Goal: Answer question/provide support

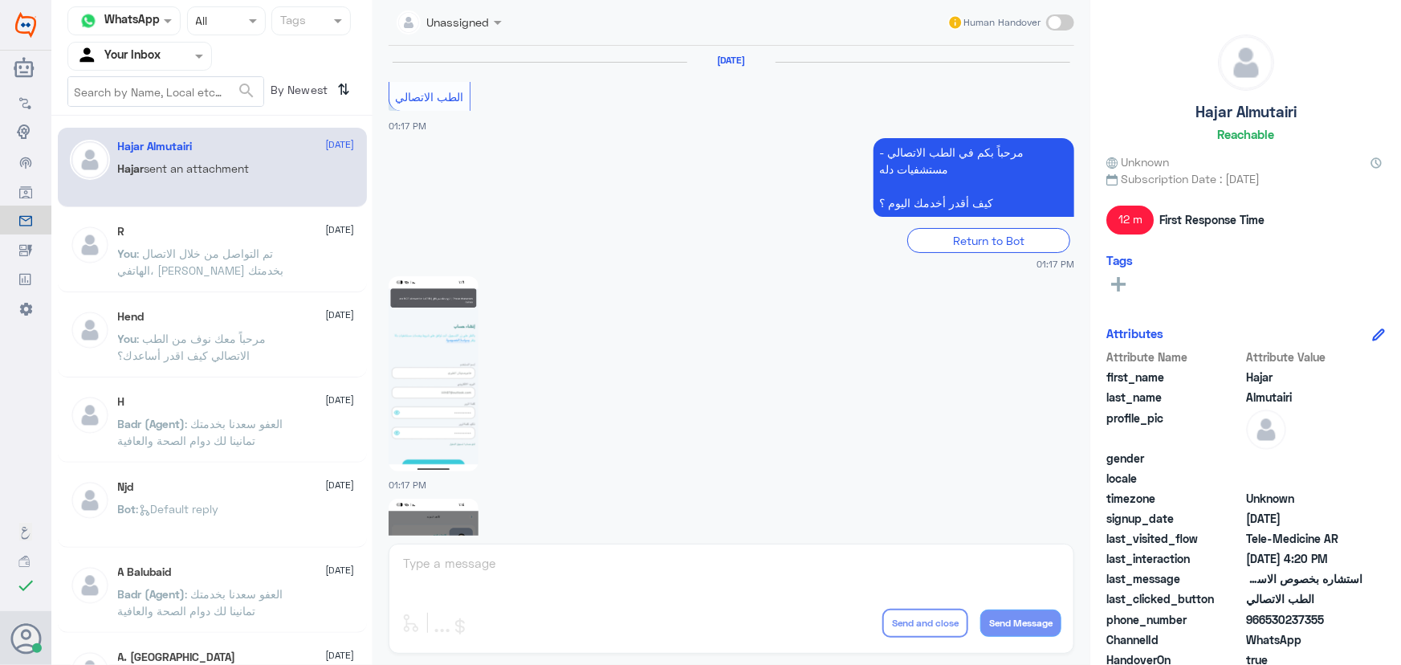
scroll to position [2820, 0]
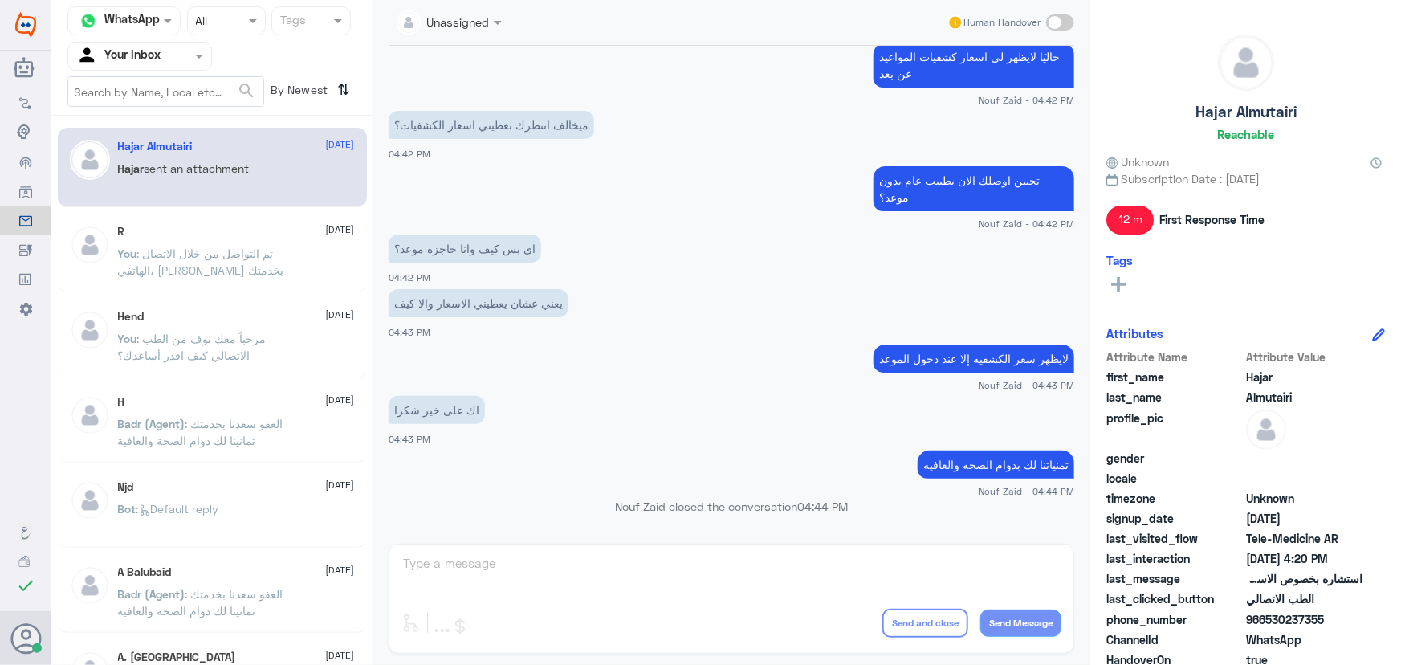
click at [219, 249] on span ": تم التواصل من خلال الاتصال [PERSON_NAME]، سعدنا بخدمتك" at bounding box center [201, 261] width 166 height 31
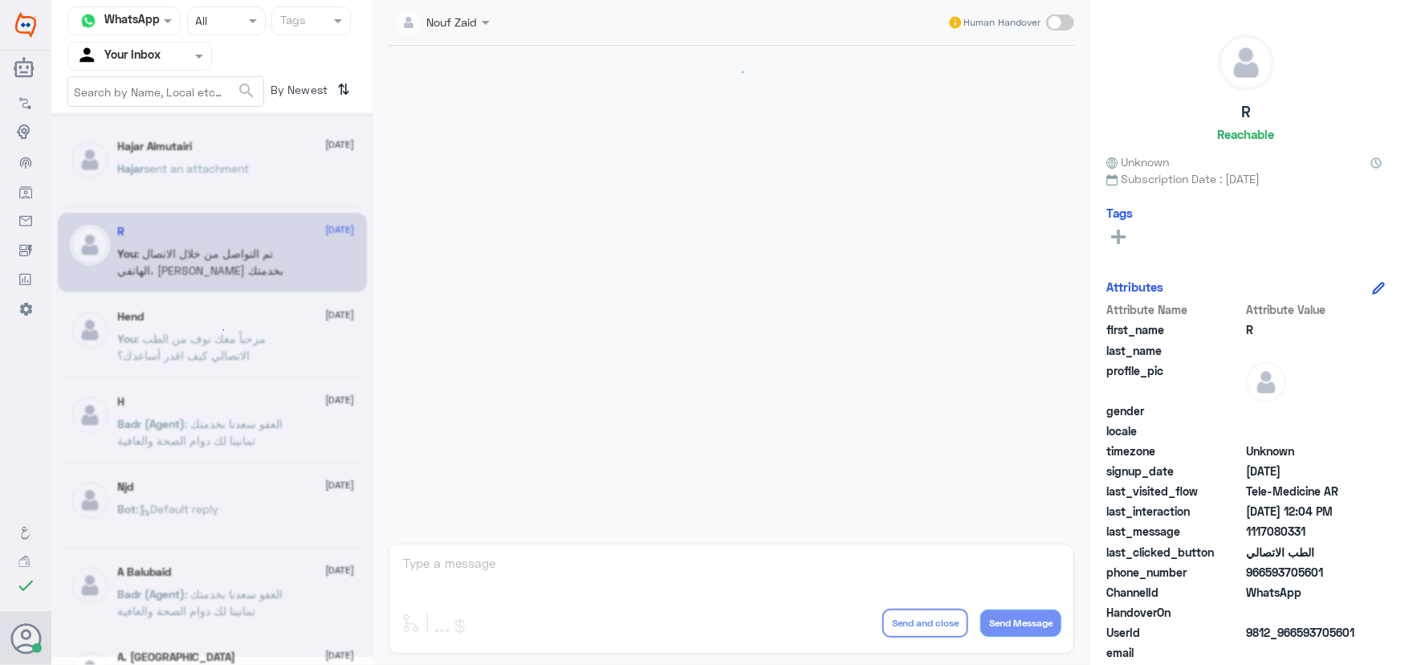
scroll to position [527, 0]
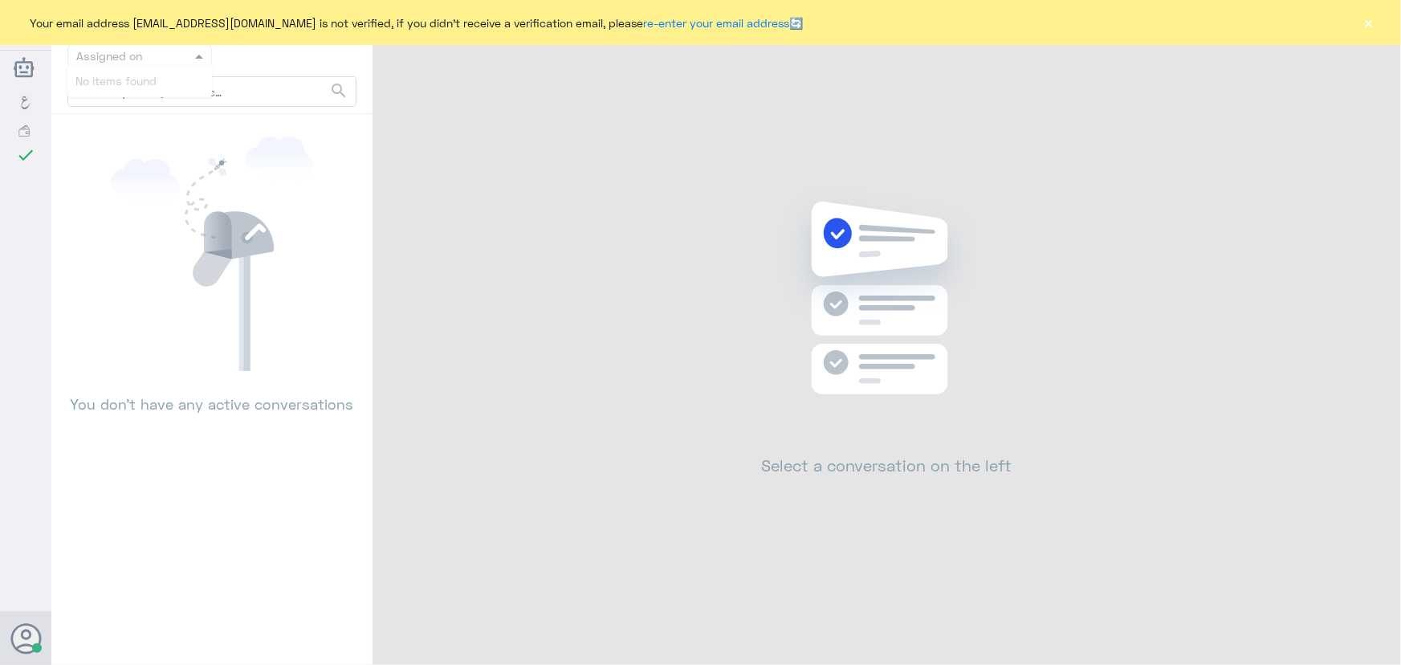
click at [181, 52] on div at bounding box center [139, 56] width 143 height 18
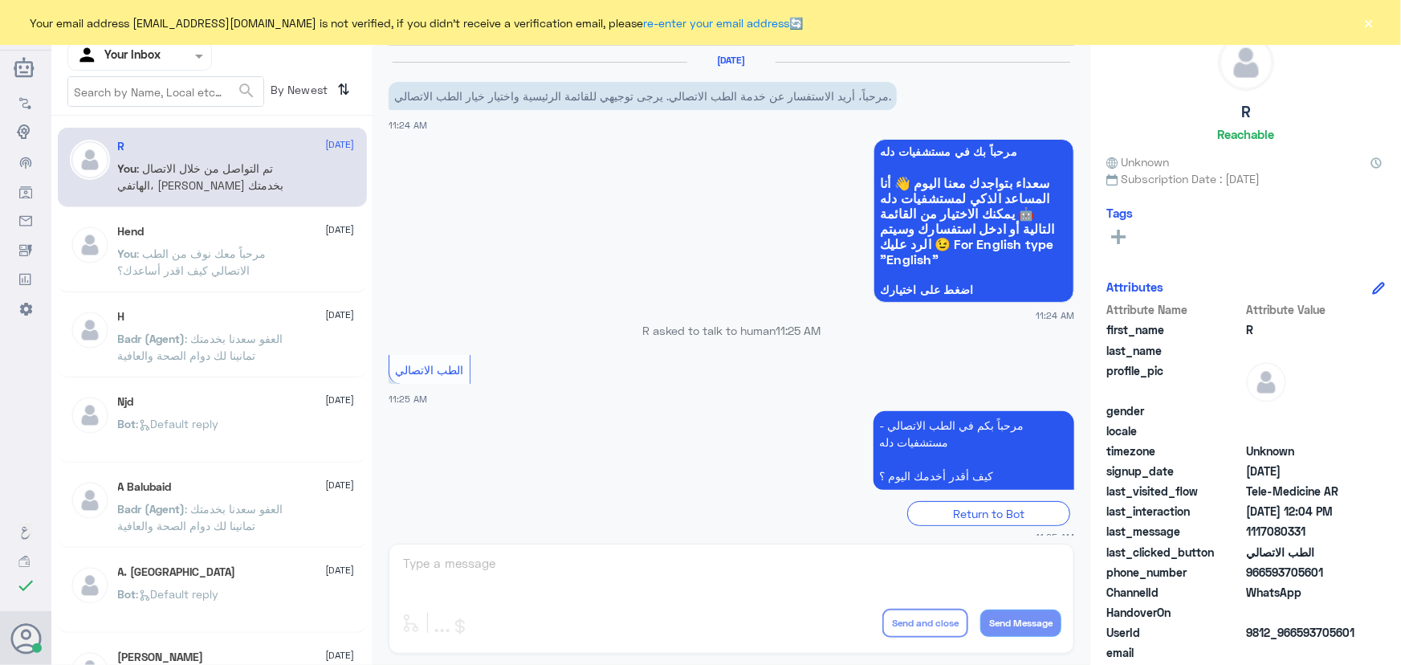
scroll to position [527, 0]
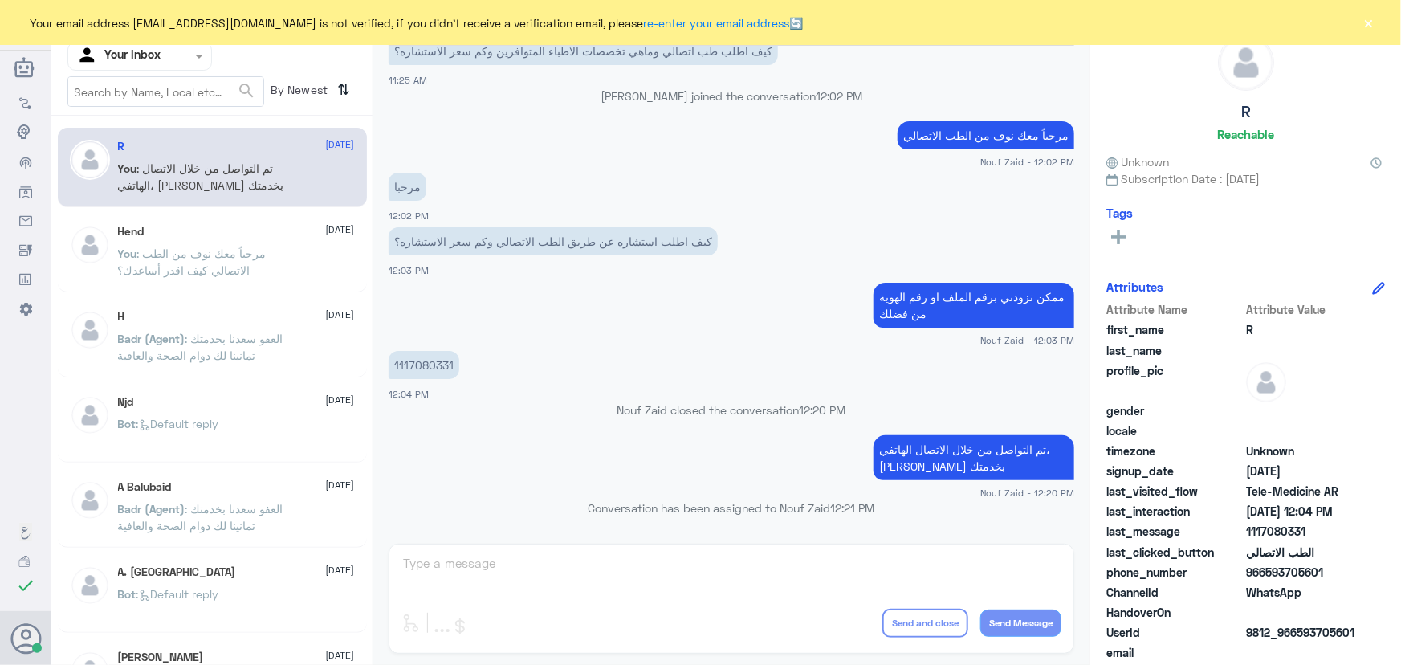
click at [153, 53] on input "text" at bounding box center [120, 56] width 88 height 18
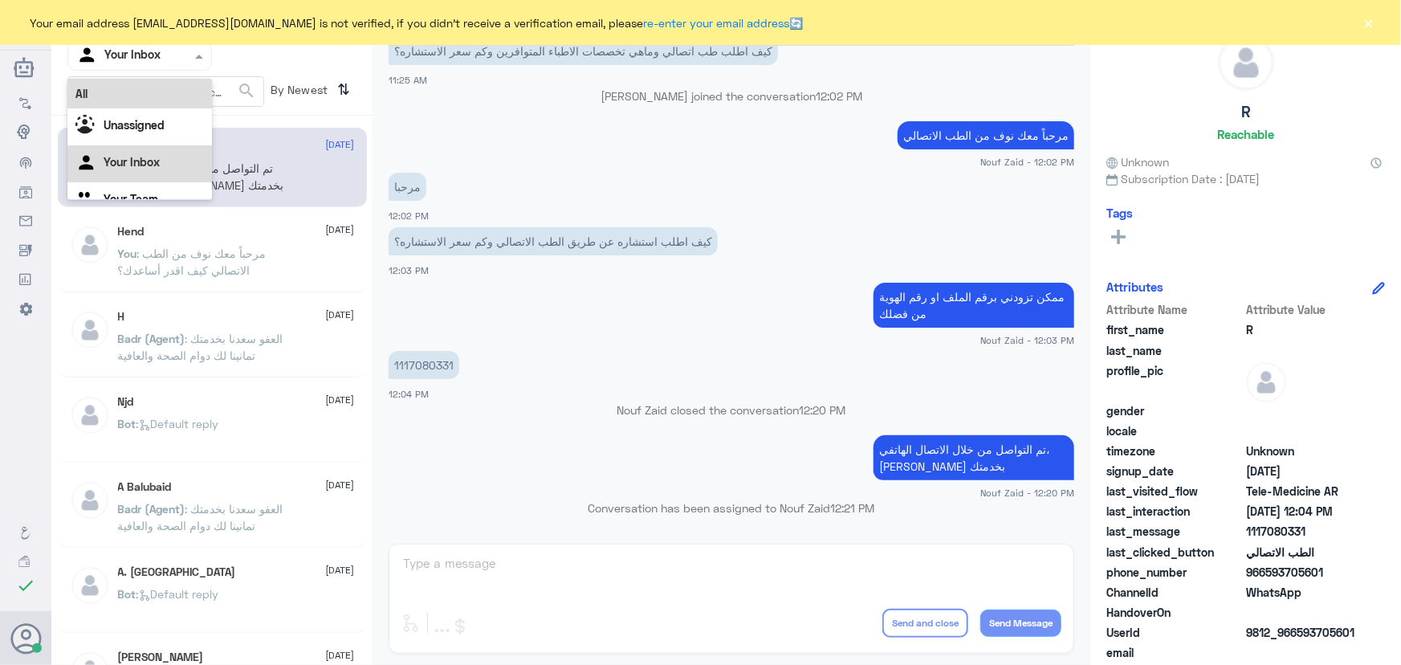
click at [283, 179] on p "You : تم التواصل من خلال الاتصال الهاتفي، سعدنا بخدمتك" at bounding box center [208, 180] width 181 height 40
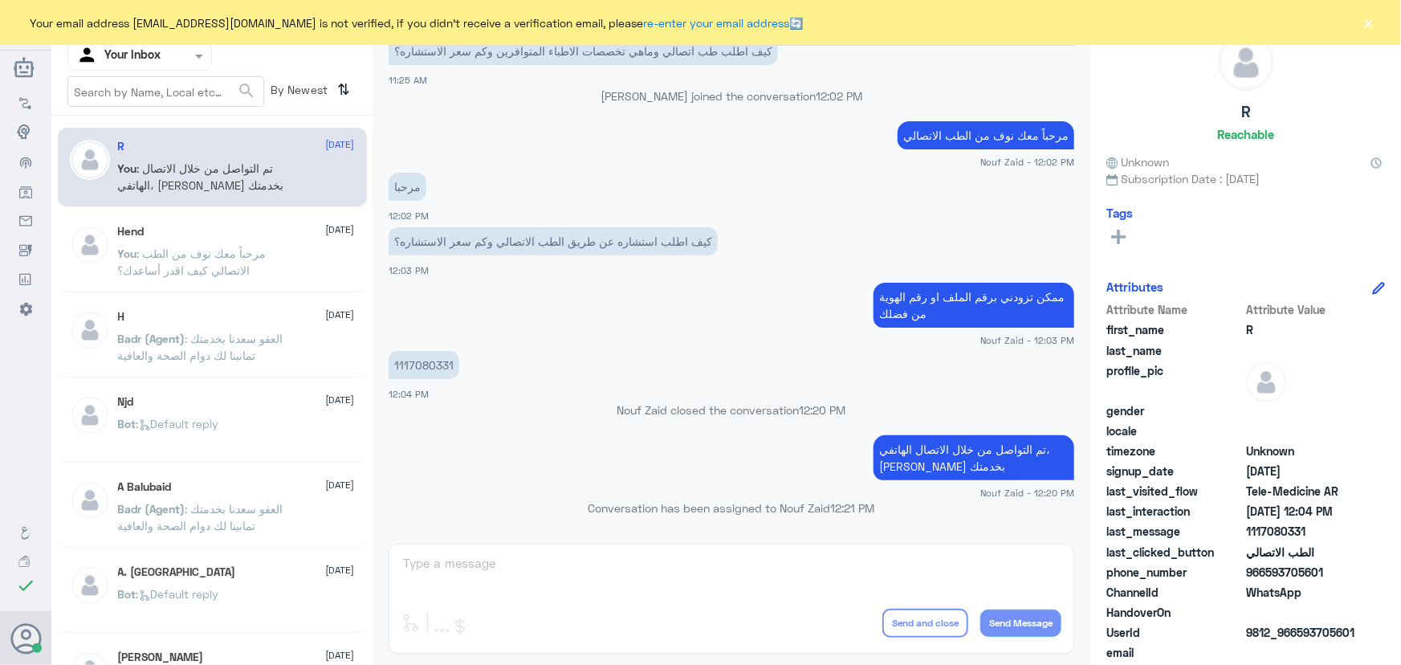
click at [192, 271] on span ": مرحباً معك نوف من الطب الاتصالي كيف اقدر أساعدك؟" at bounding box center [192, 261] width 149 height 31
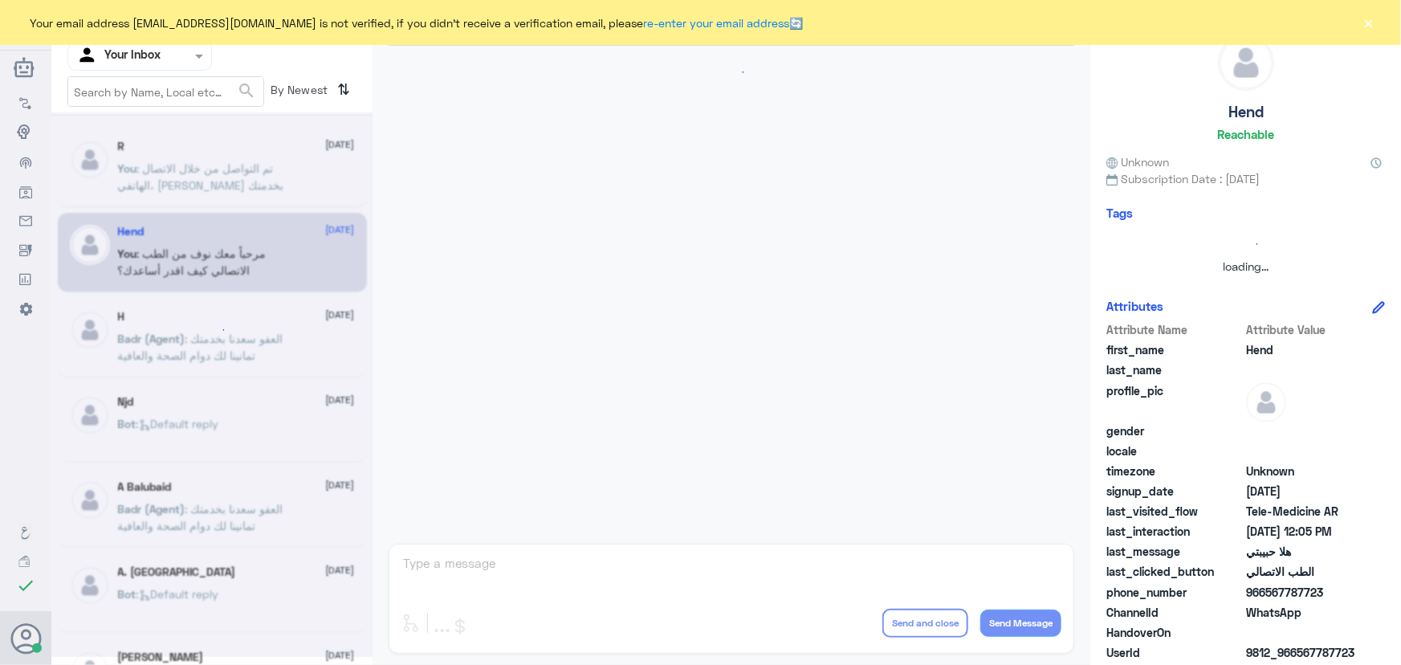
click at [210, 336] on icon at bounding box center [212, 329] width 35 height 35
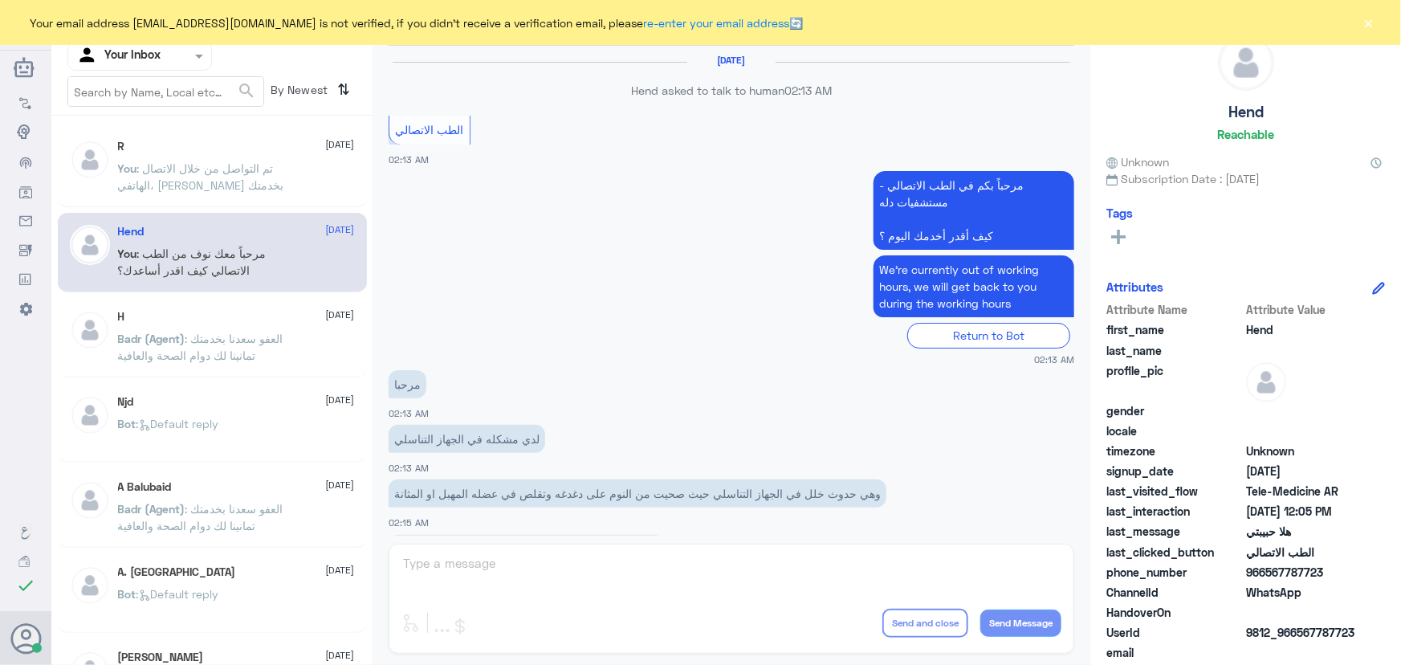
scroll to position [730, 0]
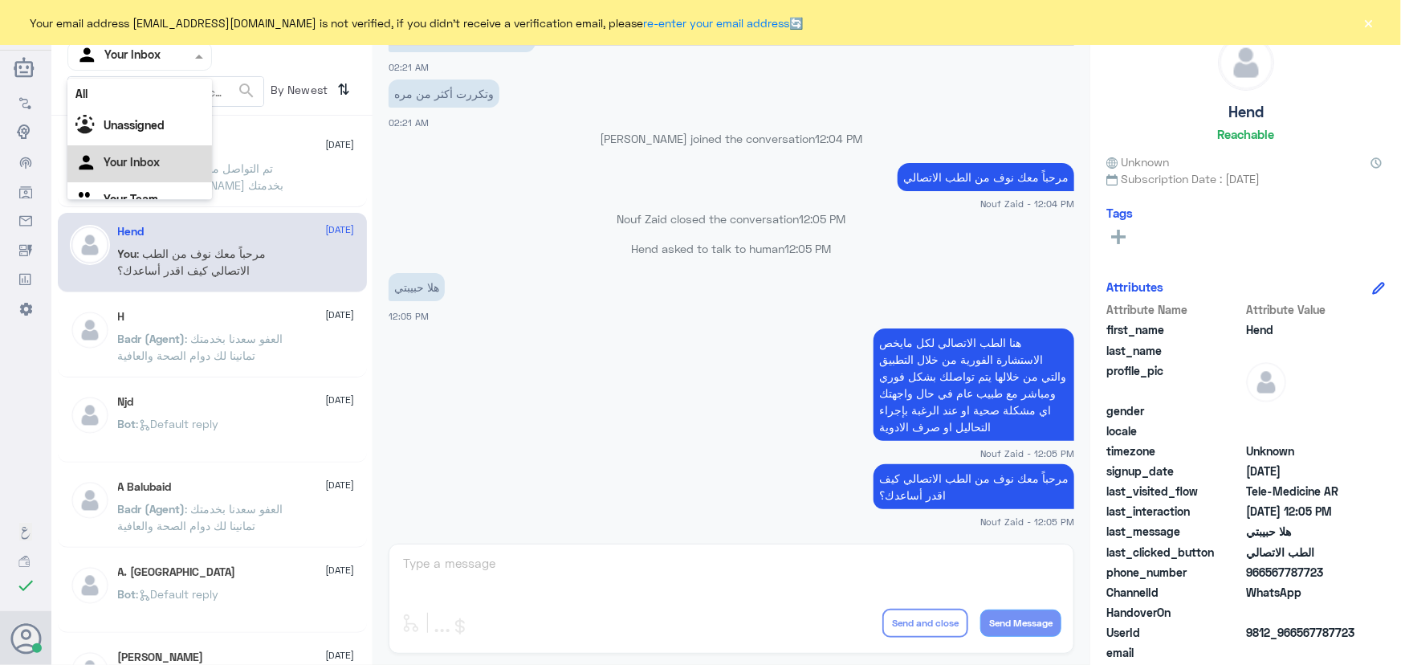
click at [186, 56] on div at bounding box center [139, 56] width 143 height 18
click at [138, 138] on Inbox "Your Inbox" at bounding box center [132, 142] width 56 height 14
click at [172, 56] on div at bounding box center [139, 56] width 143 height 18
click at [162, 175] on div "Your Team" at bounding box center [139, 180] width 144 height 37
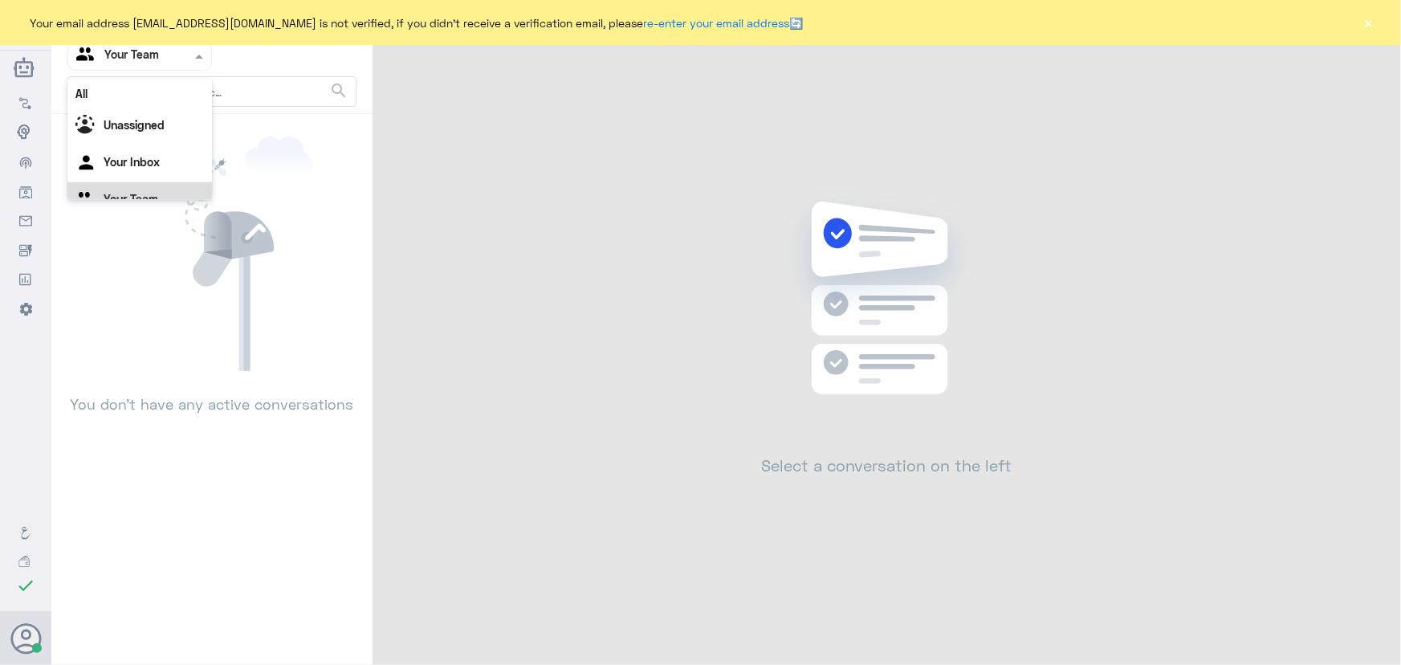
click at [175, 62] on div at bounding box center [139, 56] width 143 height 18
click at [172, 116] on div "Unassigned" at bounding box center [139, 106] width 144 height 37
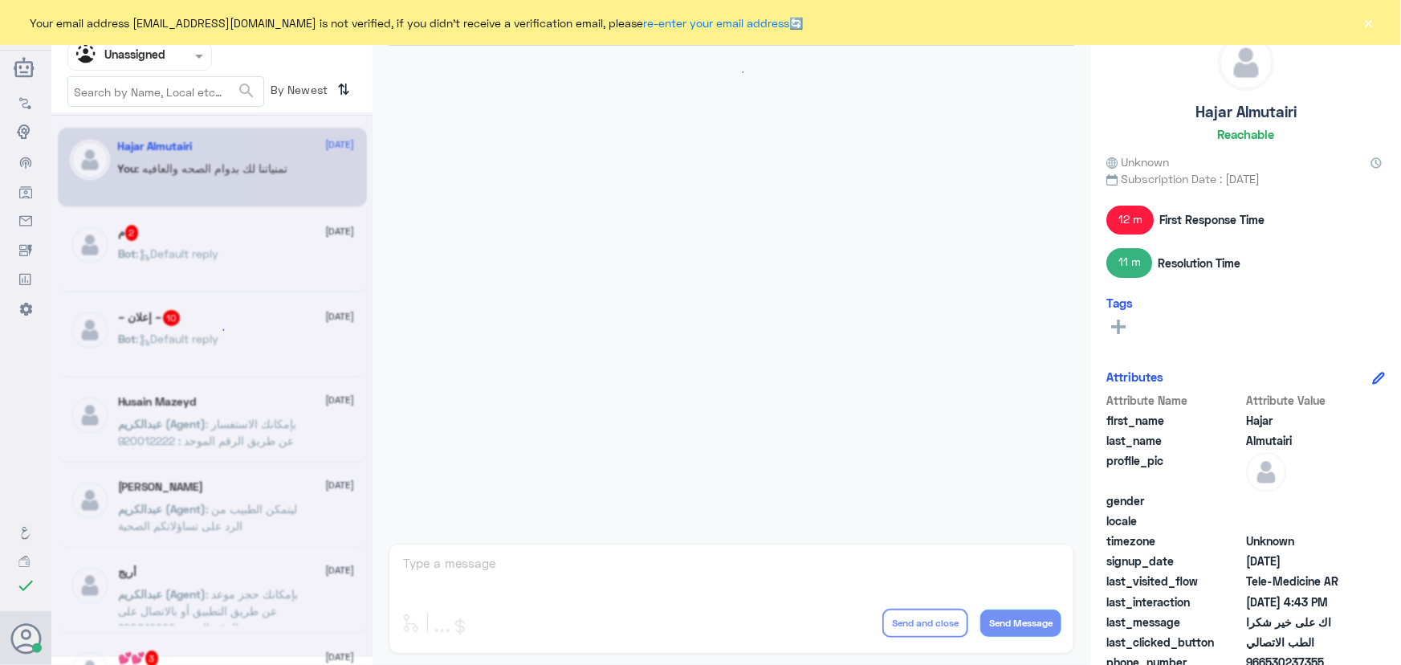
scroll to position [816, 0]
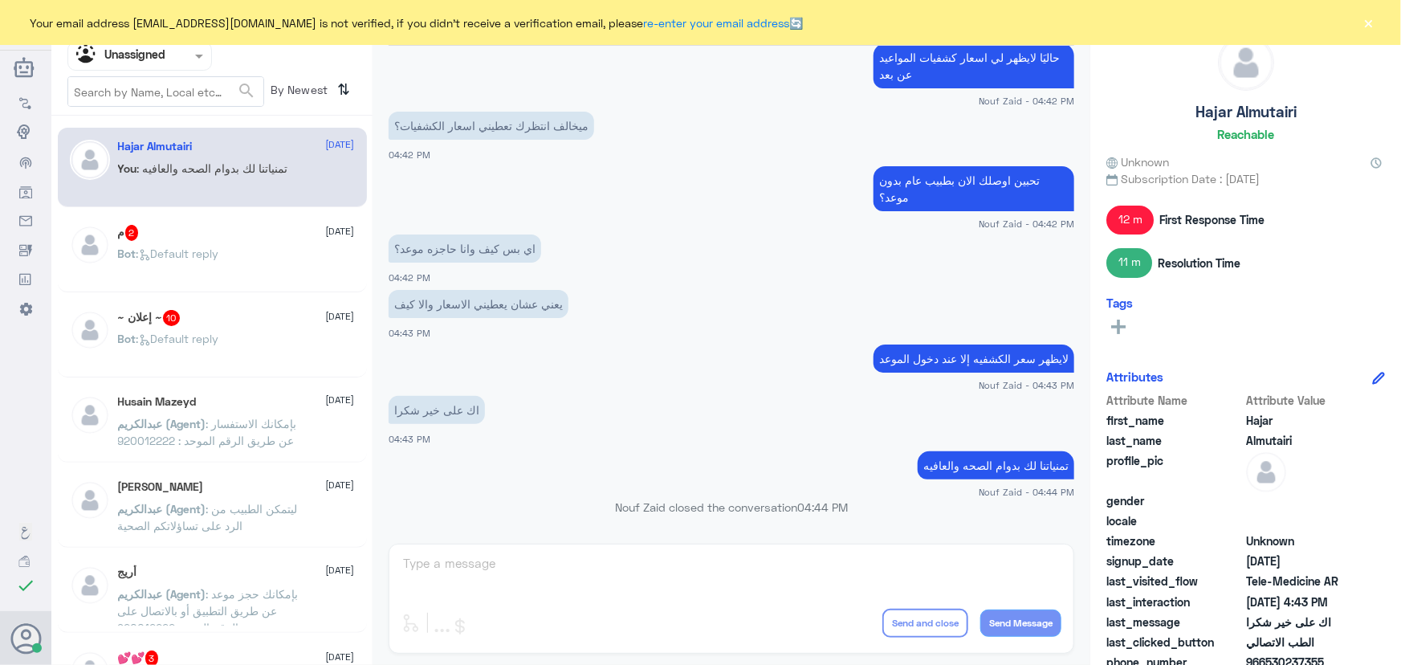
click at [189, 54] on div at bounding box center [139, 56] width 143 height 18
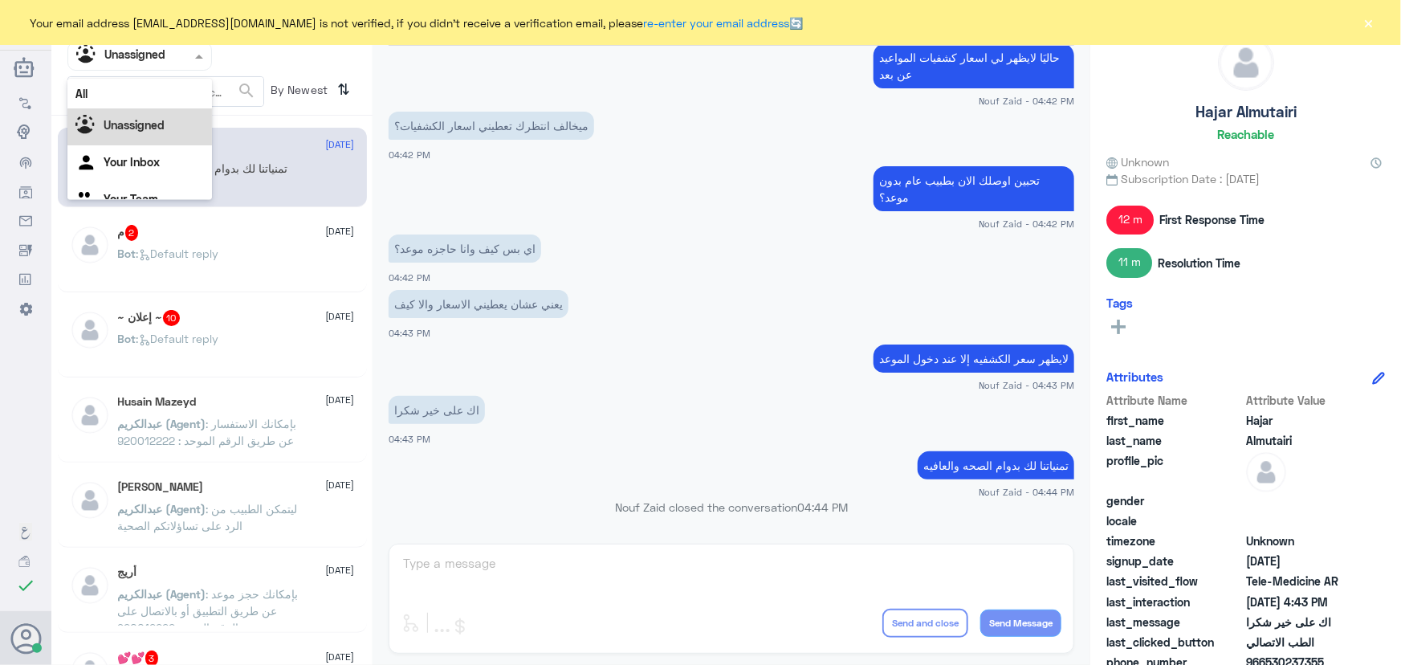
scroll to position [20, 0]
click at [161, 149] on div "Your Inbox" at bounding box center [139, 143] width 144 height 37
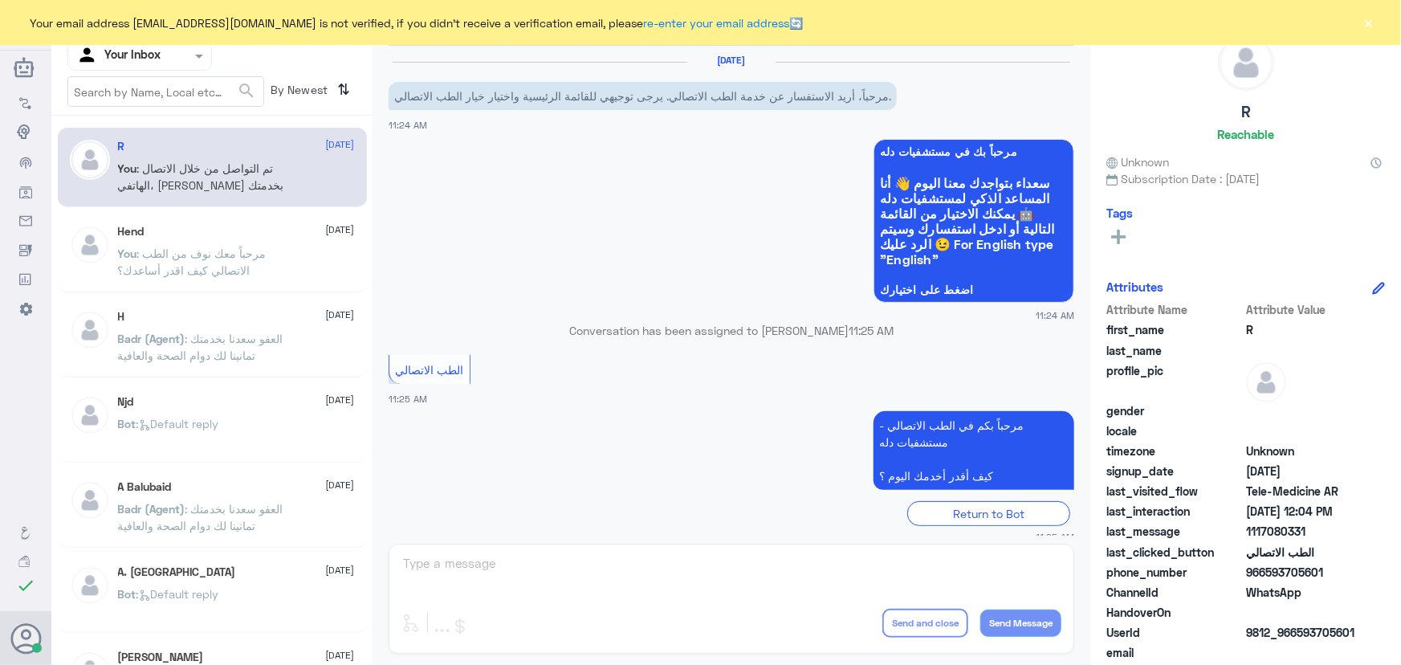
scroll to position [527, 0]
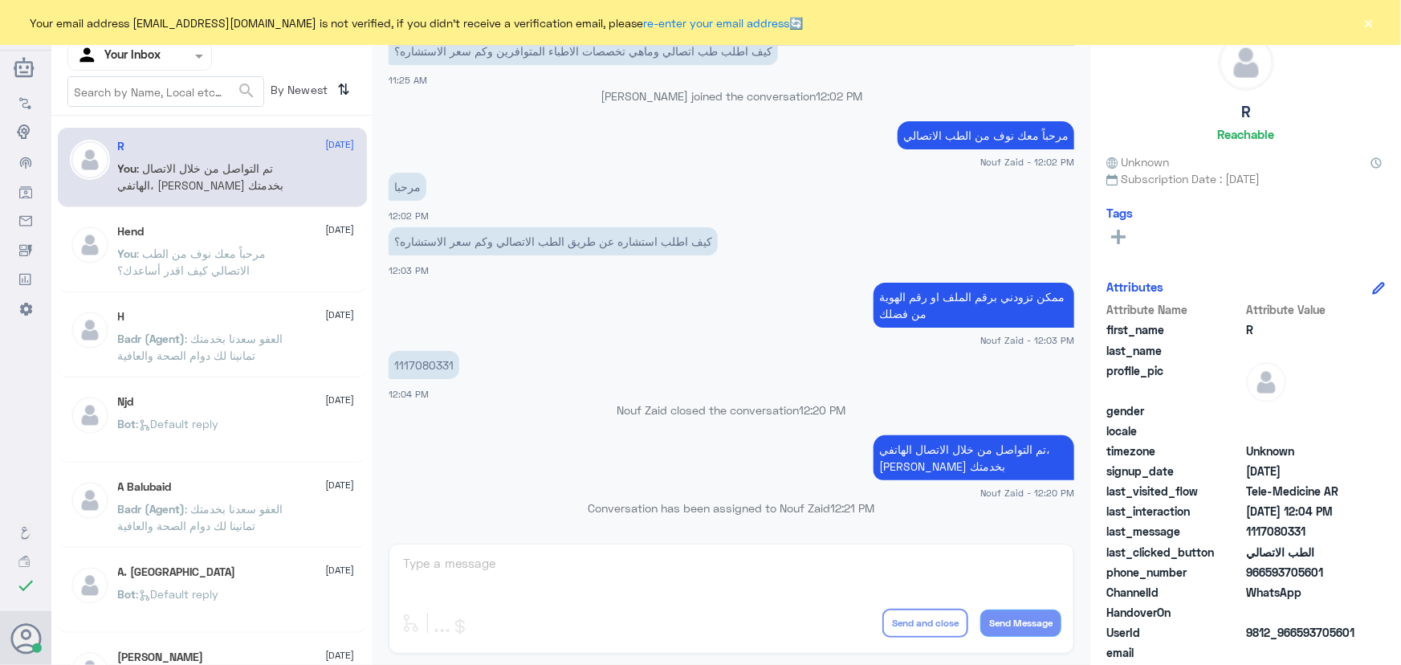
click at [170, 61] on div at bounding box center [139, 56] width 143 height 18
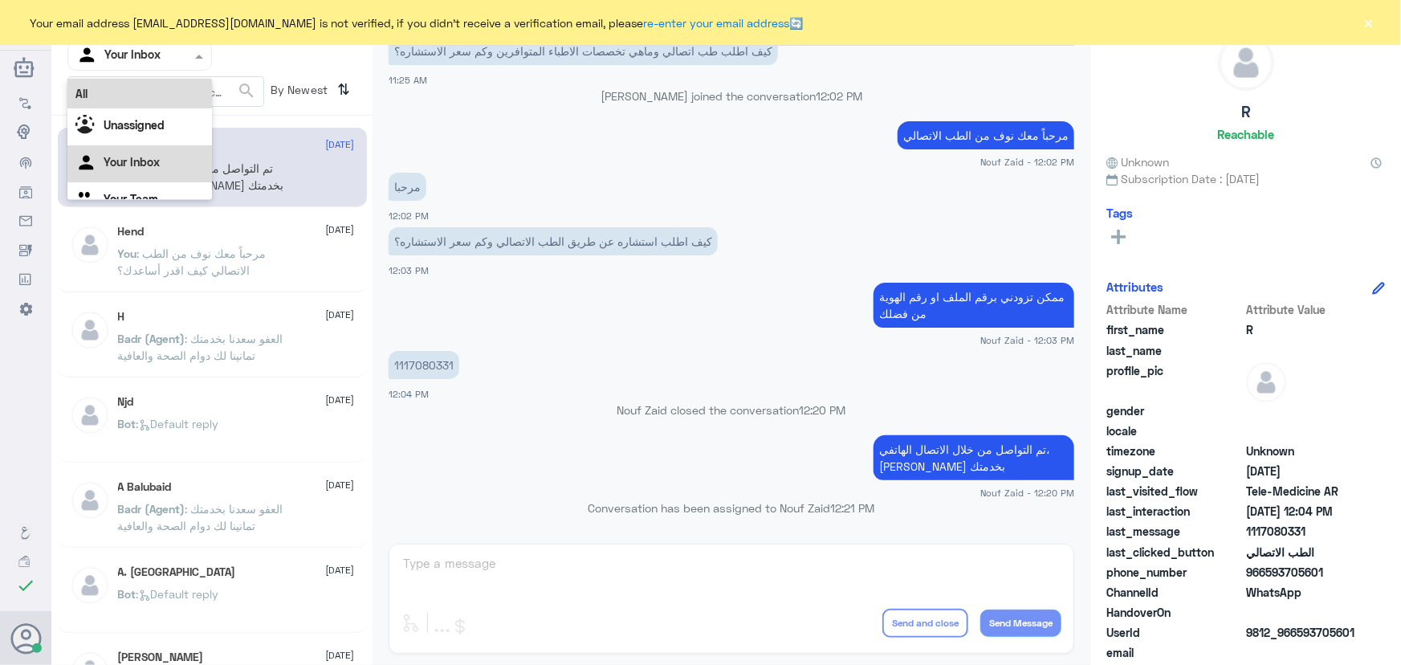
scroll to position [20, 0]
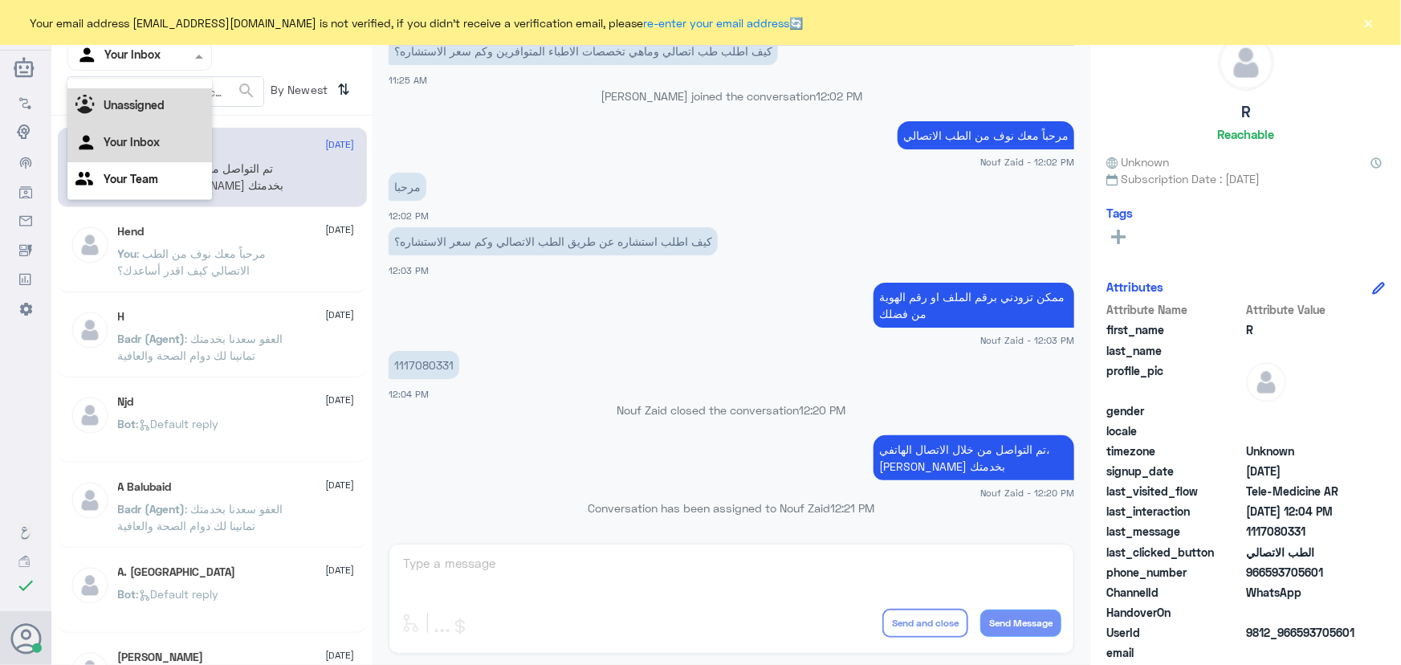
click at [165, 111] on div "Unassigned" at bounding box center [139, 106] width 144 height 37
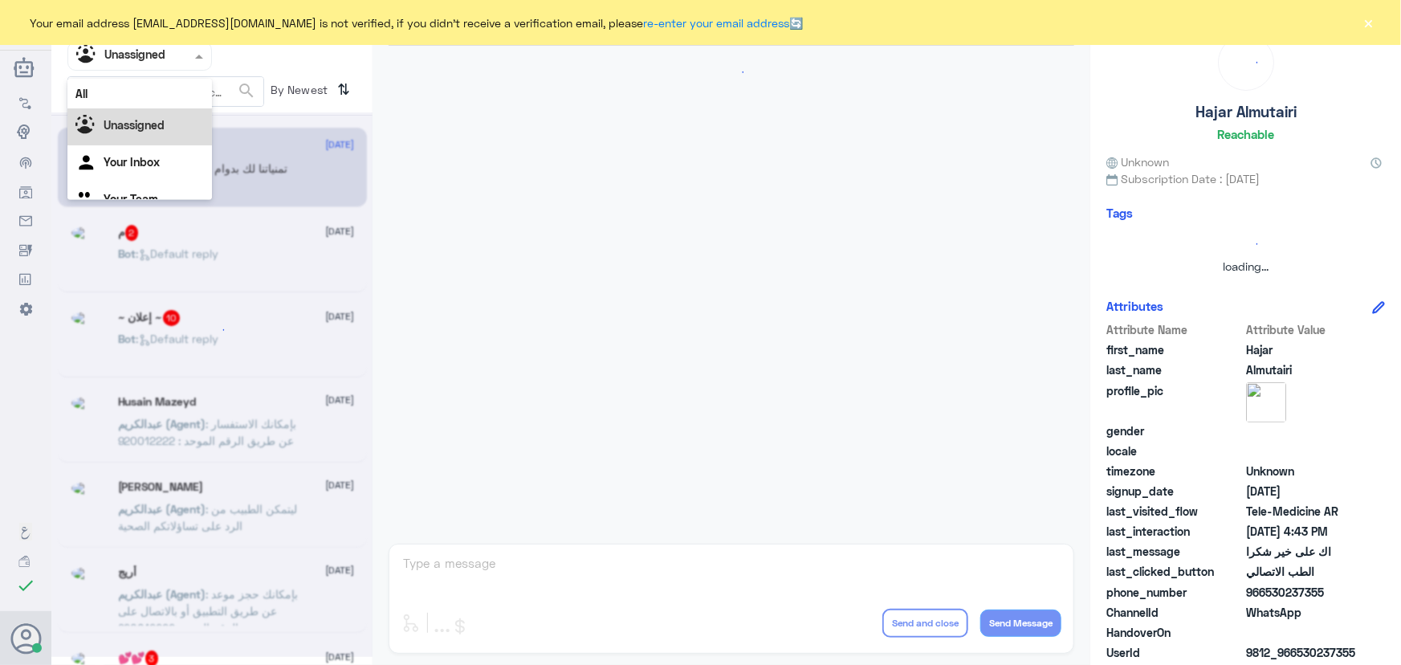
click at [169, 64] on div at bounding box center [139, 56] width 143 height 18
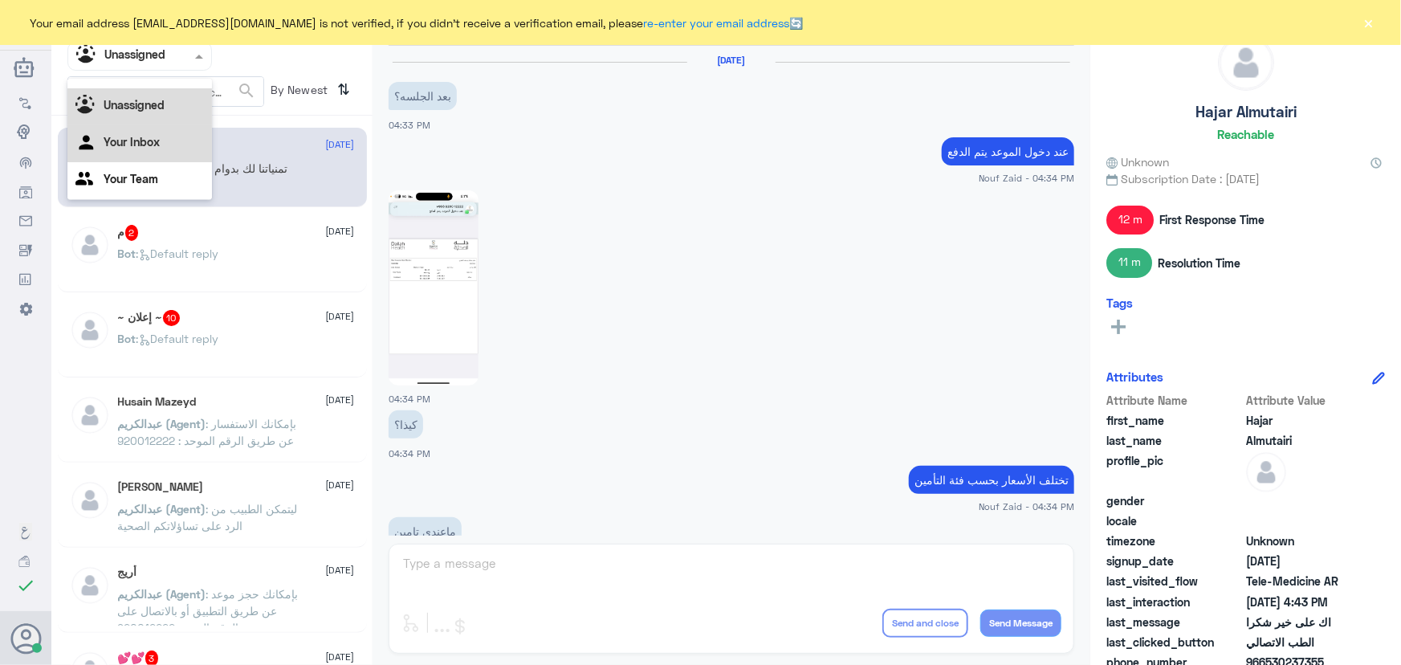
scroll to position [816, 0]
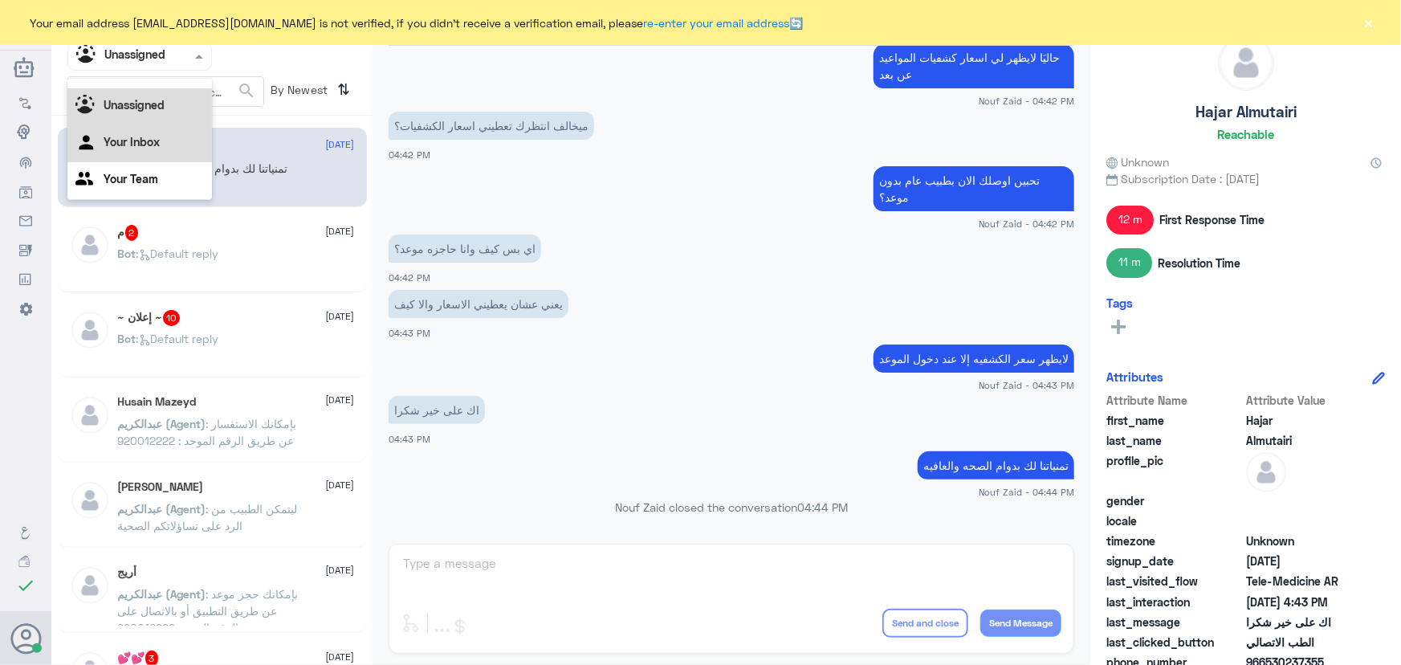
click at [158, 158] on div "Your Inbox" at bounding box center [139, 143] width 144 height 37
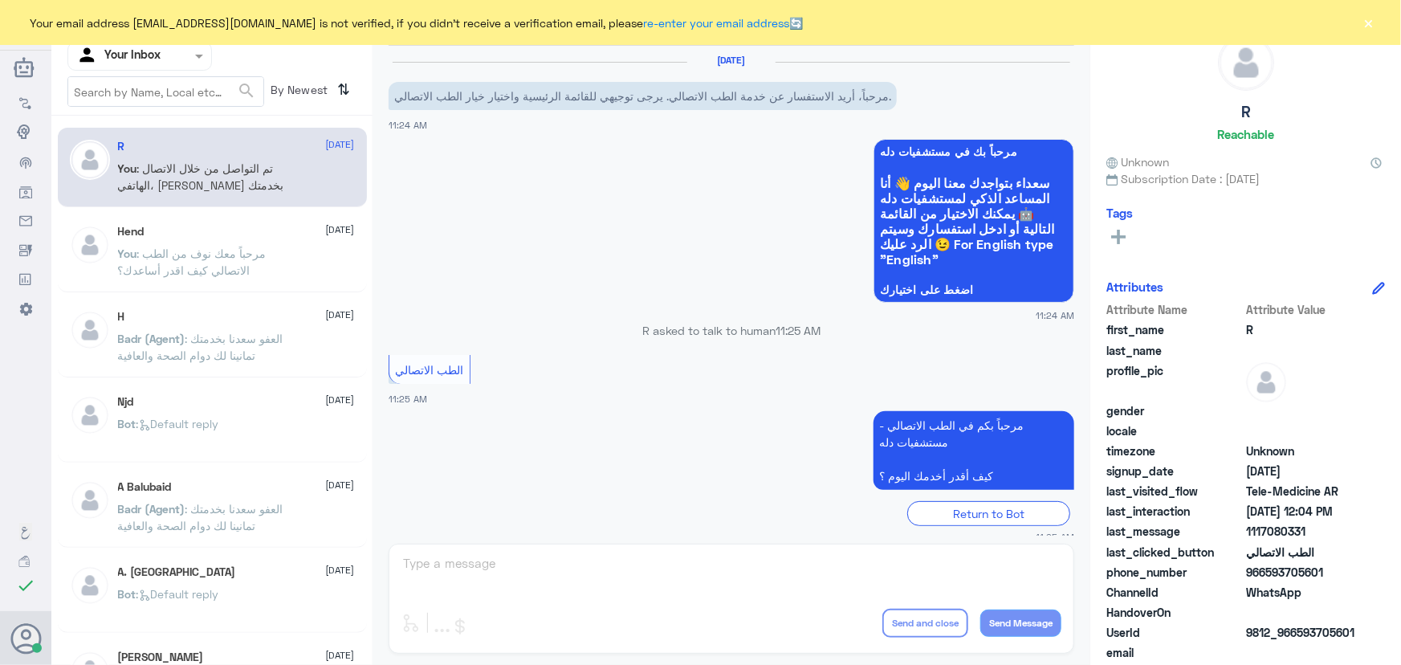
scroll to position [527, 0]
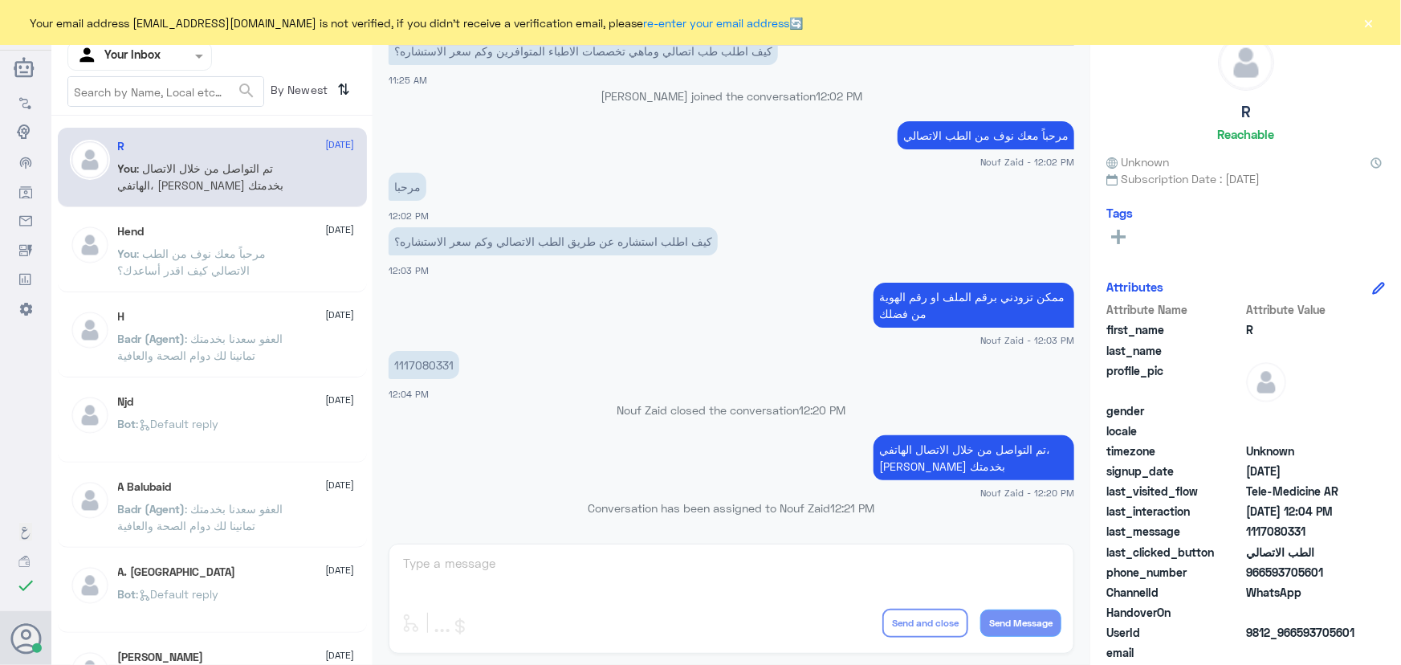
click at [863, 124] on app-msgs-text "مرحباً معك نوف من الطب الاتصالي" at bounding box center [732, 136] width 686 height 30
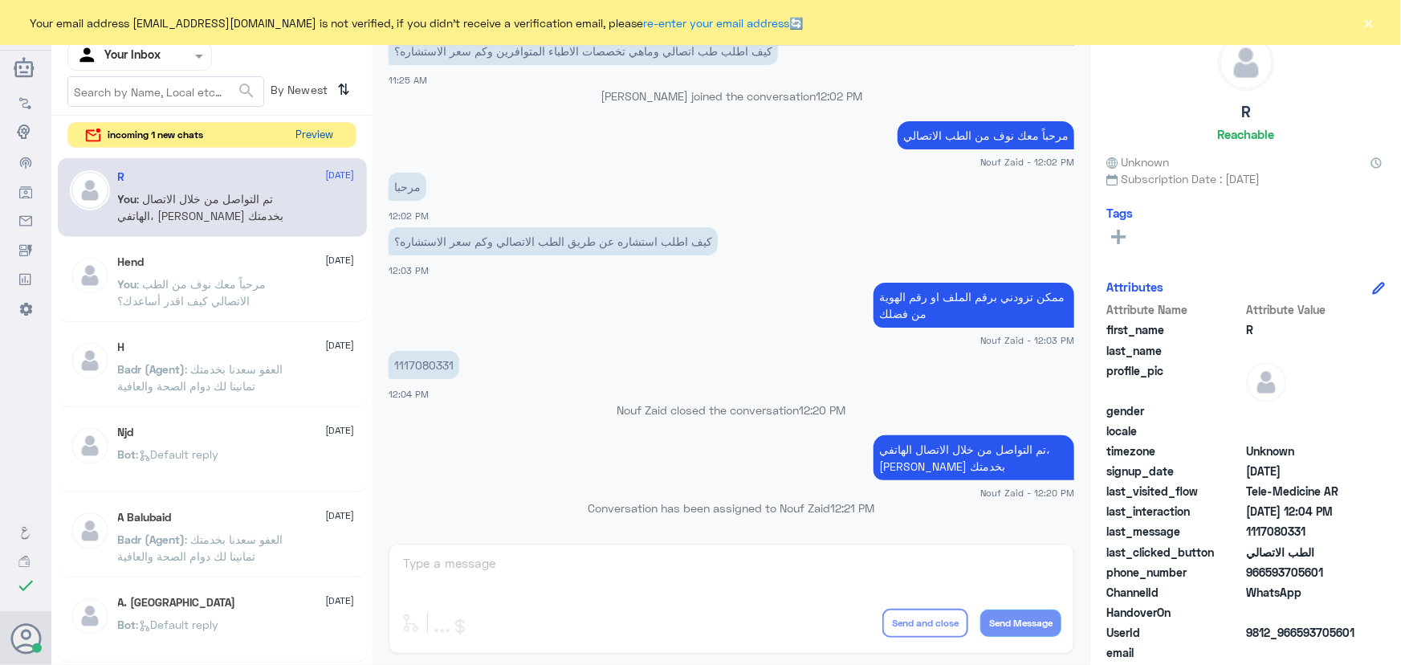
click at [313, 134] on button "Preview" at bounding box center [315, 135] width 50 height 25
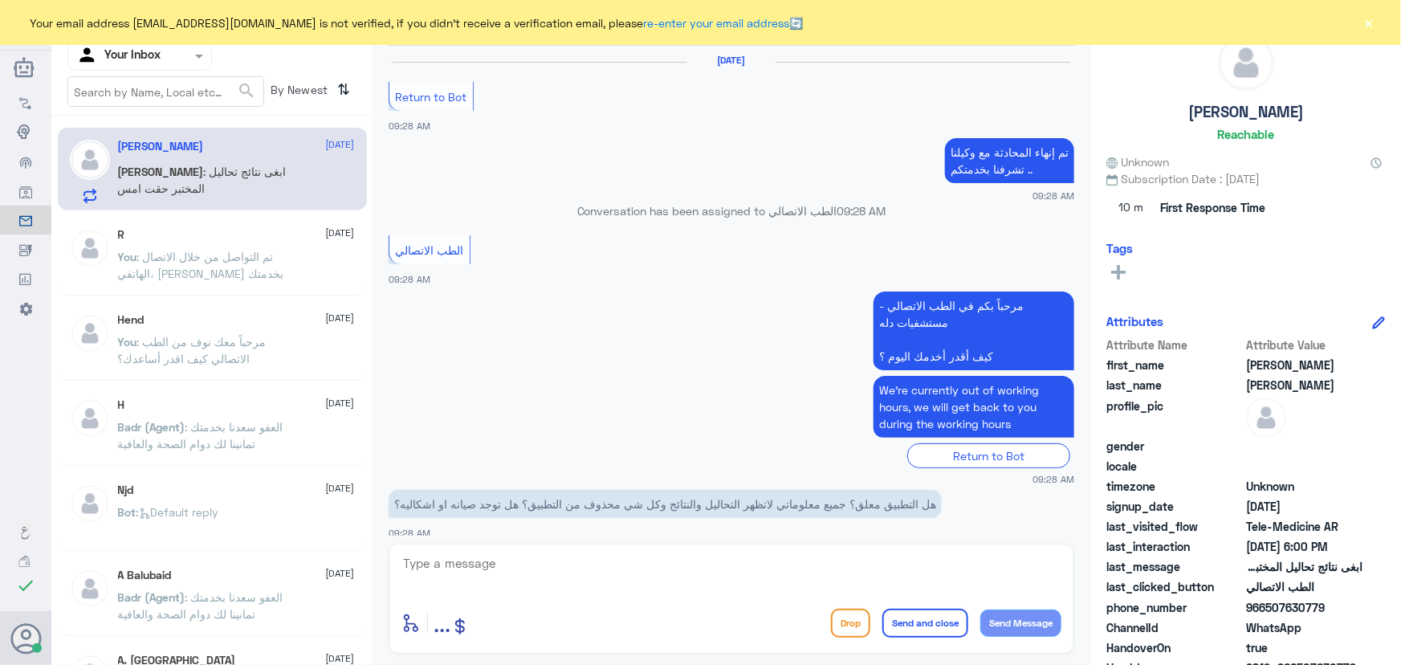
scroll to position [836, 0]
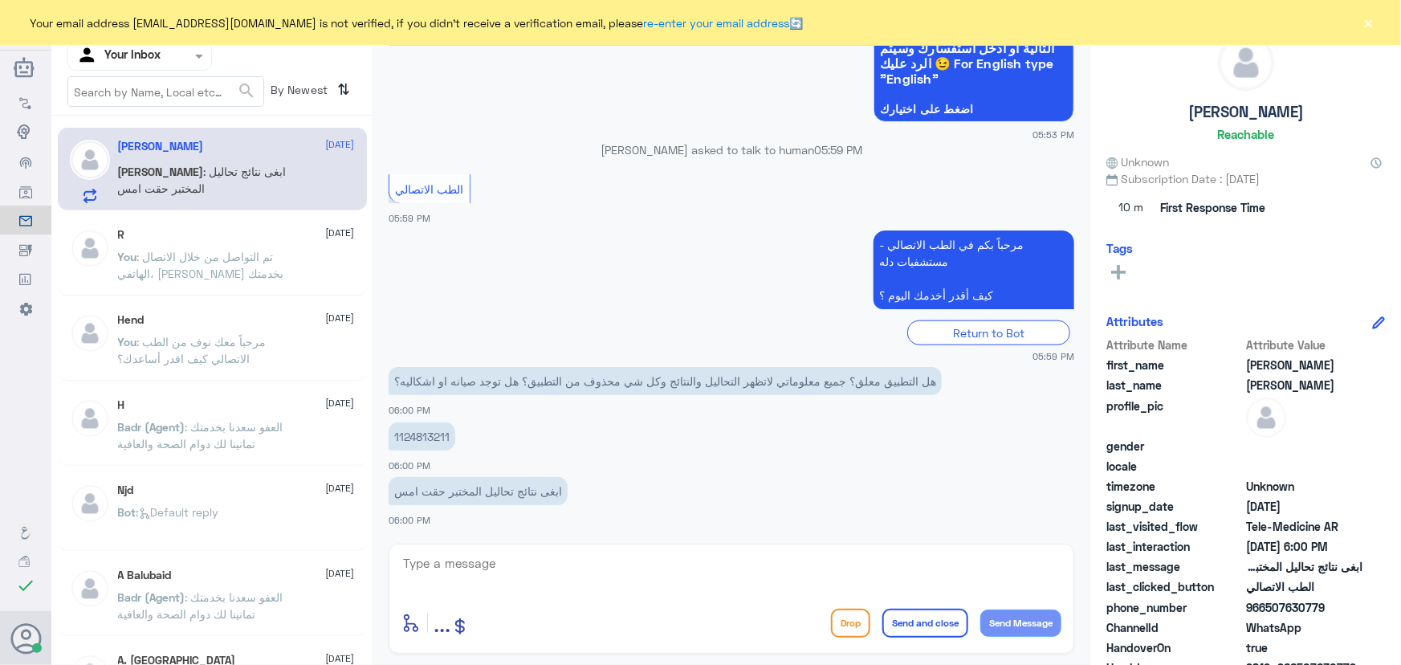
click at [437, 441] on p "1124813211" at bounding box center [422, 436] width 67 height 28
click at [490, 582] on textarea at bounding box center [731, 571] width 660 height 39
click at [450, 440] on p "1124813211" at bounding box center [422, 436] width 67 height 28
click at [450, 441] on p "1124813211" at bounding box center [422, 436] width 67 height 28
click at [422, 446] on p "1124813211" at bounding box center [422, 436] width 67 height 28
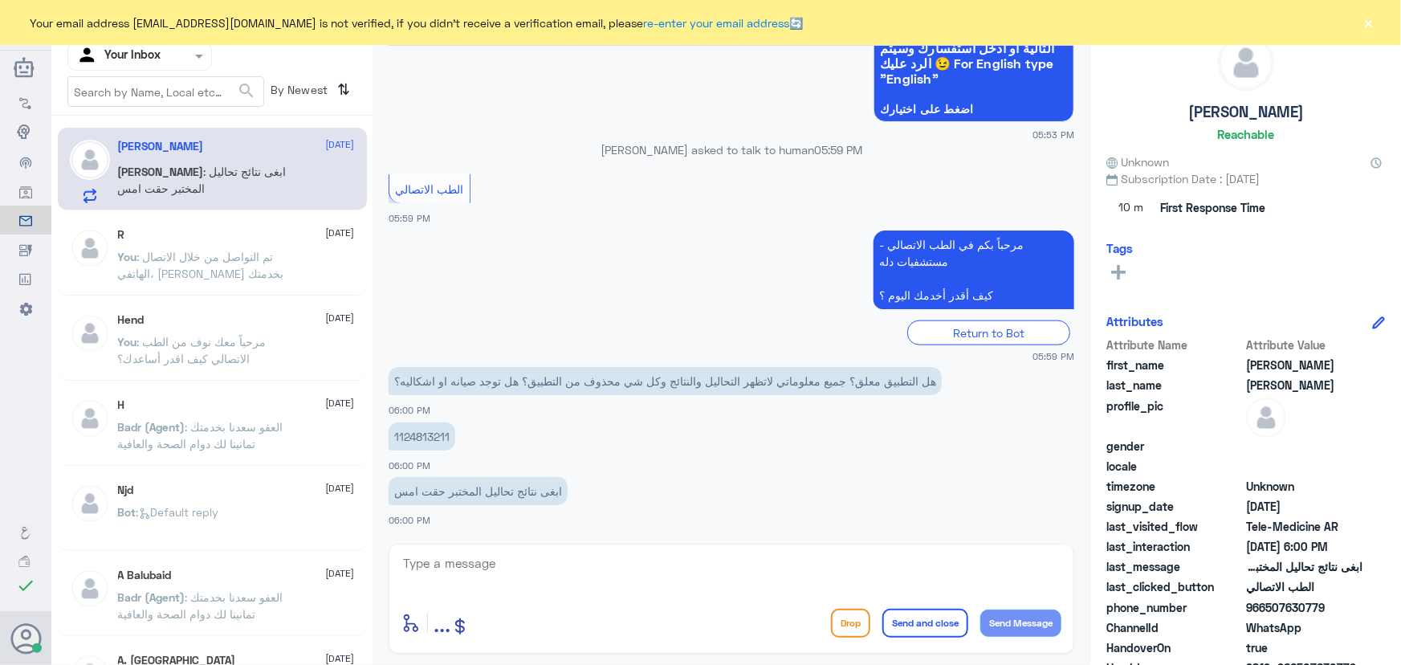
click at [424, 438] on p "1124813211" at bounding box center [422, 436] width 67 height 28
drag, startPoint x: 425, startPoint y: 438, endPoint x: 433, endPoint y: 438, distance: 8.8
click at [427, 438] on p "1124813211" at bounding box center [422, 436] width 67 height 28
copy p "1124813211"
click at [438, 567] on textarea at bounding box center [731, 571] width 660 height 39
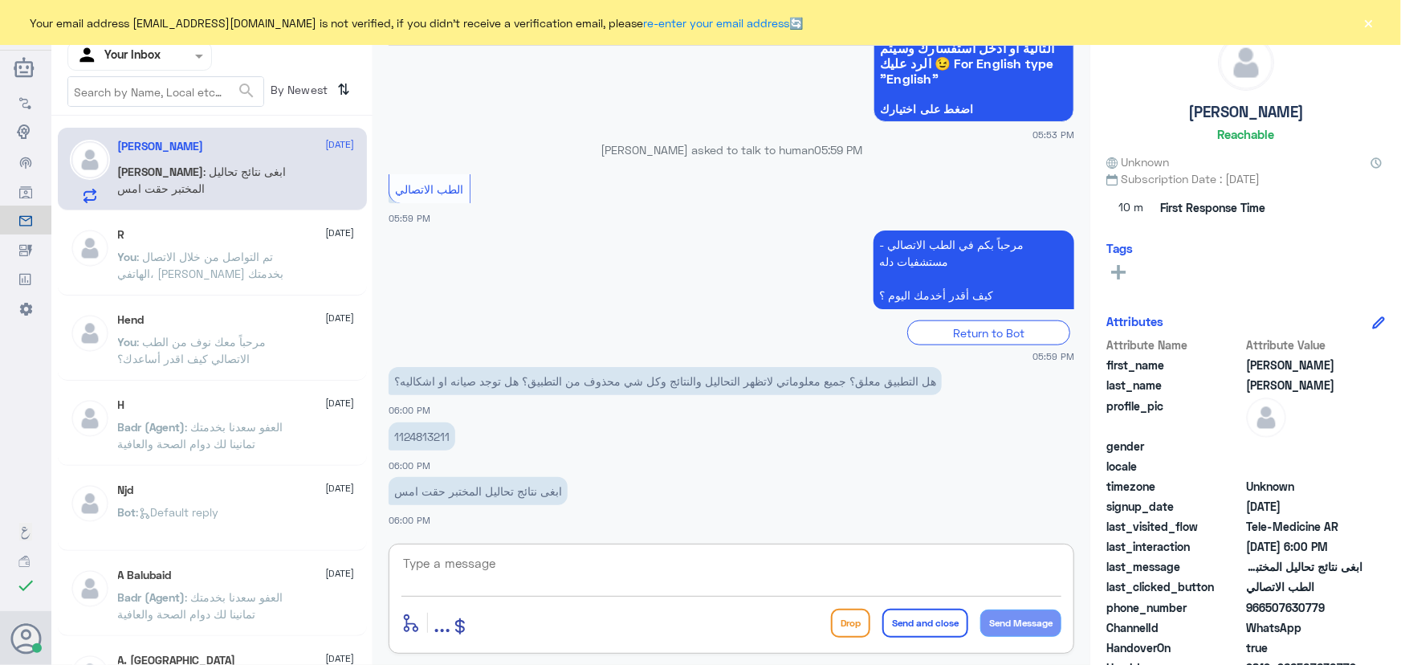
paste textarea "مرحباً معك نوف من الطب الاتصالي كيف اقدر أساعدك؟"
type textarea "مرحباً معك نوف من الطب الاتصالي كيف اقدر أساعدك؟"
click at [1044, 627] on button "Send Message" at bounding box center [1020, 622] width 81 height 27
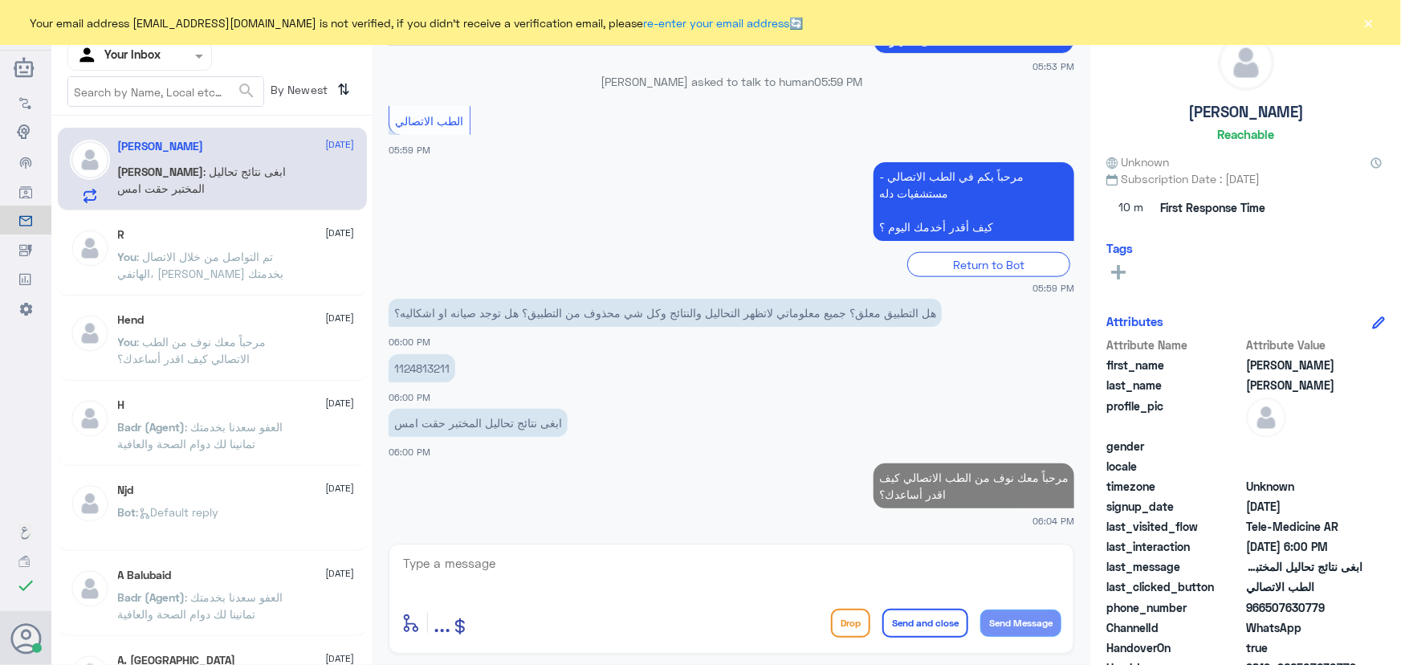
click at [570, 565] on textarea at bounding box center [731, 571] width 660 height 39
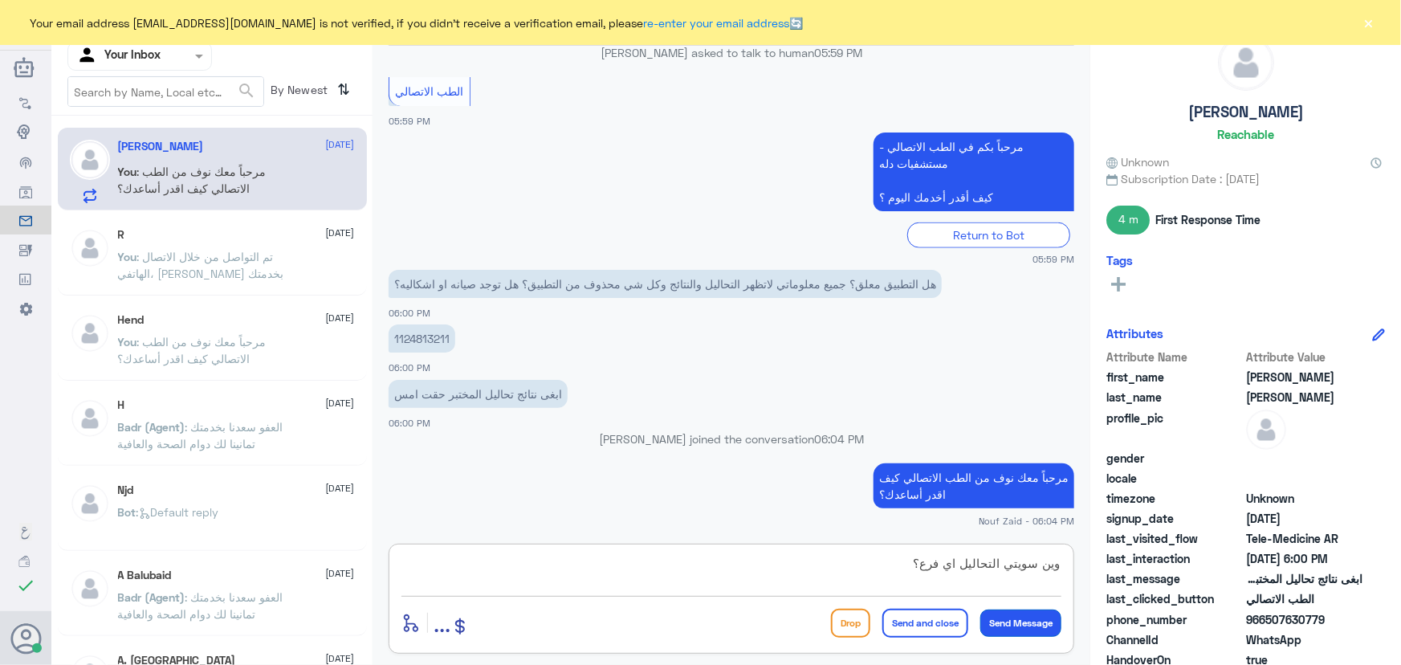
type textarea "وين سويتي التحاليل اي فرع؟"
click at [1051, 625] on button "Send Message" at bounding box center [1020, 622] width 81 height 27
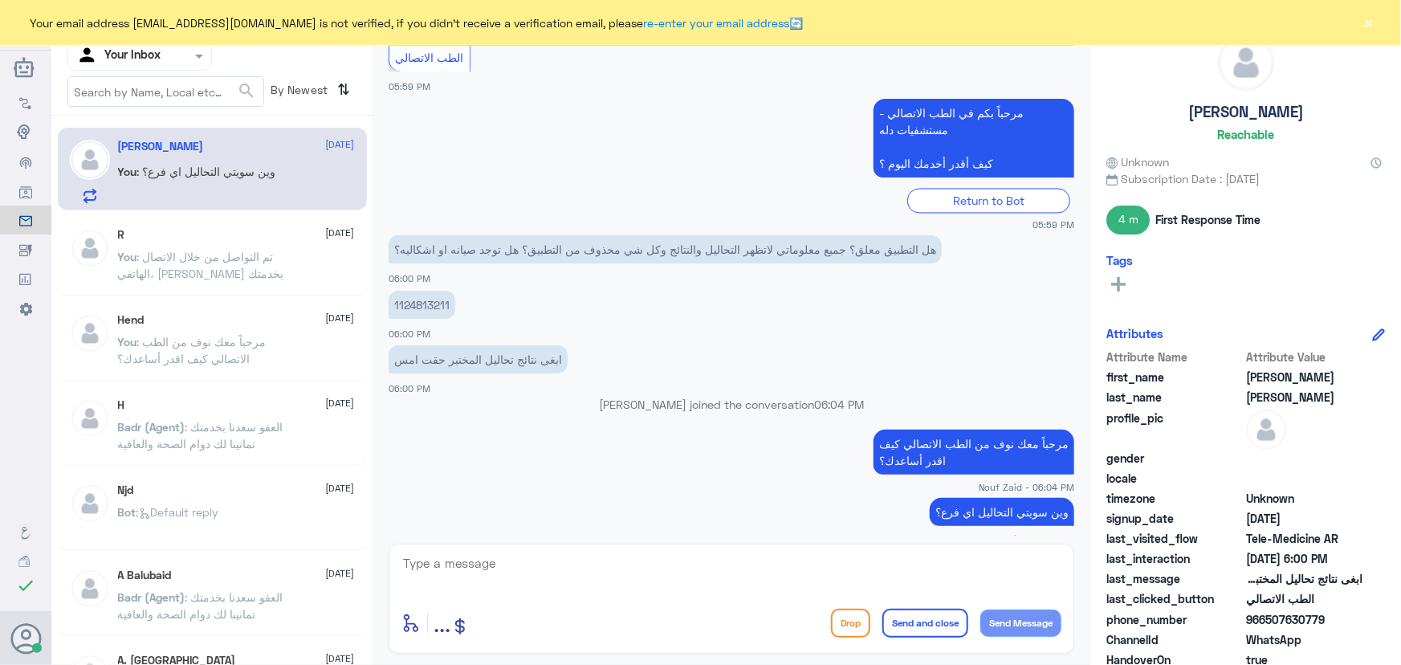
scroll to position [1541, 0]
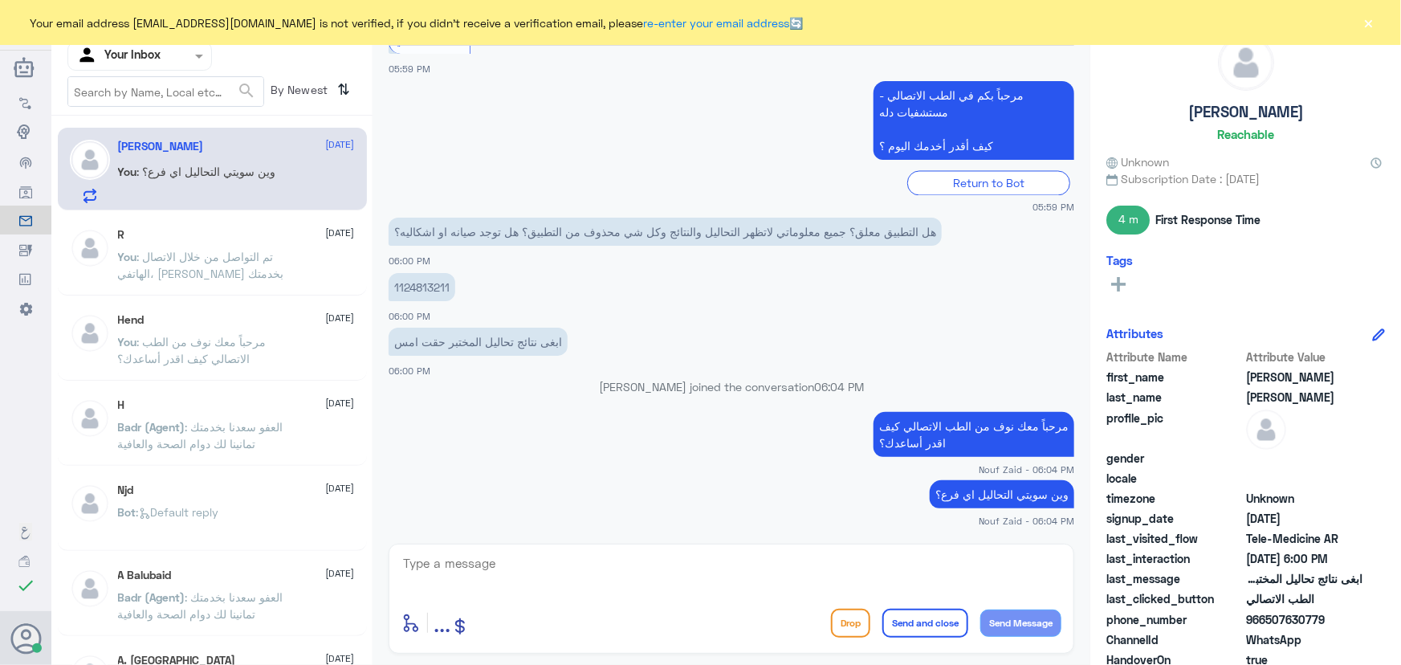
click at [417, 287] on p "1124813211" at bounding box center [422, 287] width 67 height 28
copy p "1124813211"
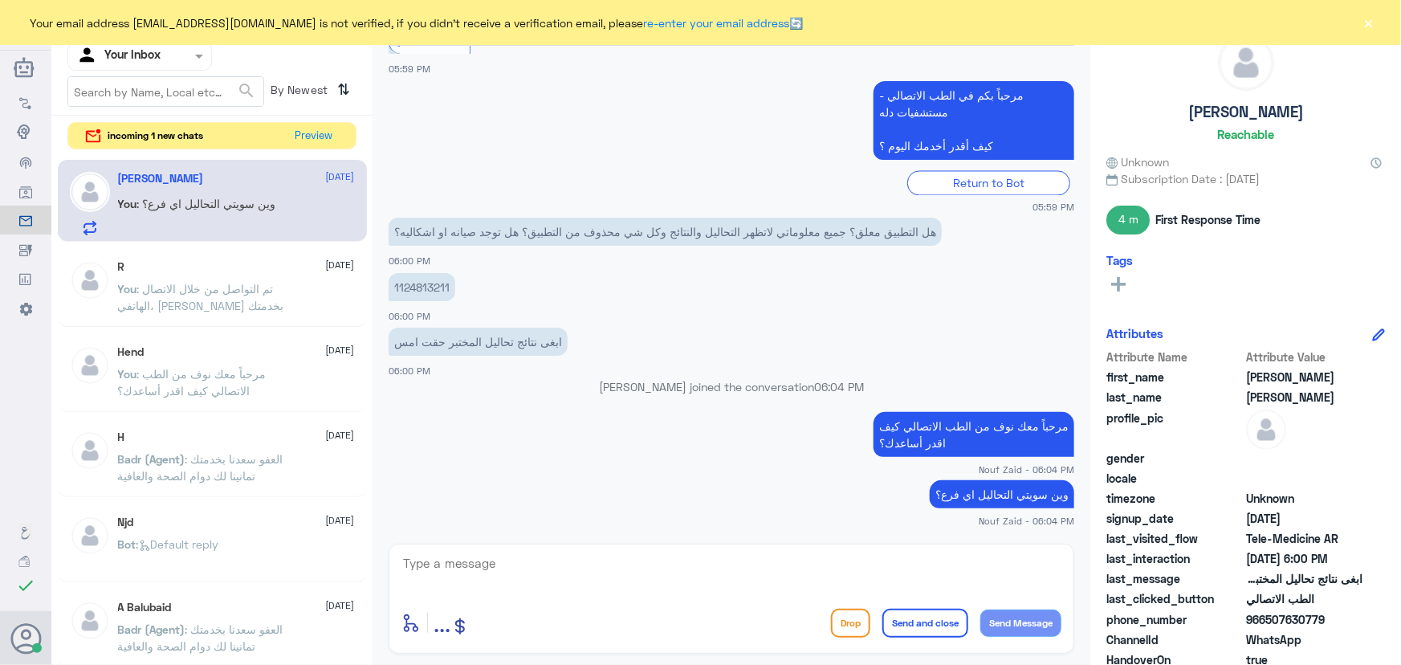
click at [253, 204] on span ": وين سويتي التحاليل اي فرع؟" at bounding box center [206, 204] width 139 height 14
click at [206, 267] on div "R 24 September" at bounding box center [236, 267] width 237 height 14
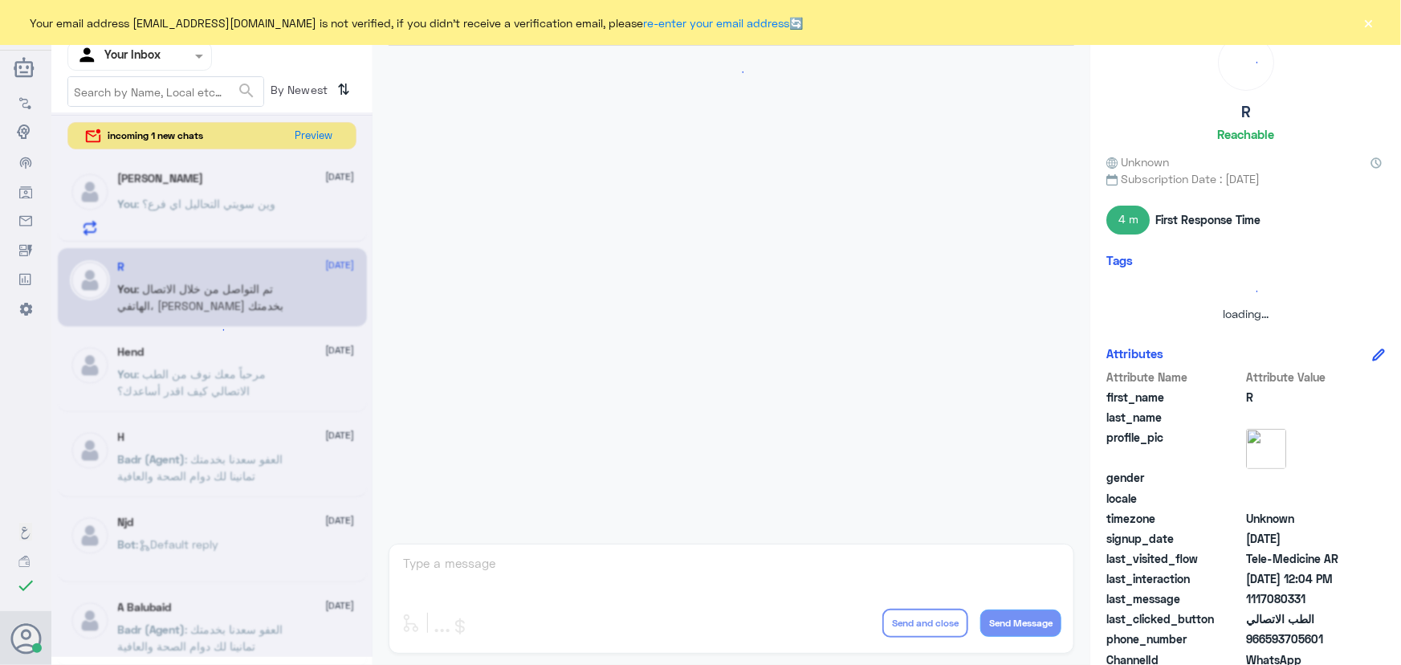
click at [191, 201] on div at bounding box center [211, 384] width 321 height 544
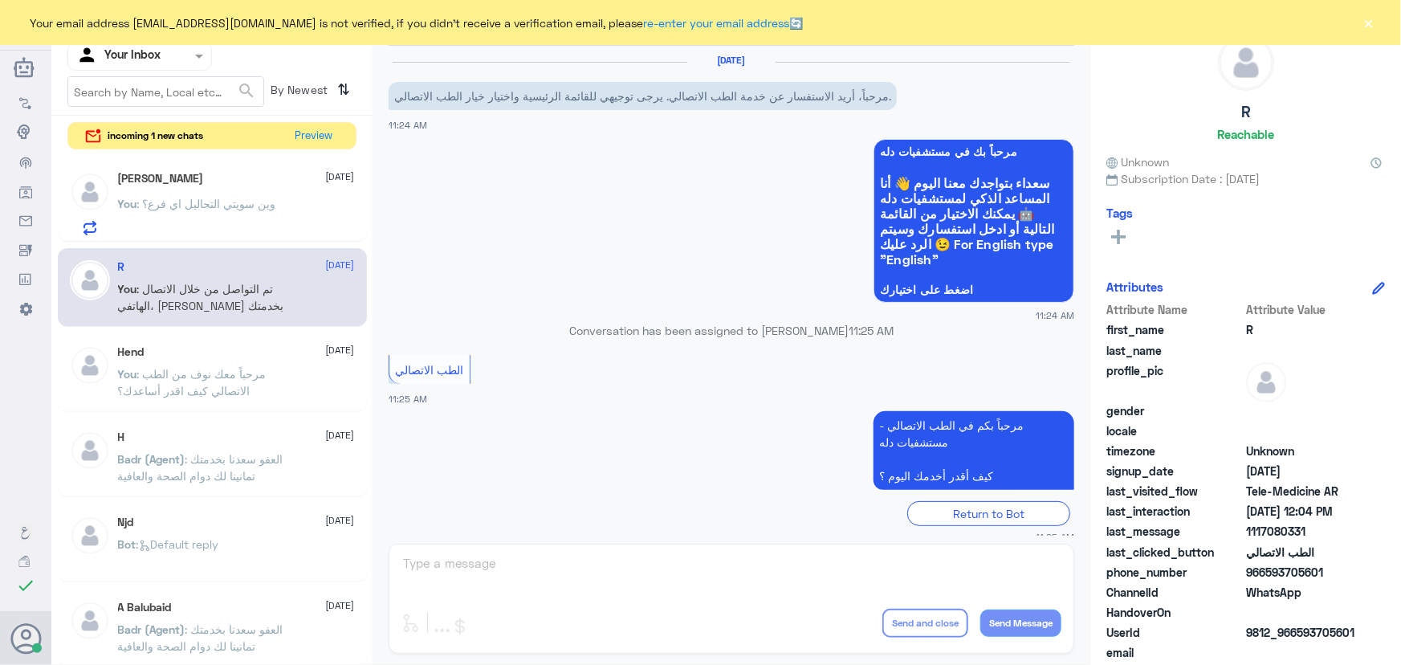
scroll to position [527, 0]
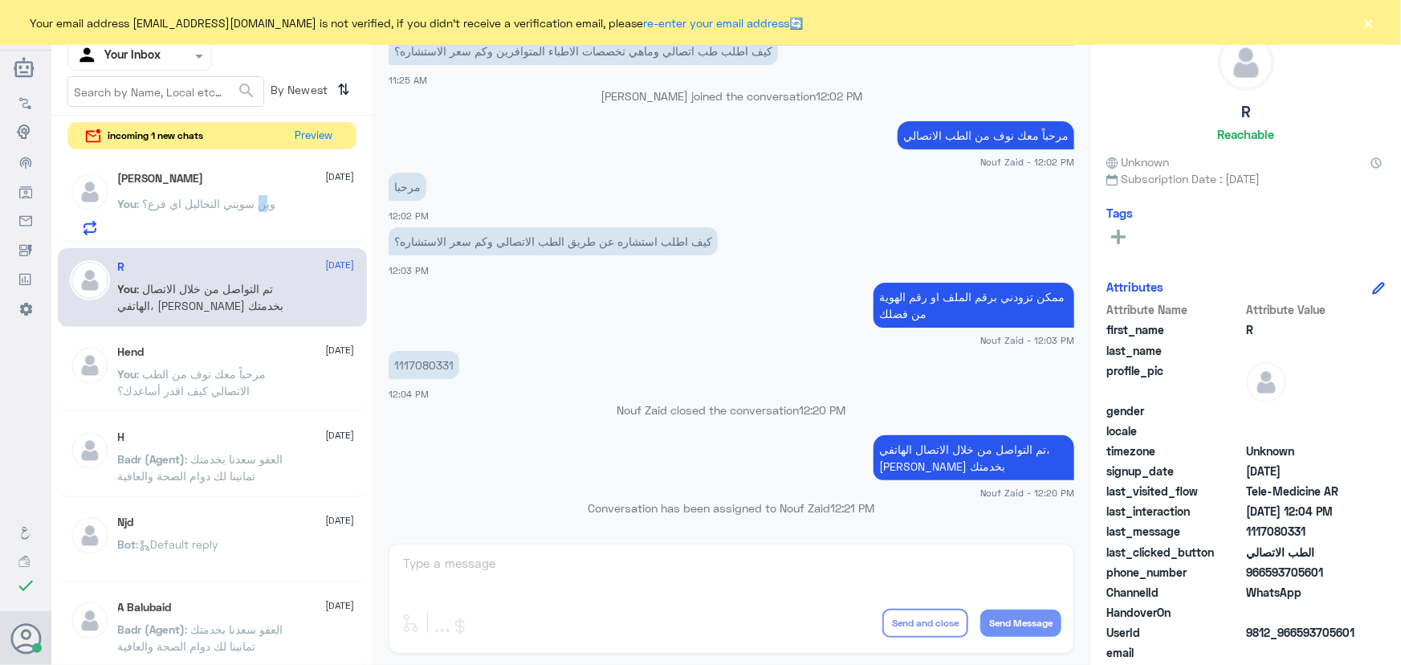
click at [258, 201] on span ": وين سويتي التحاليل اي فرع؟" at bounding box center [206, 204] width 139 height 14
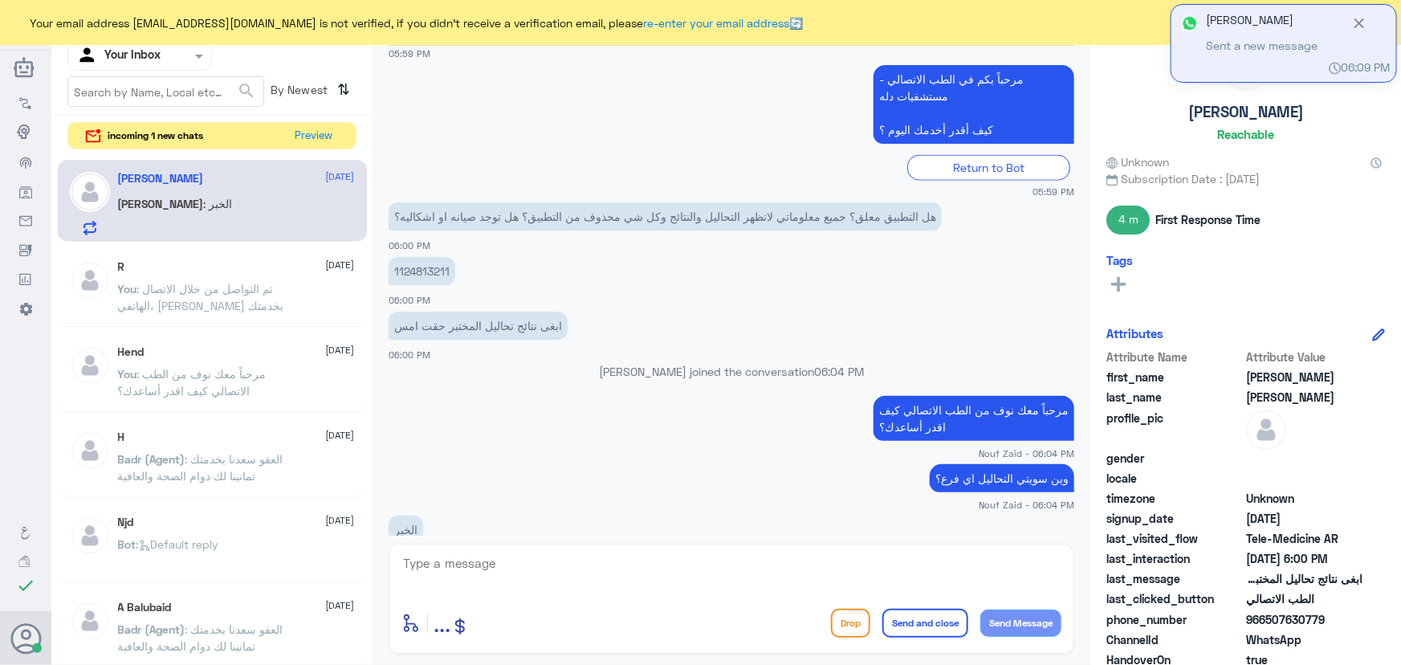
scroll to position [921, 0]
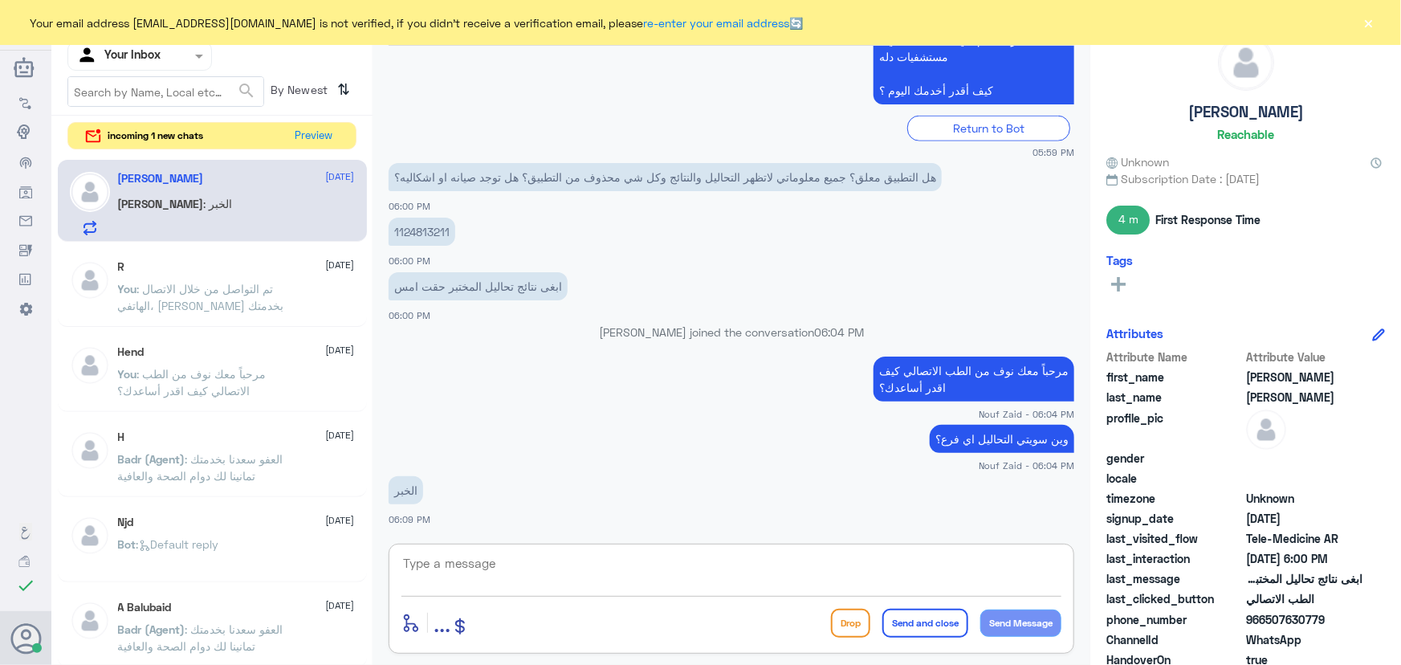
click at [456, 570] on textarea at bounding box center [731, 571] width 660 height 39
click at [444, 576] on textarea at bounding box center [731, 571] width 660 height 39
click at [437, 554] on textarea at bounding box center [731, 571] width 660 height 39
click at [591, 566] on textarea at bounding box center [731, 571] width 660 height 39
click at [916, 564] on textarea "نعتذر منك استاذتي الكريمه" at bounding box center [731, 571] width 660 height 39
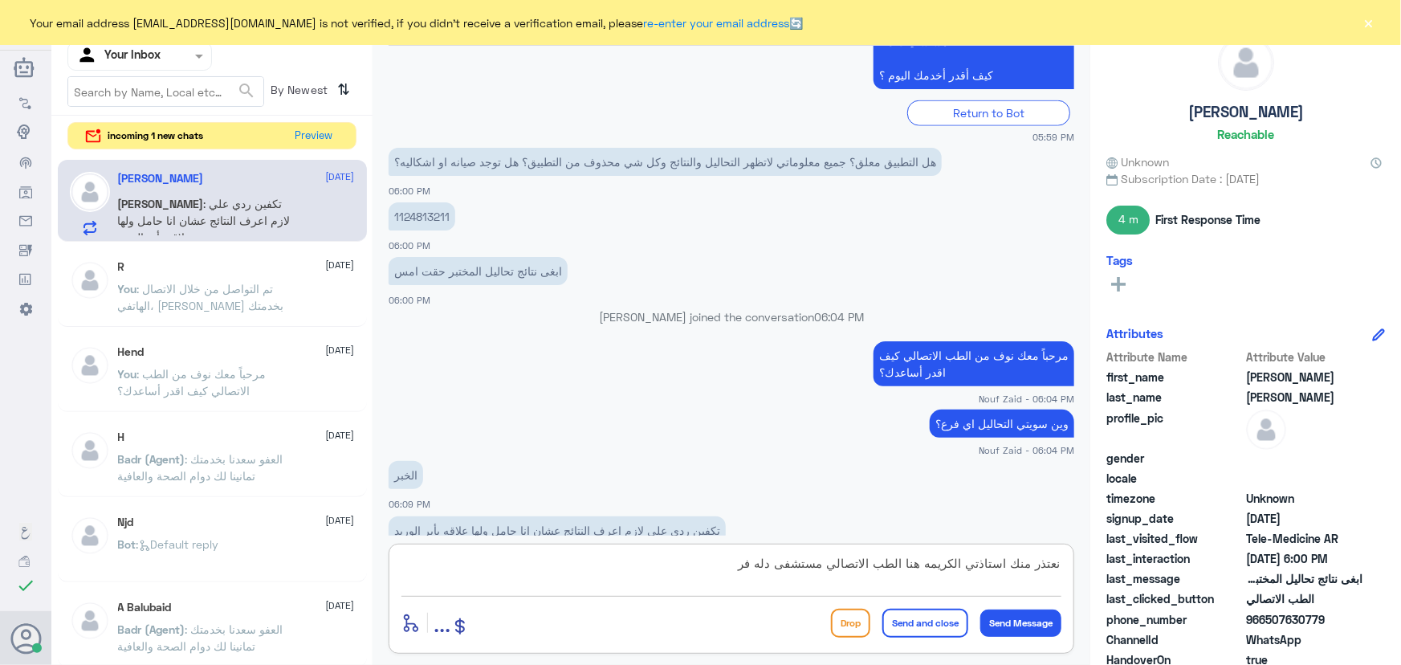
scroll to position [976, 0]
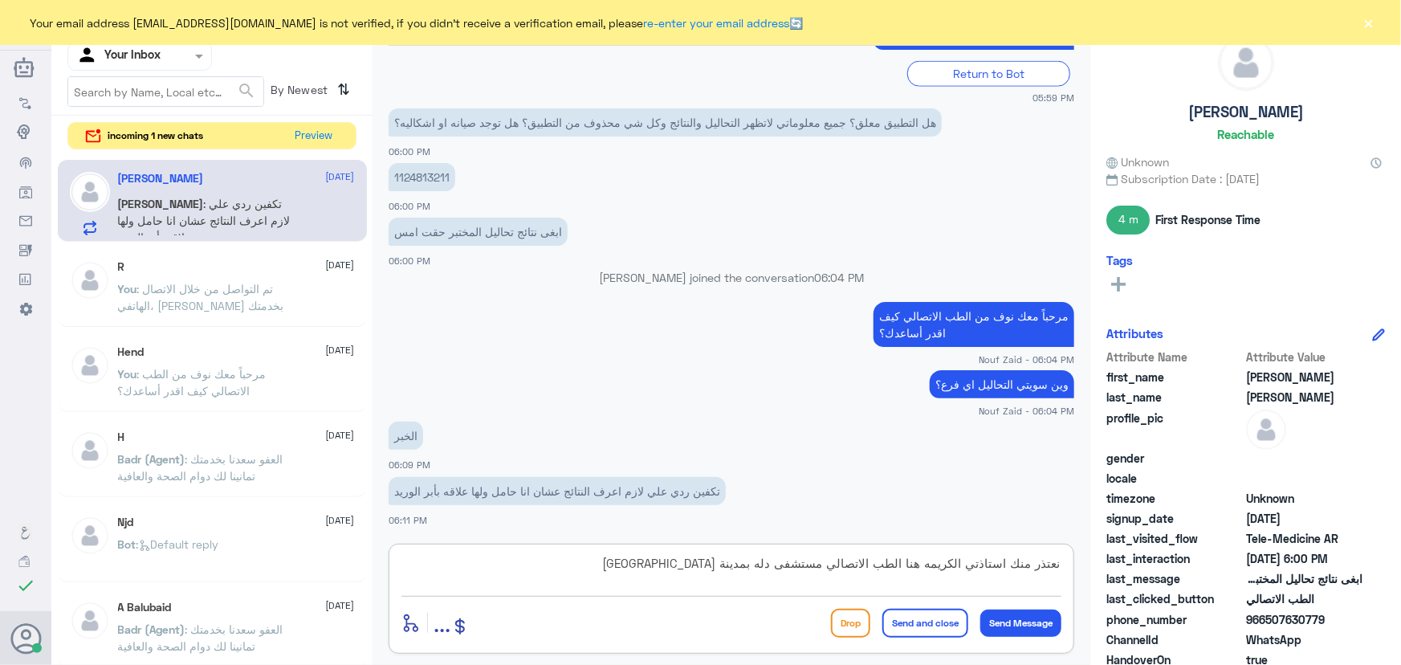
click at [751, 562] on textarea "نعتذر منك استاذتي الكريمه هنا الطب الاتصالي مستشفى دله بمدينة الرياض" at bounding box center [731, 571] width 660 height 39
click at [758, 561] on textarea "نعتذر منك استاذتي الكريمه هنا الطب الاتصالي مستشفى دله بمدينة الرياض" at bounding box center [731, 571] width 660 height 39
click at [930, 564] on textarea "نعتذر منك استاذتي الكريمه هنا الطب الاتصالي مستشفى دله ، بمدينة الرياض" at bounding box center [731, 571] width 660 height 39
type textarea "نعتذر منك استاذتي الكريمة هنا الطب الاتصالي مستشفى دله ، بمدينة الرياض"
click at [1034, 618] on button "Send Message" at bounding box center [1020, 622] width 81 height 27
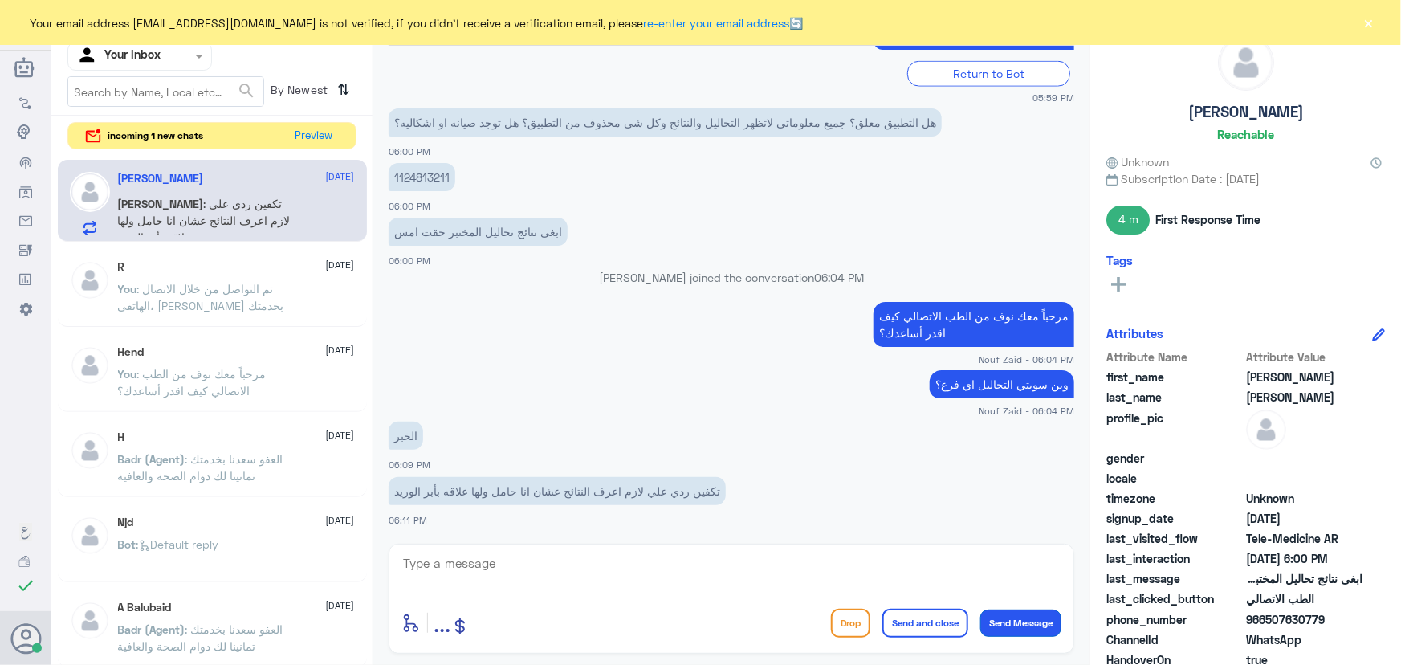
scroll to position [1044, 0]
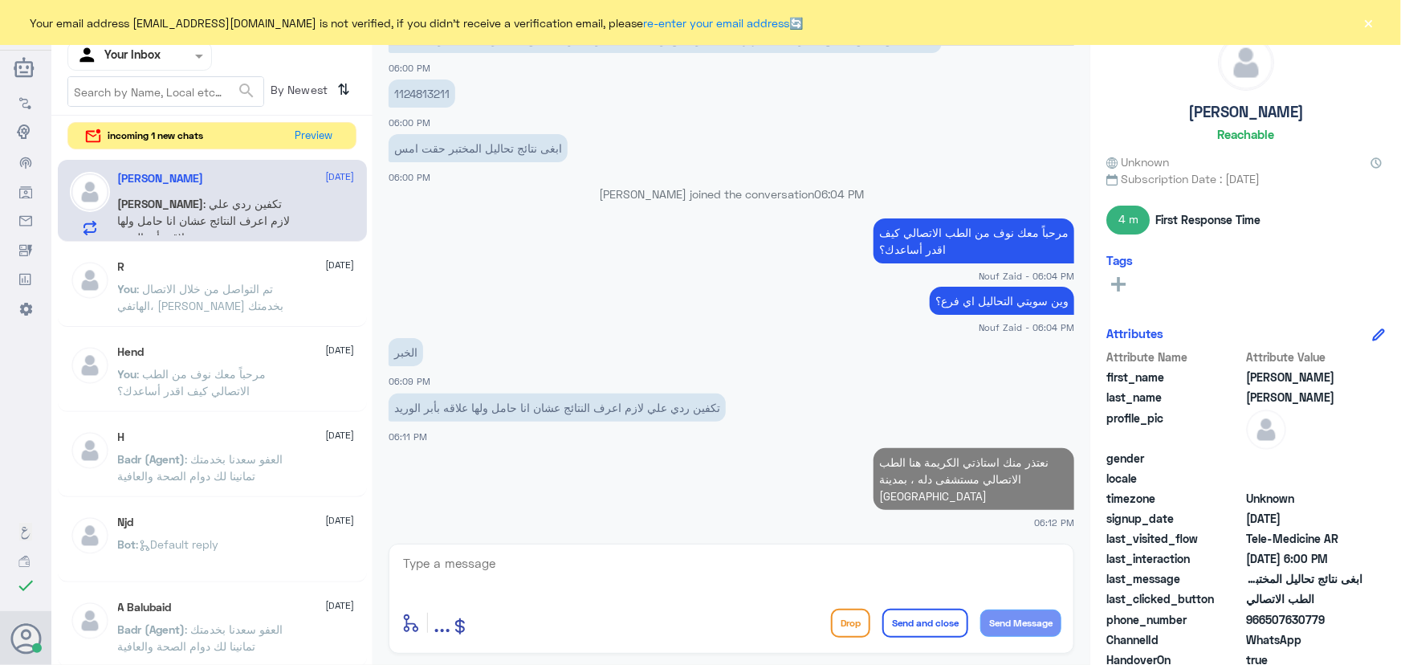
click at [869, 571] on textarea at bounding box center [731, 571] width 660 height 39
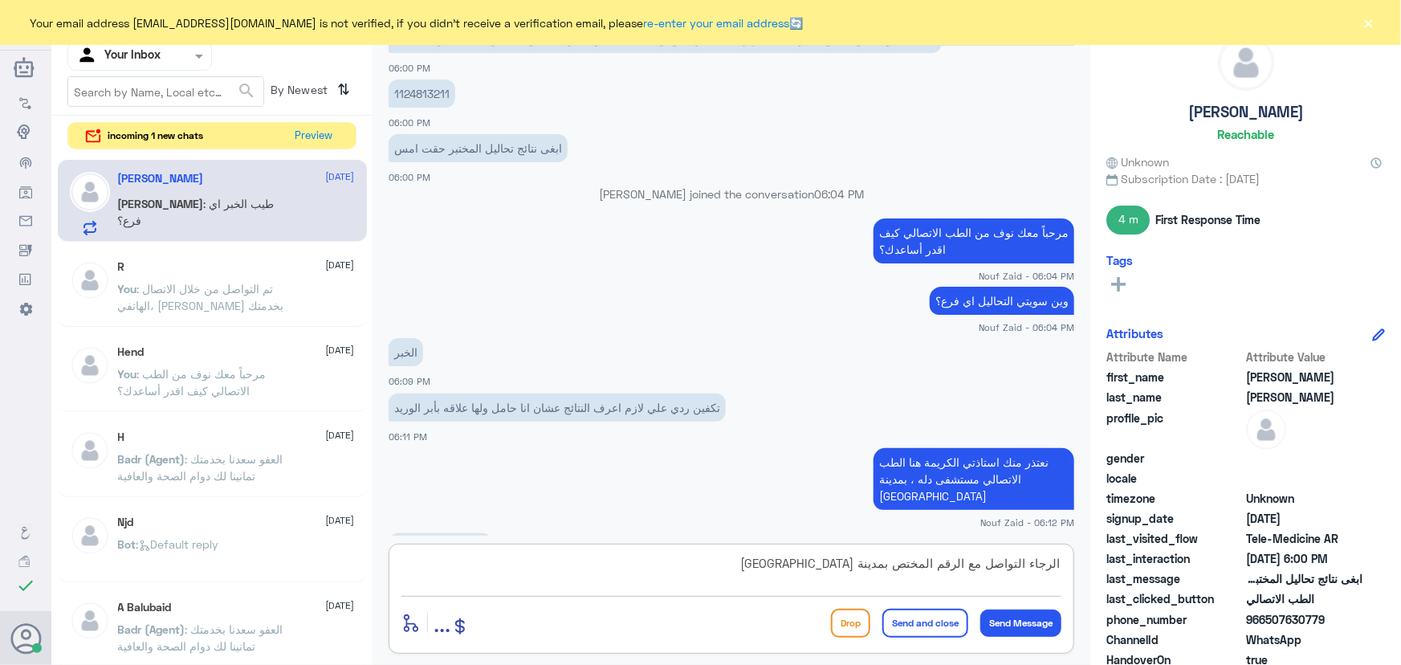
scroll to position [1099, 0]
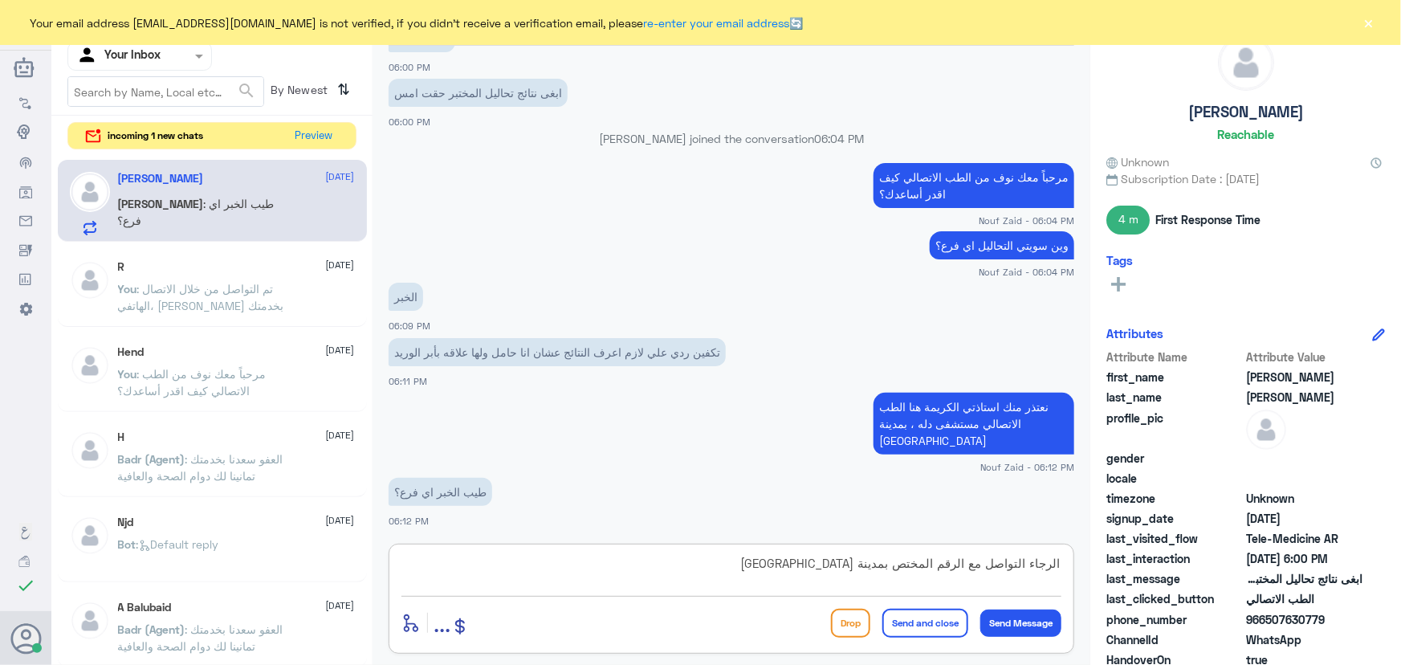
type textarea "الرجاء التواصل مع الرقم المختص بمدينة الخبر"
click at [315, 303] on div "You : تم التواصل من خلال الاتصال الهاتفي، سعدنا بخدمتك" at bounding box center [236, 302] width 237 height 36
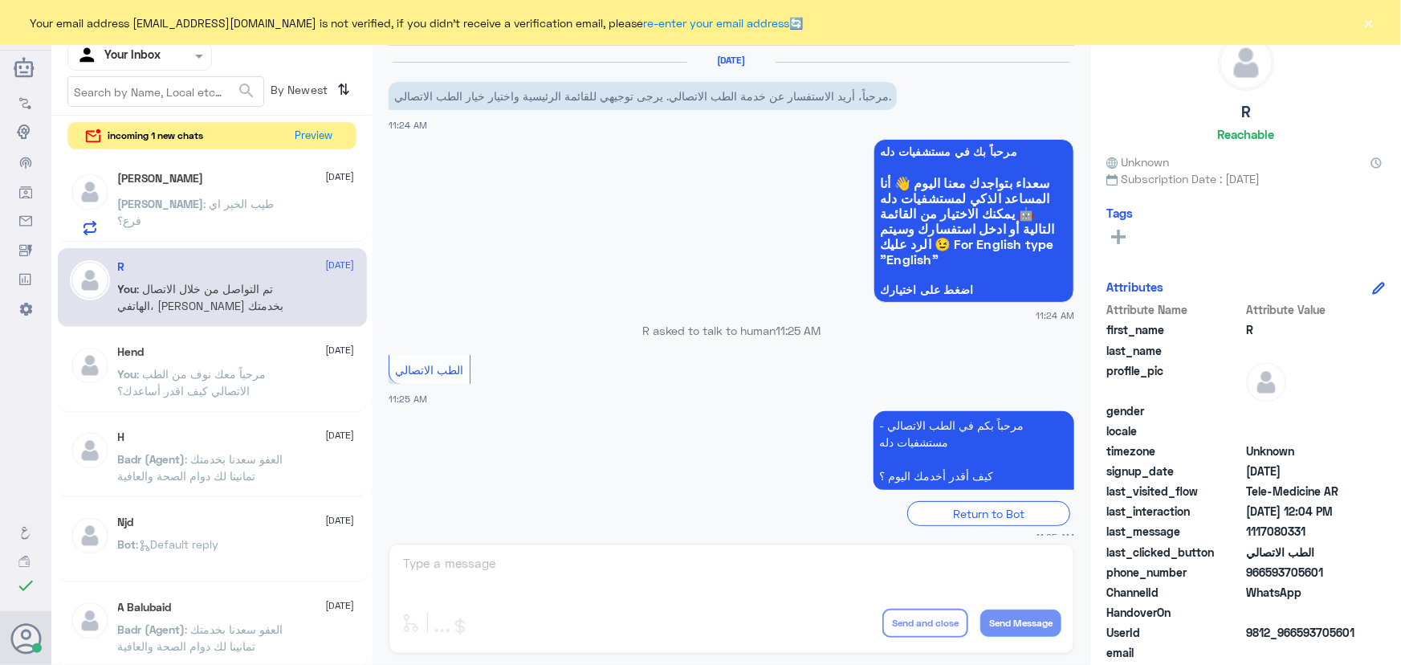
scroll to position [527, 0]
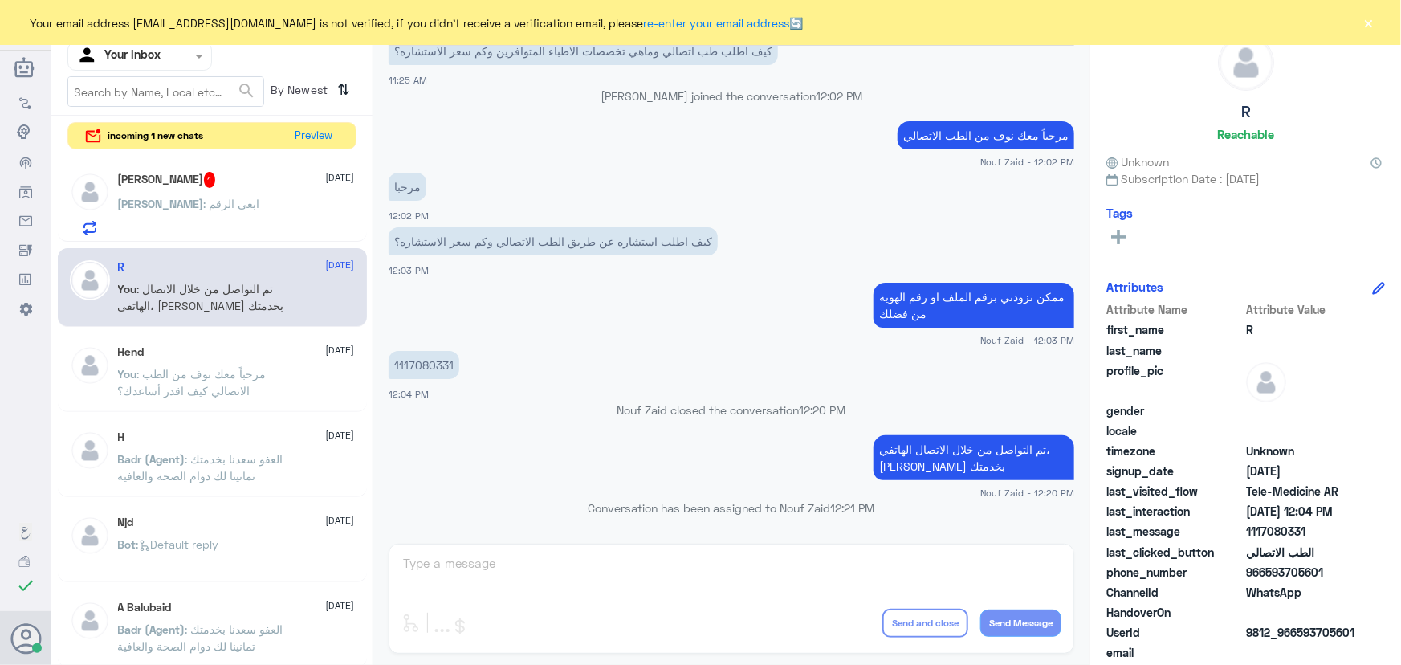
click at [239, 189] on div "رانيا الغامدي 1 26 September رانيا : ابغى الرقم" at bounding box center [236, 203] width 237 height 63
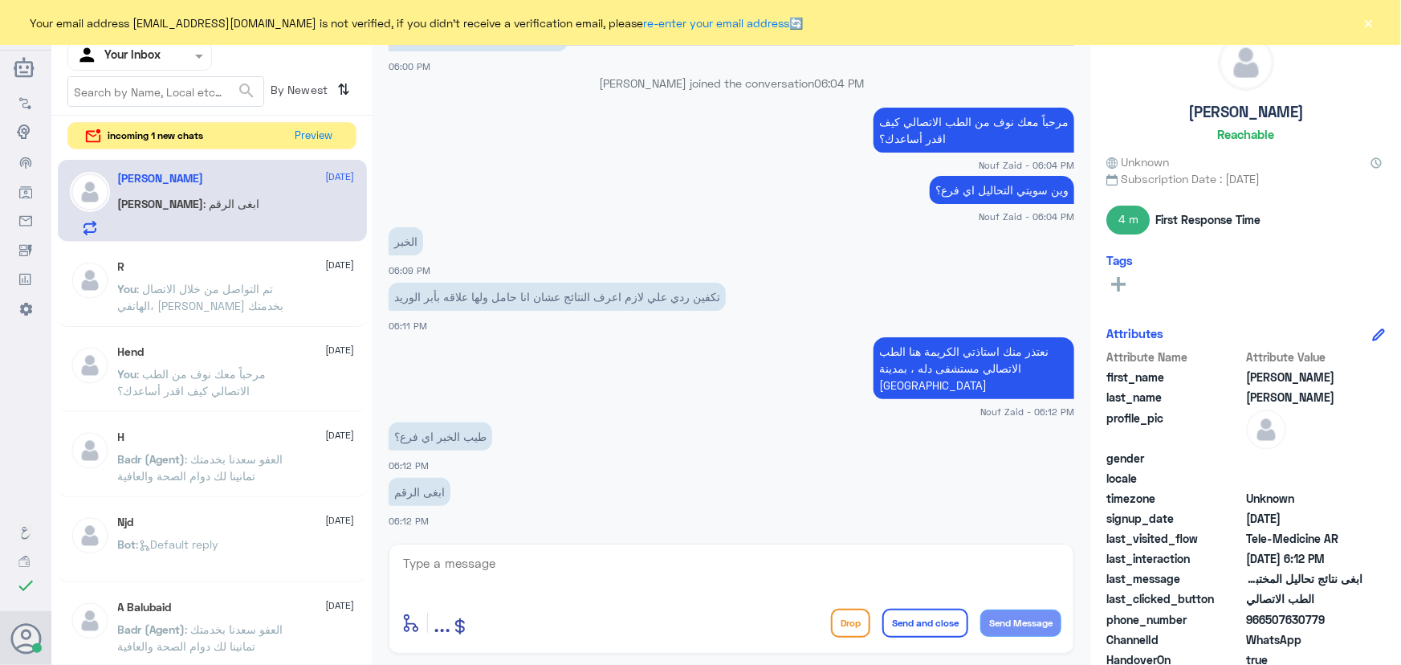
scroll to position [837, 0]
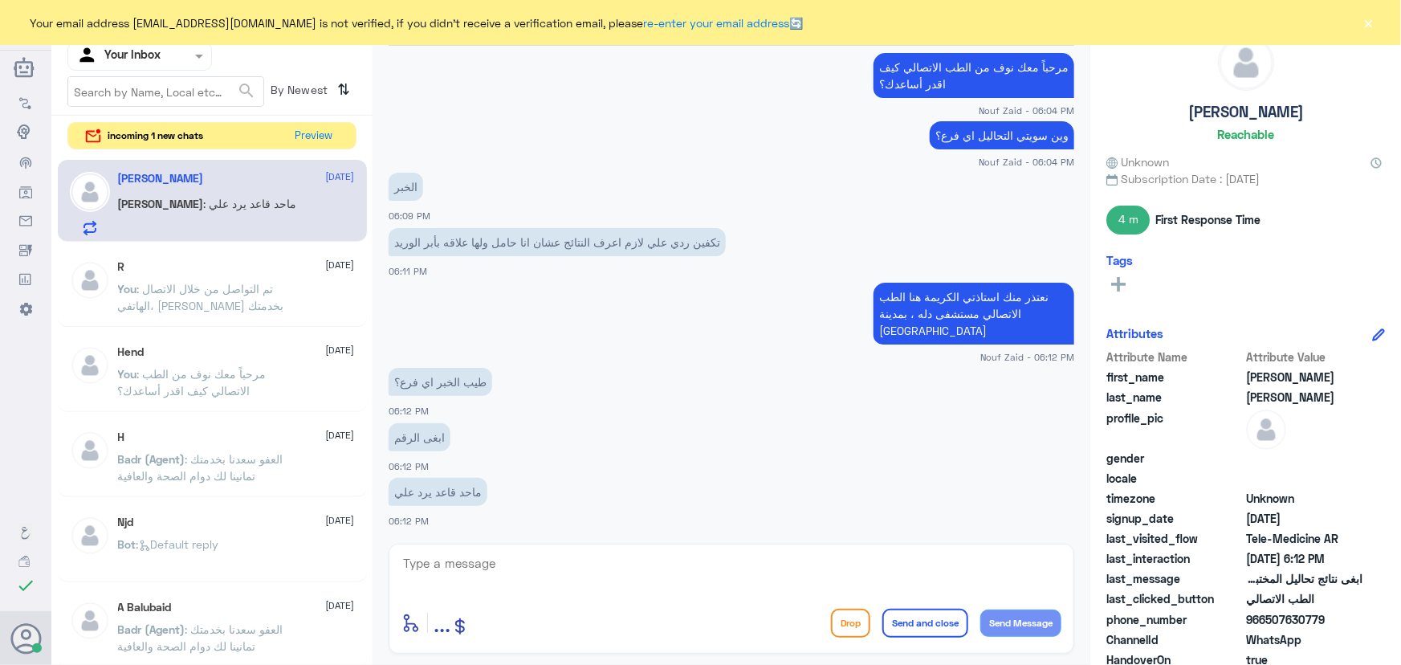
click at [486, 569] on textarea at bounding box center [731, 571] width 660 height 39
type textarea "920012222"
click at [1003, 625] on button "Send Message" at bounding box center [1020, 622] width 81 height 27
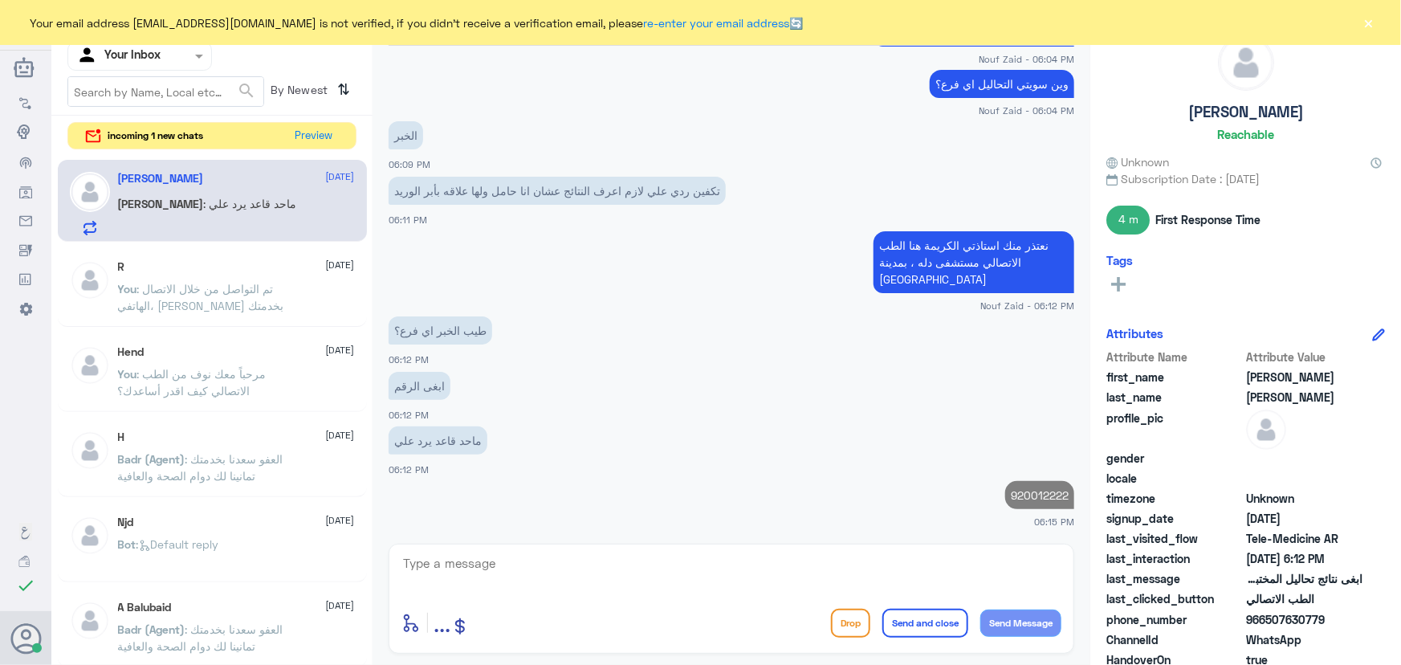
click at [551, 560] on textarea at bounding box center [731, 571] width 660 height 39
paste textarea "سعدنا بخدمتكم، ونسعد دائمًا بتواصلكم. مع خالص الشكر والتقدير"
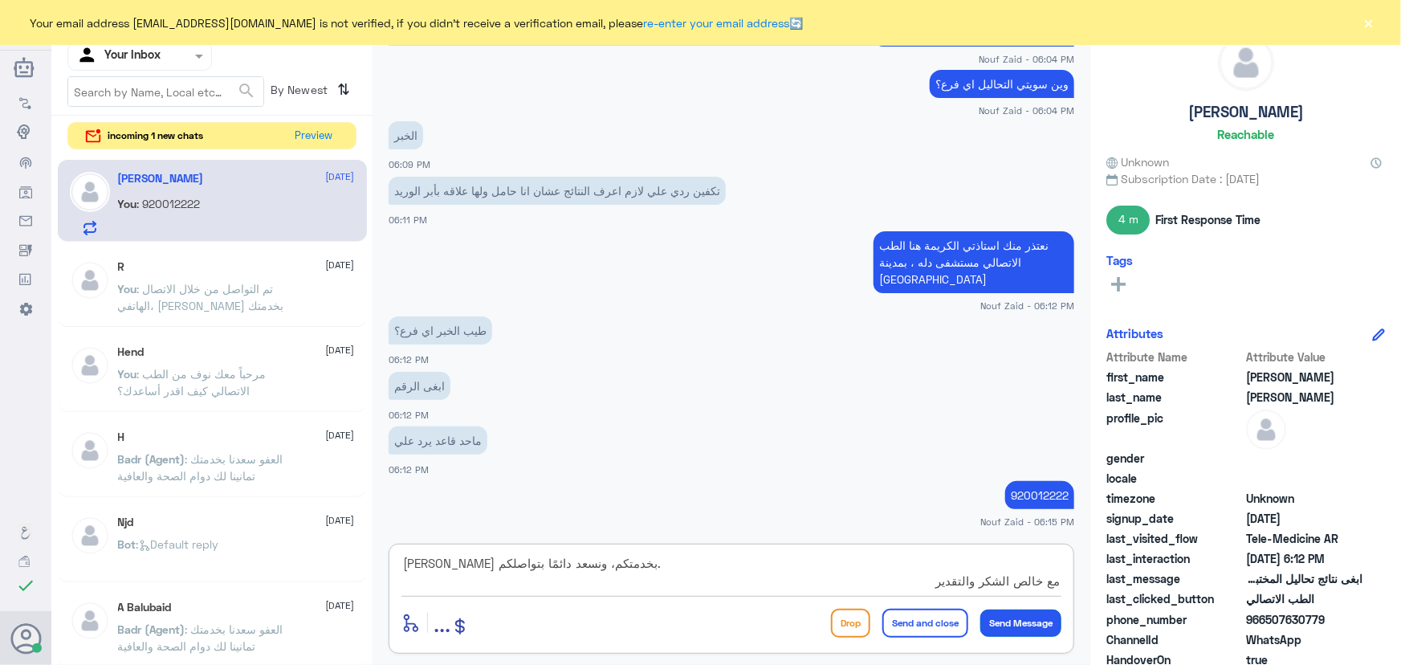
type textarea "سعدنا بخدمتكم، ونسعد دائمًا بتواصلكم. مع خالص الشكر والتقدير"
click at [1036, 619] on button "Send Message" at bounding box center [1020, 622] width 81 height 27
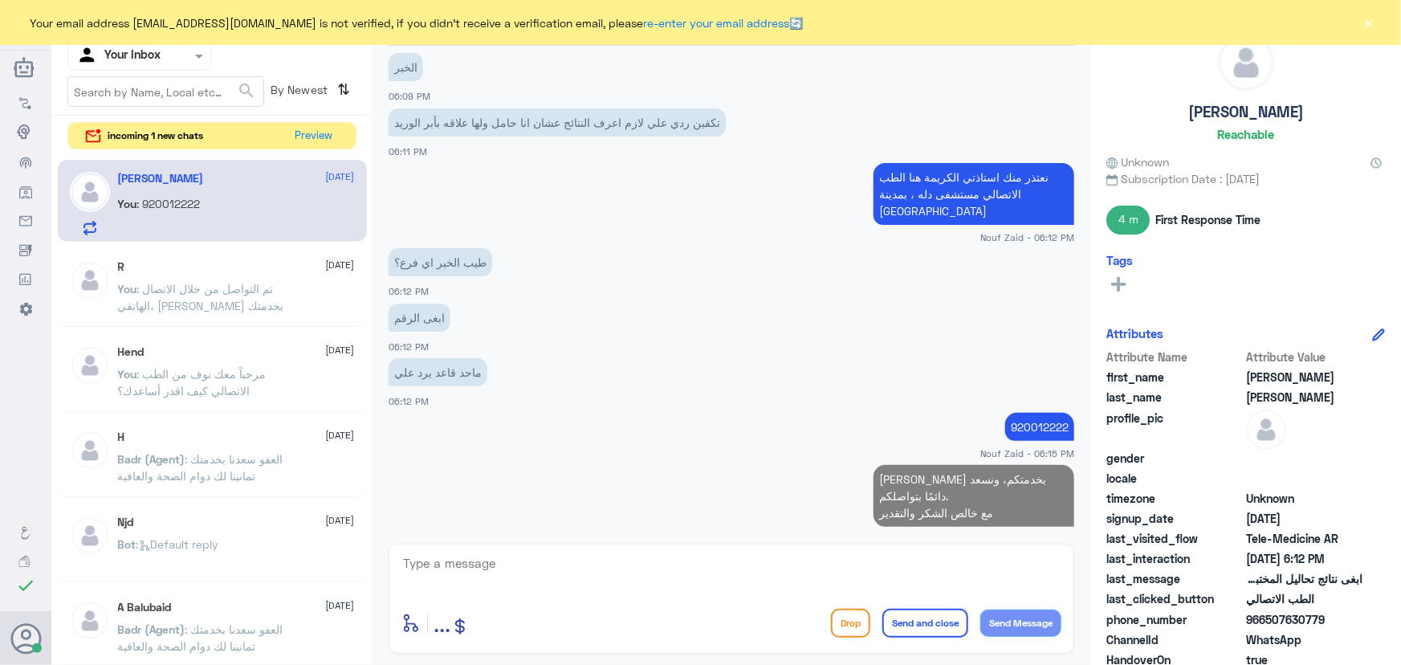
click at [933, 625] on button "Send and close" at bounding box center [925, 622] width 86 height 29
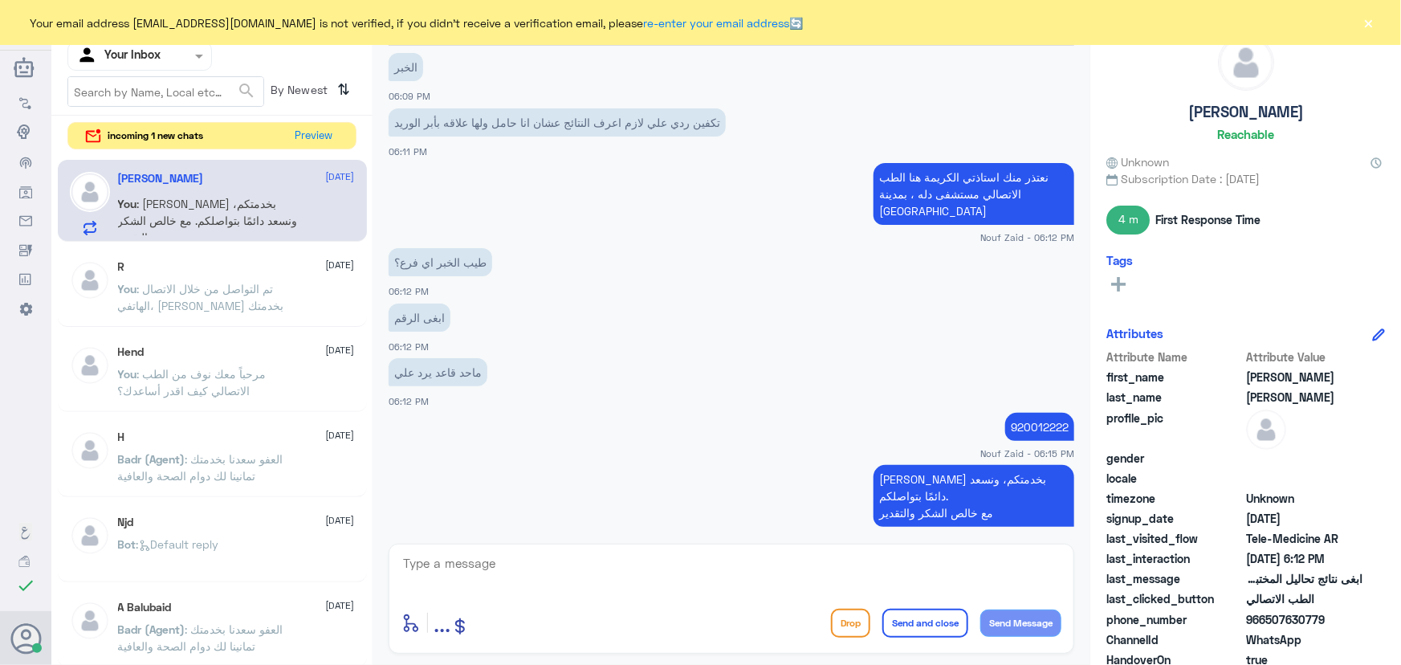
click at [1369, 18] on button "×" at bounding box center [1369, 22] width 16 height 16
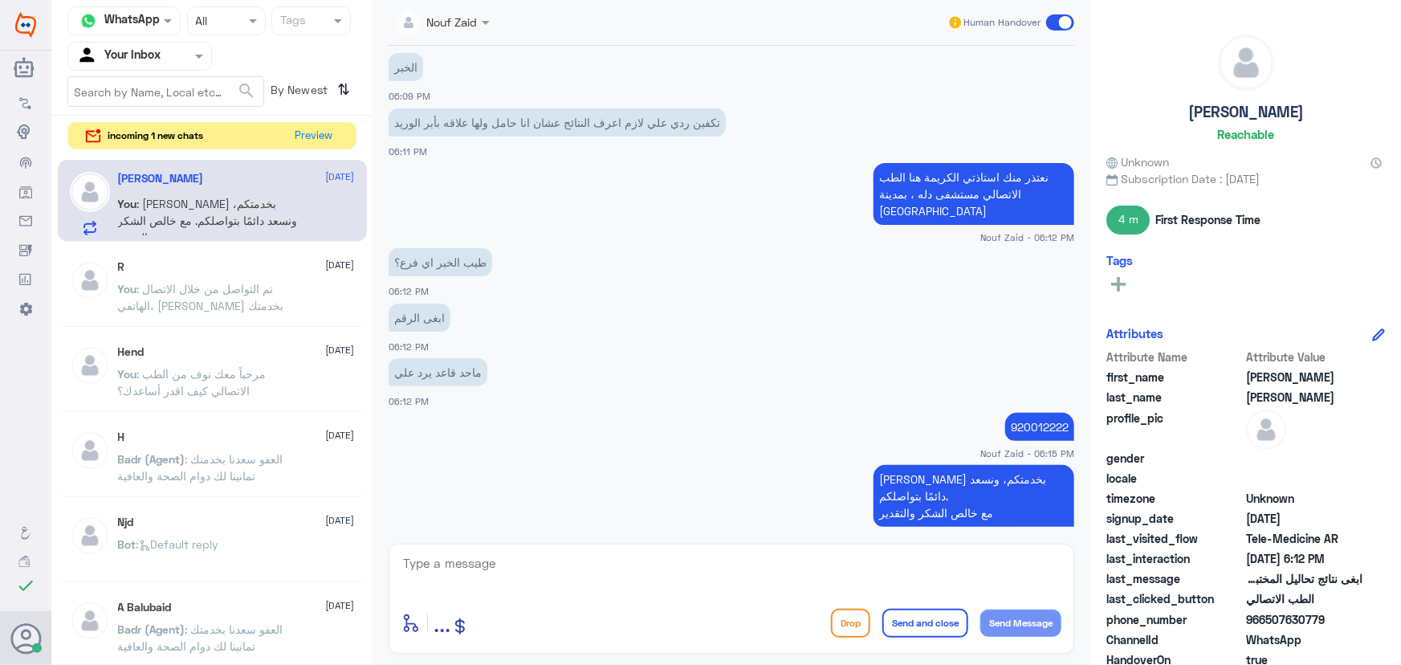
click at [1061, 20] on span at bounding box center [1060, 22] width 28 height 16
click at [0, 0] on input "checkbox" at bounding box center [0, 0] width 0 height 0
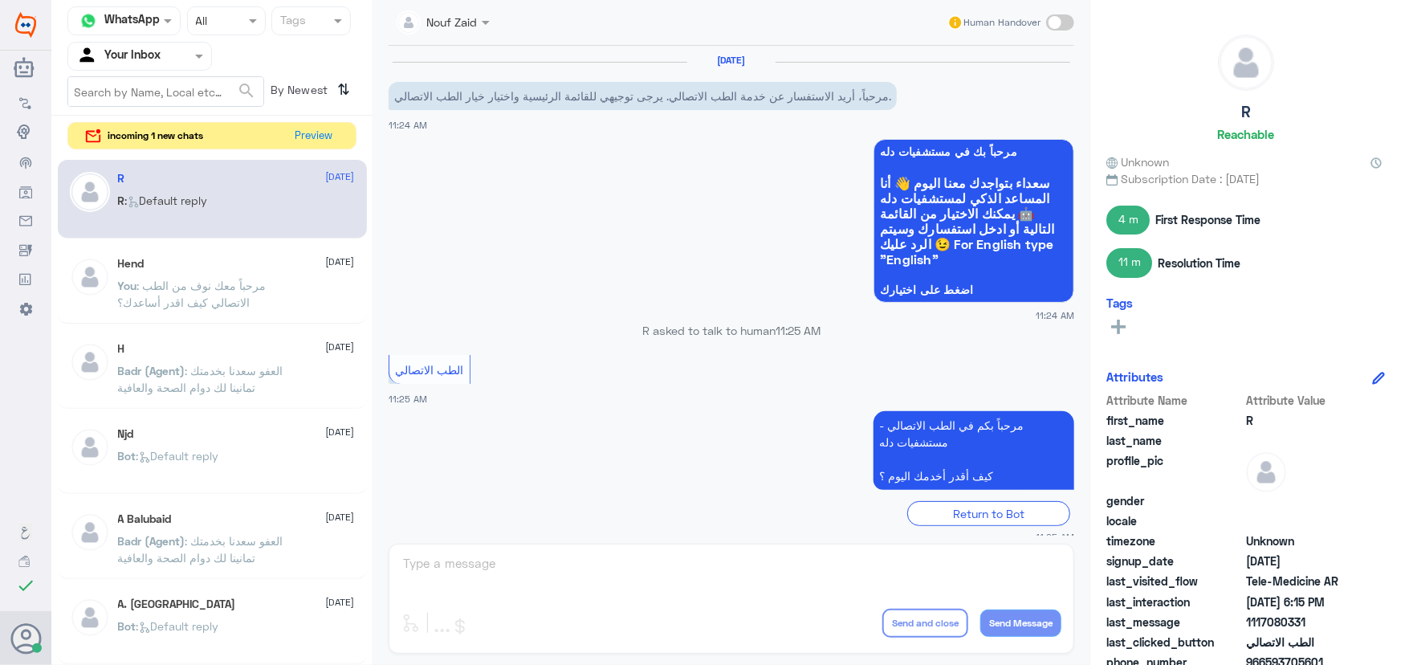
scroll to position [527, 0]
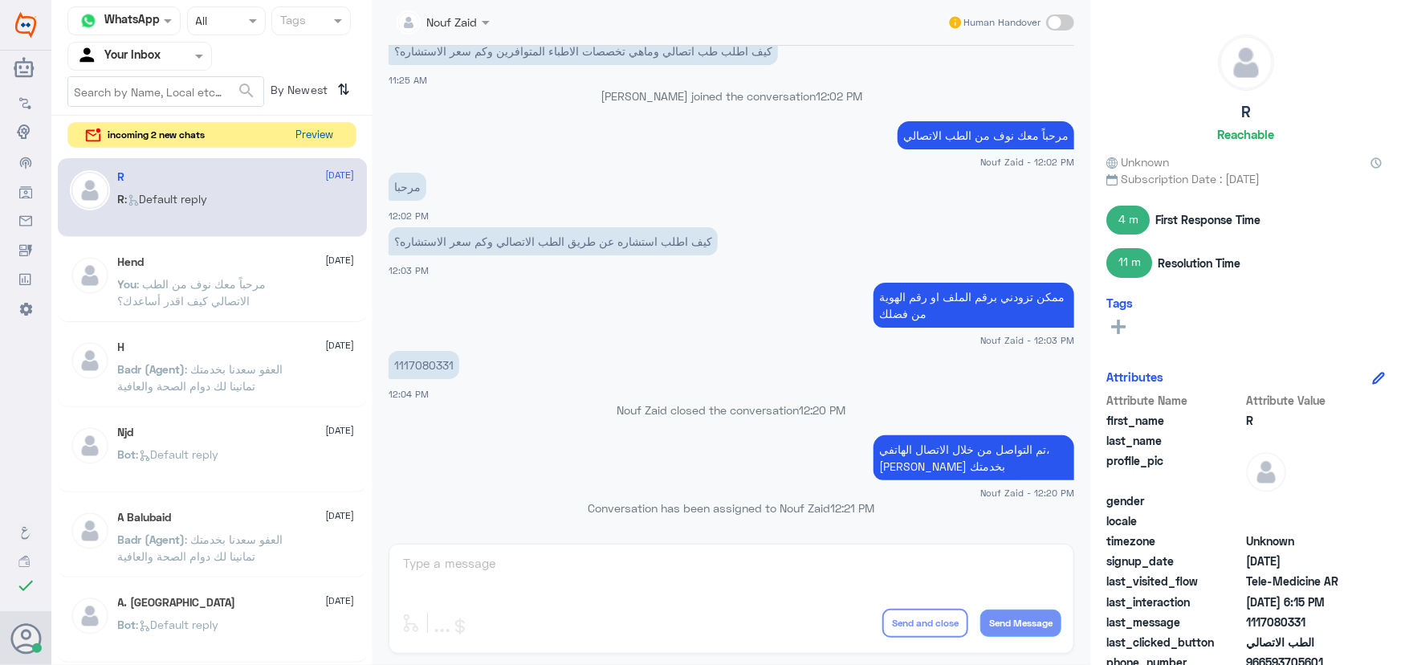
click at [336, 128] on button "Preview" at bounding box center [315, 135] width 50 height 25
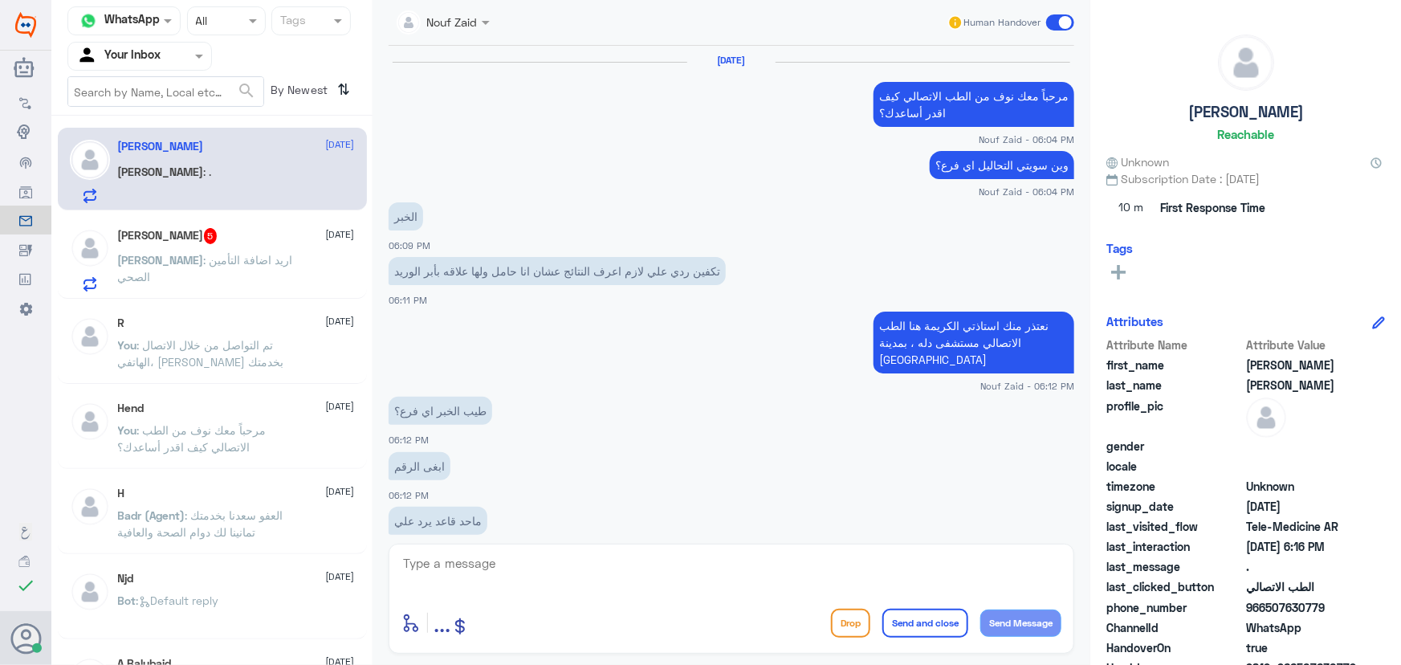
scroll to position [925, 0]
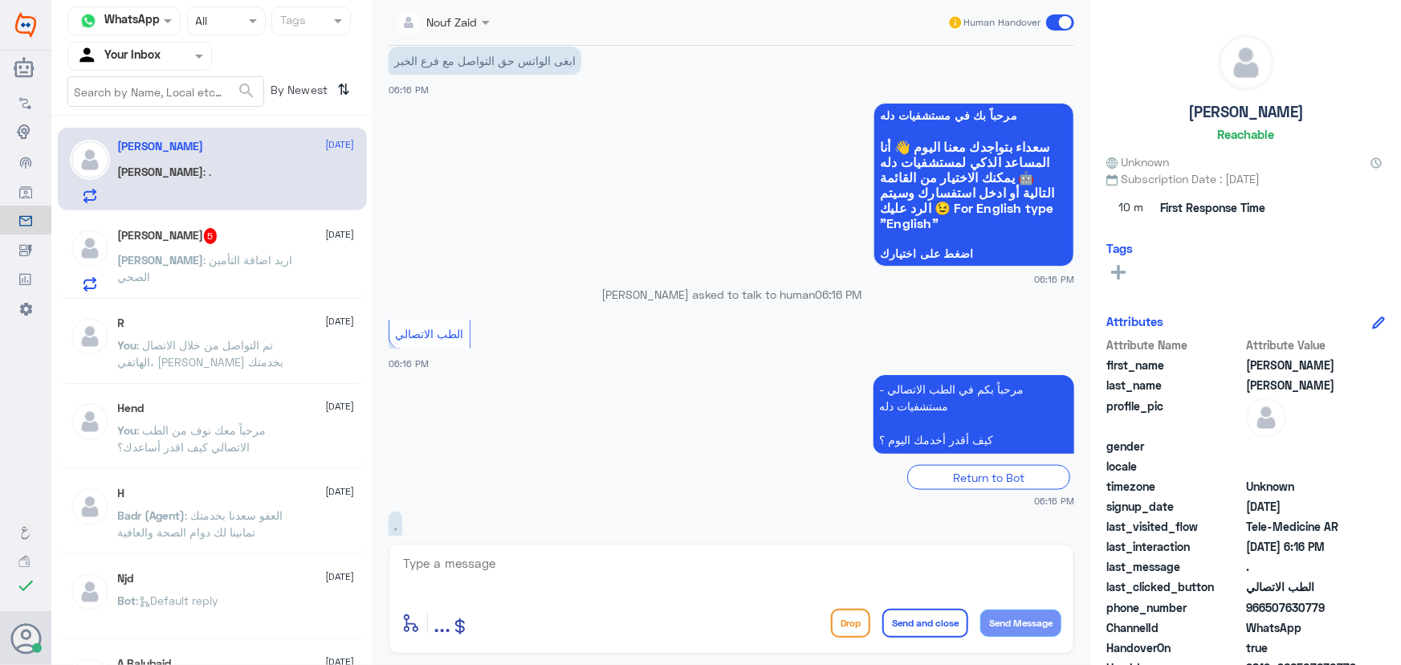
click at [219, 177] on div "رانيا : ." at bounding box center [236, 185] width 237 height 36
click at [152, 167] on div "رانيا : ." at bounding box center [236, 185] width 237 height 36
click at [217, 251] on p "خالد : اريد اضافة التأمين الصحي" at bounding box center [208, 271] width 181 height 40
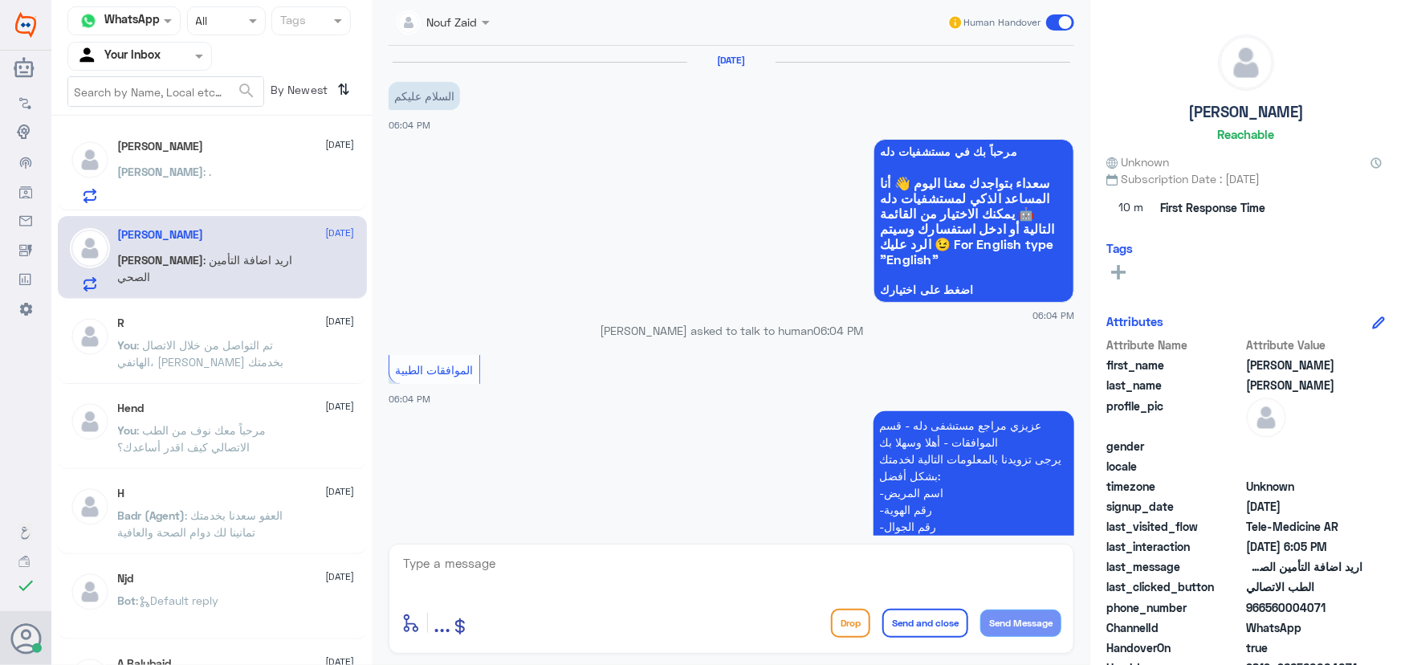
scroll to position [726, 0]
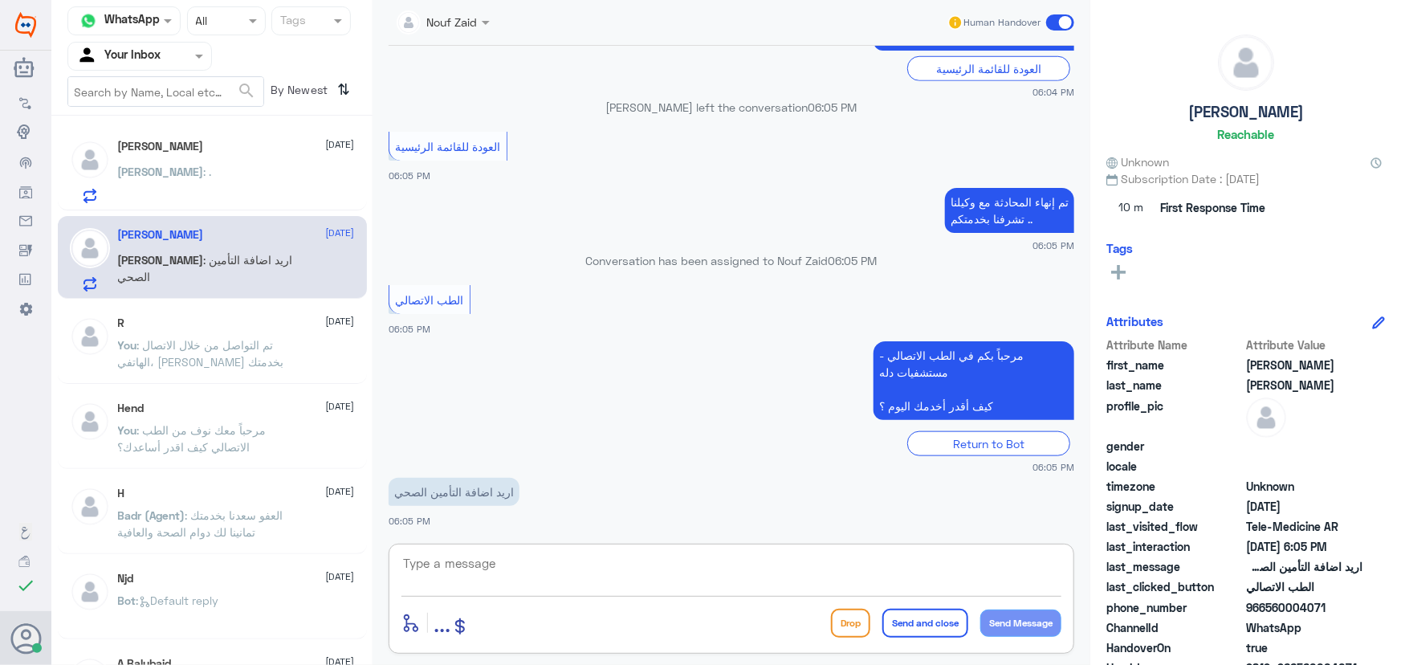
click at [495, 581] on textarea at bounding box center [731, 571] width 660 height 39
paste textarea "مرحباً معك نوف من الطب الاتصالي كيف اقدر أساعدك؟"
type textarea "مرحباً معك نوف من الطب الاتصالي كيف اقدر أساعدك؟"
click at [1019, 621] on button "Send Message" at bounding box center [1020, 622] width 81 height 27
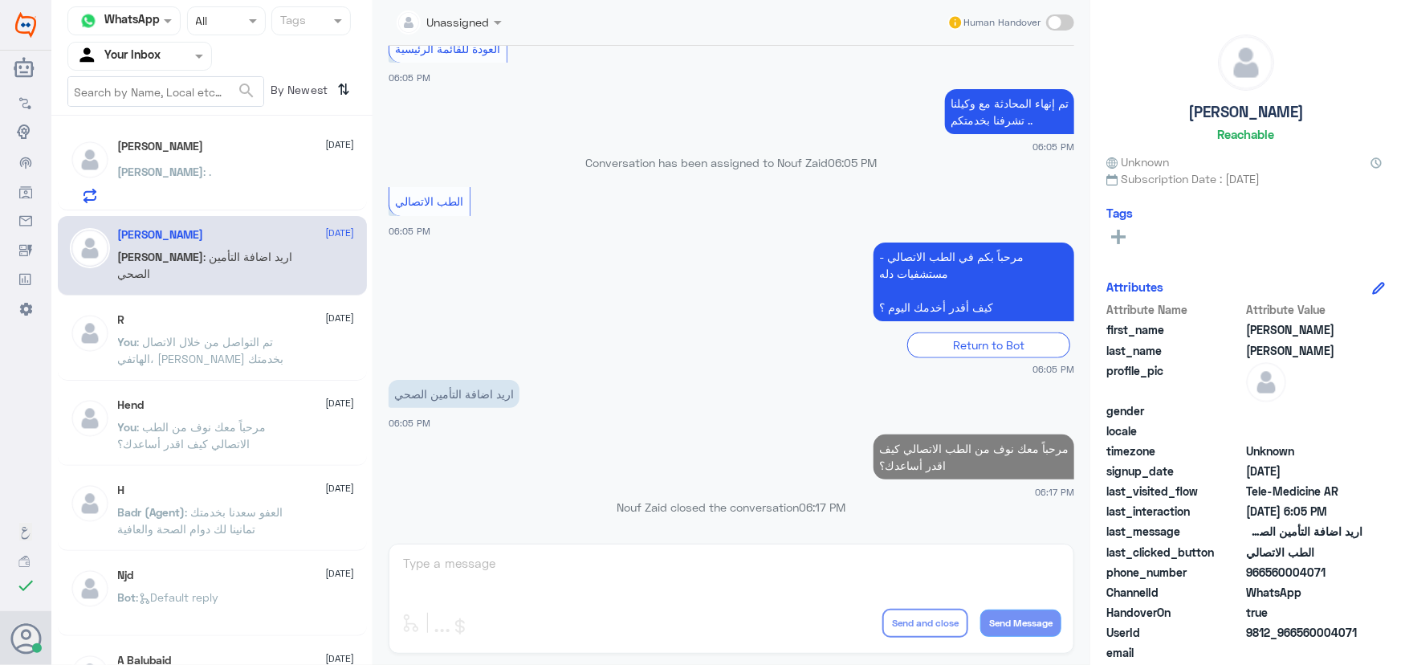
click at [816, 567] on div "Unassigned Human Handover 26 Sep 2025 السلام عليكم 06:04 PM مرحباً بك في مستشفي…" at bounding box center [731, 334] width 718 height 669
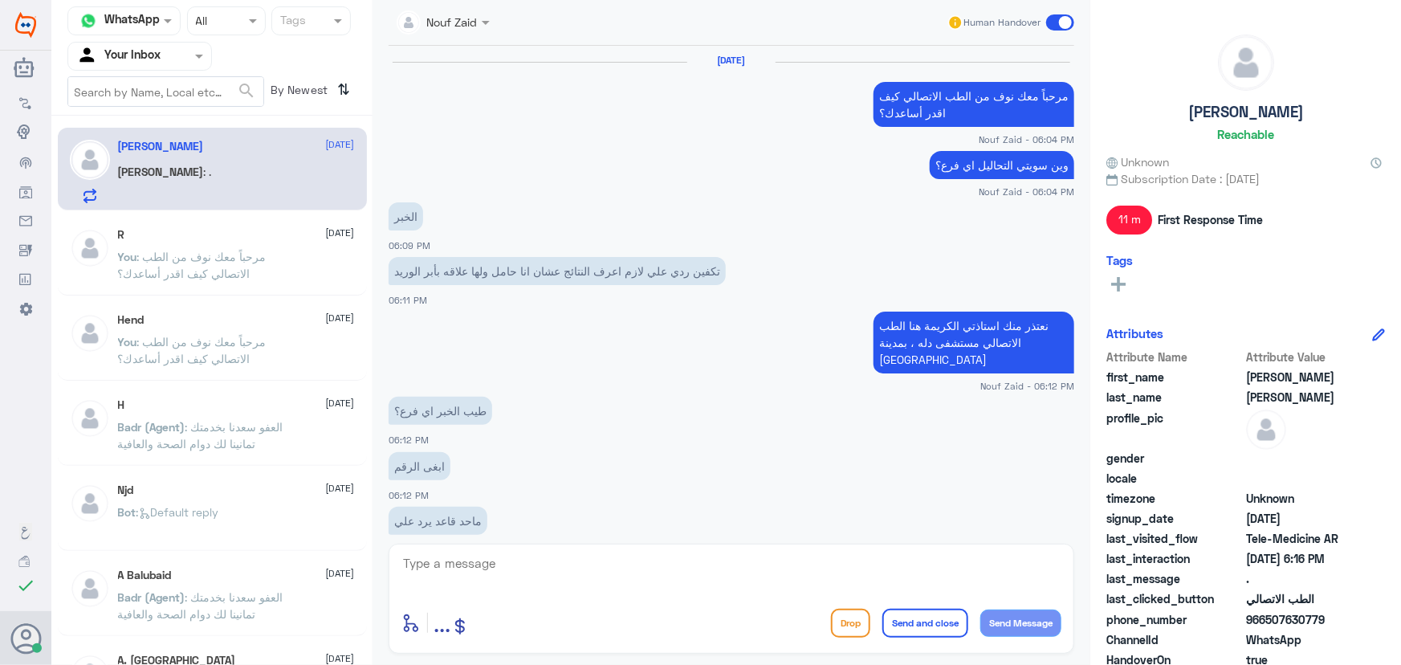
scroll to position [925, 0]
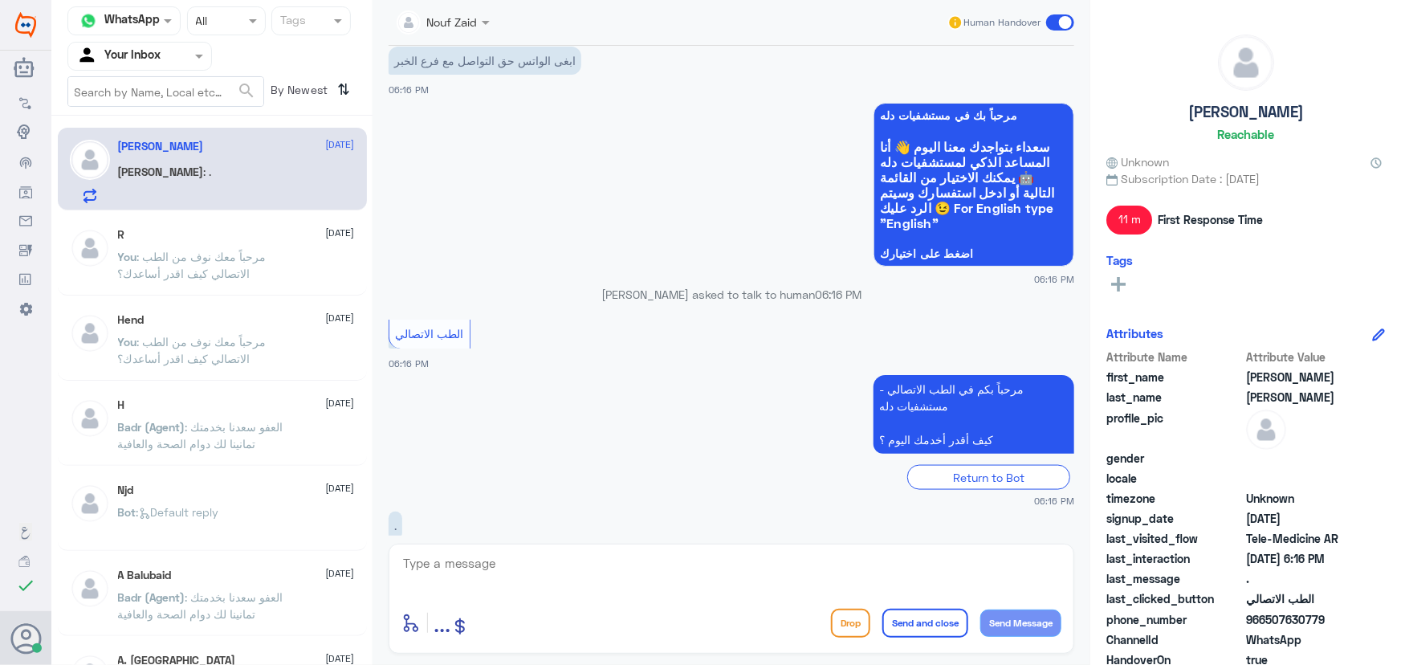
click at [687, 568] on textarea at bounding box center [731, 571] width 660 height 39
paste textarea "مرحباً معك نوف من الطب الاتصالي كيف اقدر أساعدك؟"
type textarea "مرحباً معك نوف من الطب الاتصالي كيف اقدر أساعدك؟"
click at [1030, 617] on button "Send Message" at bounding box center [1020, 622] width 81 height 27
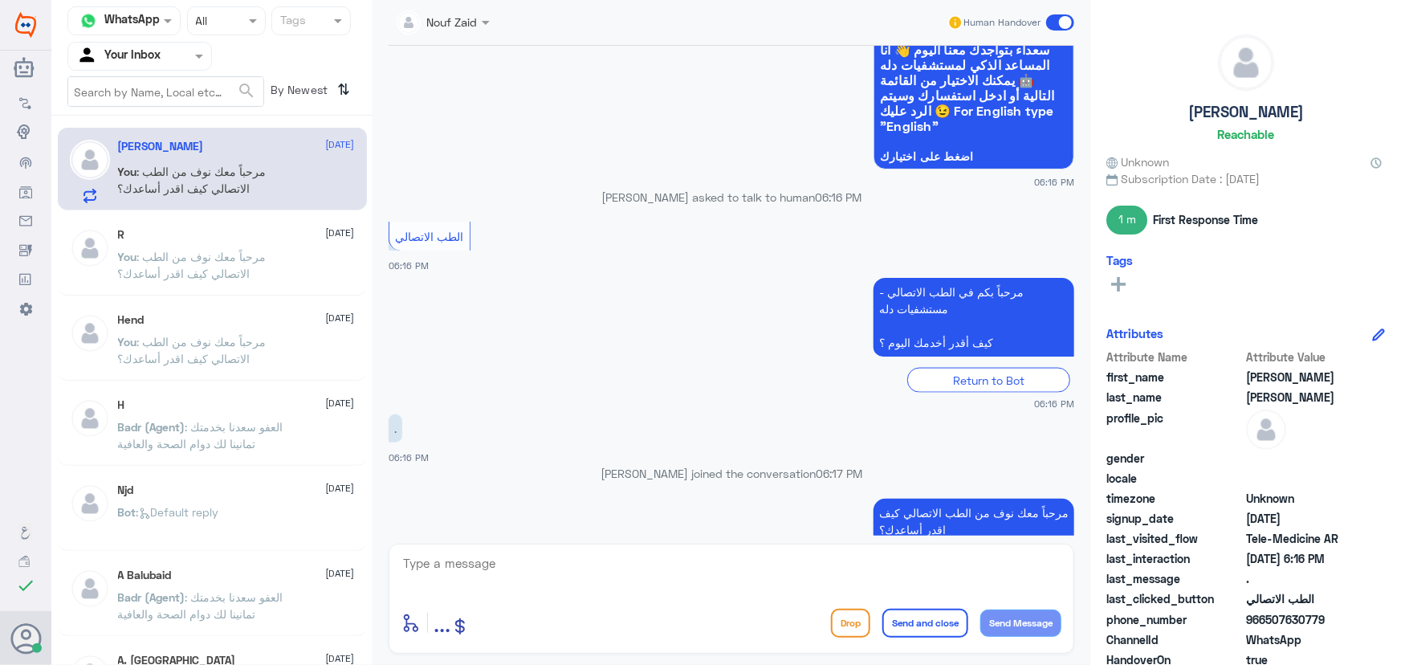
click at [228, 168] on span ": مرحباً معك نوف من الطب الاتصالي كيف اقدر أساعدك؟" at bounding box center [192, 180] width 149 height 31
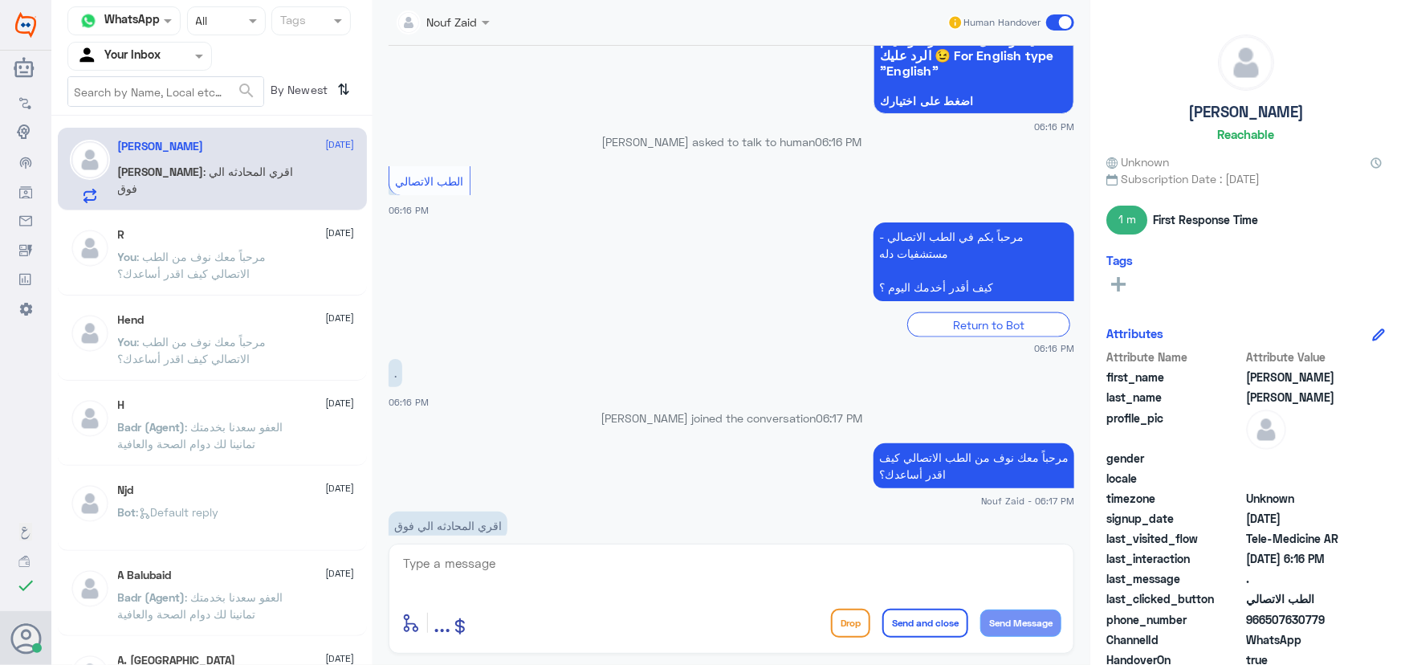
click at [187, 152] on div "رانيا الغامدي 26 September" at bounding box center [236, 147] width 237 height 14
click at [506, 580] on textarea at bounding box center [731, 571] width 660 height 39
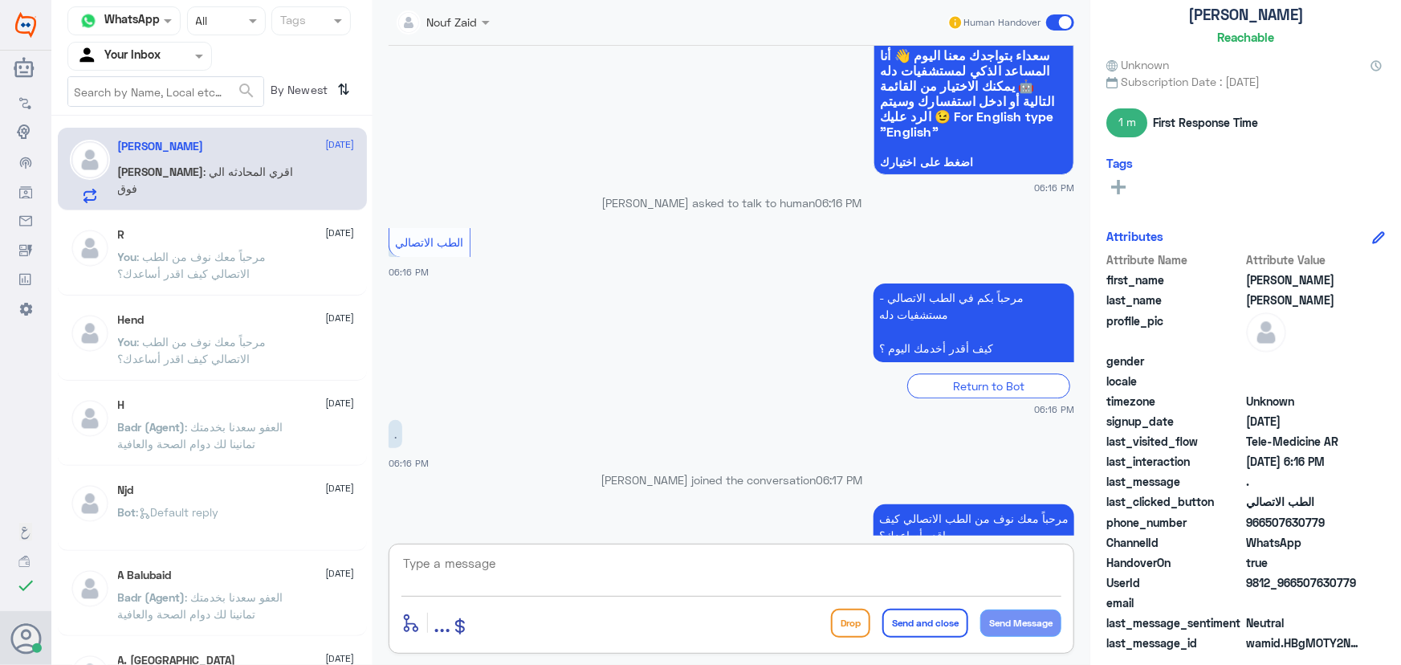
scroll to position [2211, 0]
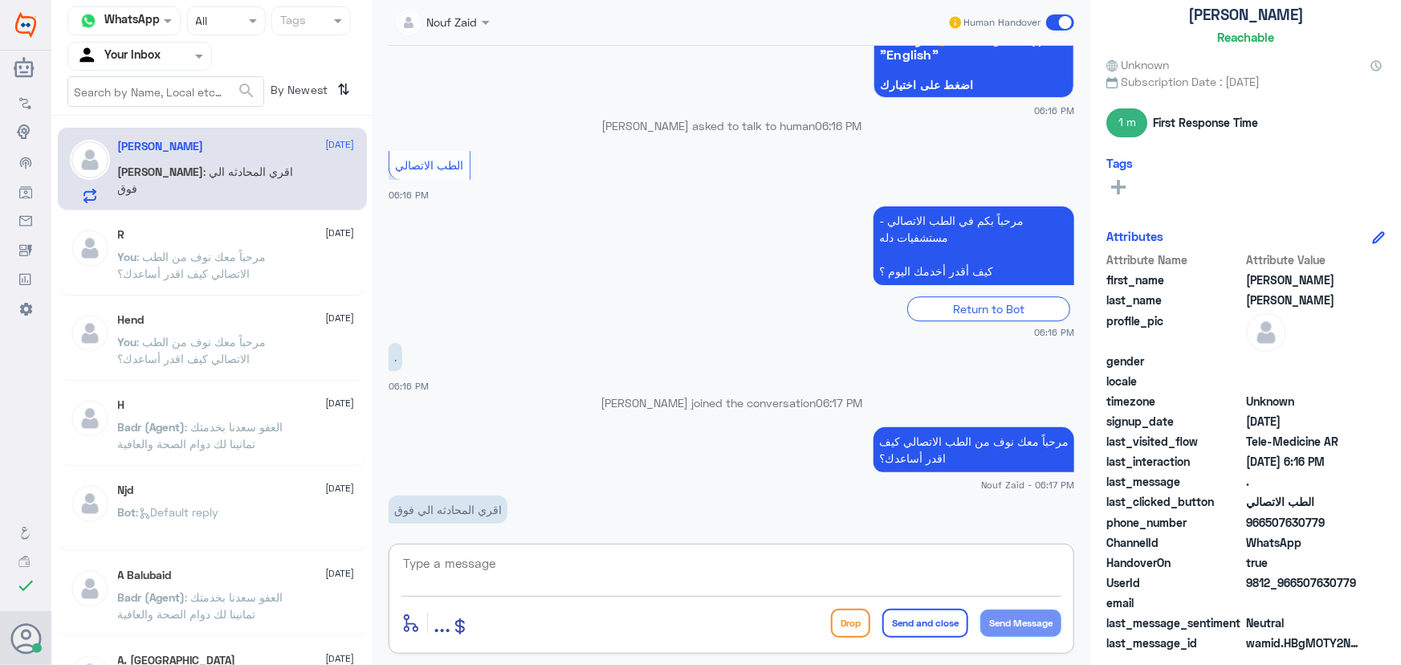
click at [515, 560] on textarea at bounding box center [731, 571] width 660 height 39
click at [511, 576] on textarea at bounding box center [731, 571] width 660 height 39
click at [475, 569] on textarea at bounding box center [731, 571] width 660 height 39
click at [466, 569] on textarea at bounding box center [731, 571] width 660 height 39
type textarea "و"
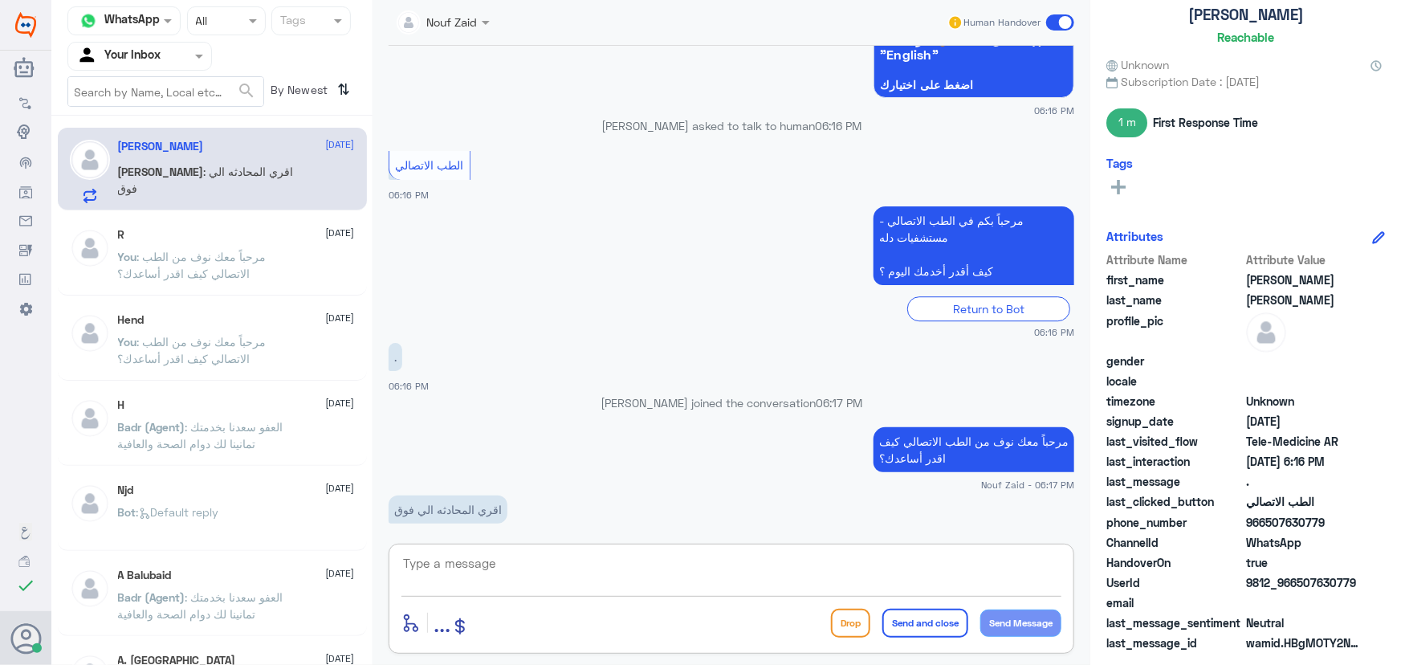
click at [490, 572] on textarea at bounding box center [731, 571] width 660 height 39
click at [503, 561] on textarea at bounding box center [731, 571] width 660 height 39
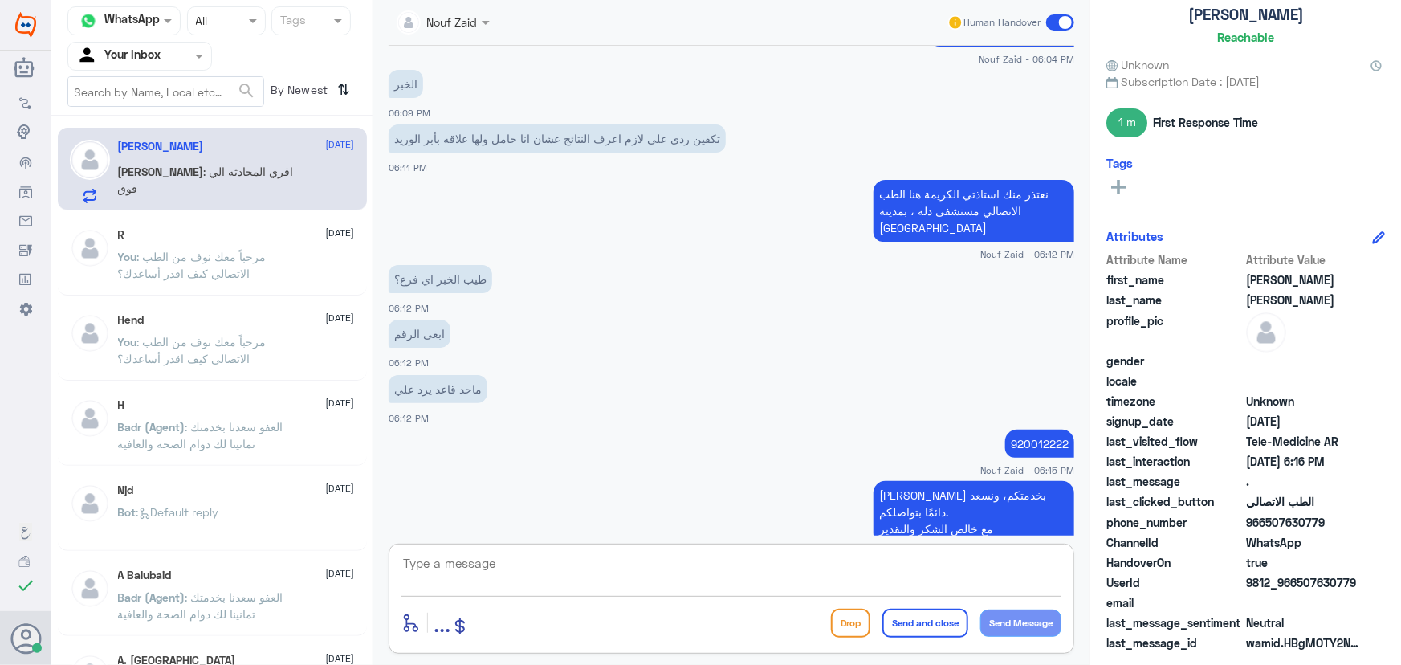
scroll to position [1116, 0]
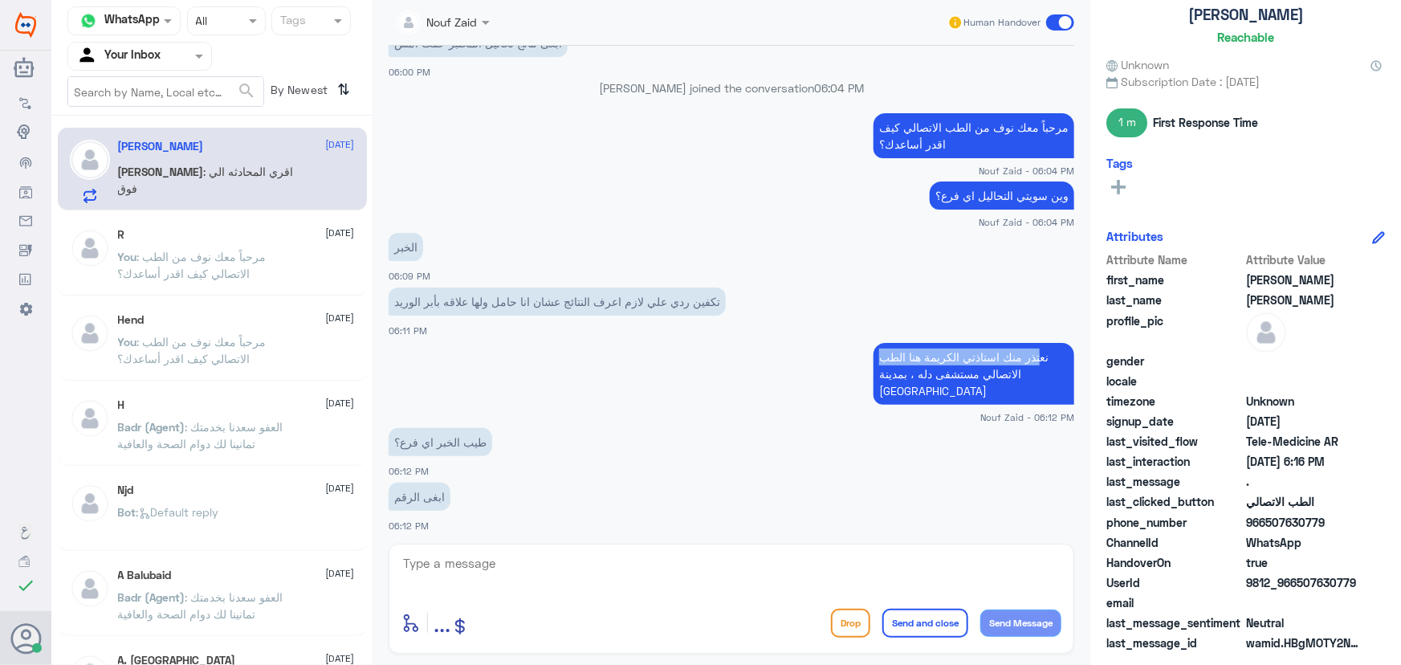
drag, startPoint x: 873, startPoint y: 389, endPoint x: 1035, endPoint y: 375, distance: 161.9
click at [1035, 366] on p "نعتذر منك استاذتي الكريمة هنا الطب الاتصالي مستشفى دله ، بمدينة الرياض" at bounding box center [973, 374] width 201 height 62
drag, startPoint x: 1033, startPoint y: 381, endPoint x: 1006, endPoint y: 389, distance: 28.4
click at [1032, 384] on p "نعتذر منك استاذتي الكريمة هنا الطب الاتصالي مستشفى دله ، بمدينة الرياض" at bounding box center [973, 374] width 201 height 62
drag, startPoint x: 930, startPoint y: 385, endPoint x: 899, endPoint y: 391, distance: 32.0
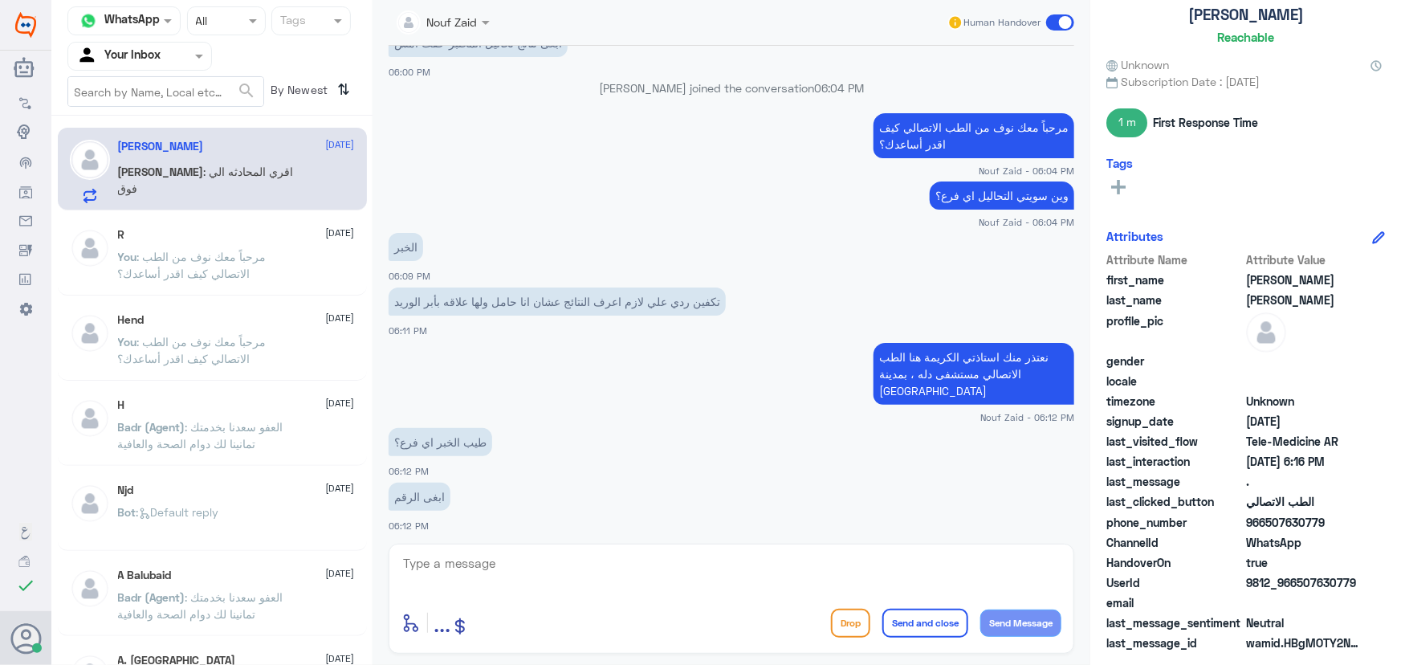
click at [929, 385] on p "نعتذر منك استاذتي الكريمة هنا الطب الاتصالي مستشفى دله ، بمدينة الرياض" at bounding box center [973, 374] width 201 height 62
drag, startPoint x: 877, startPoint y: 389, endPoint x: 1034, endPoint y: 405, distance: 158.2
click at [1036, 405] on div "نعتذر منك استاذتي الكريمة هنا الطب الاتصالي مستشفى دله ، بمدينة الرياض Nouf Zai…" at bounding box center [732, 381] width 686 height 85
click at [859, 451] on app-msgs-text "طيب الخبر اي فرع؟" at bounding box center [732, 443] width 686 height 30
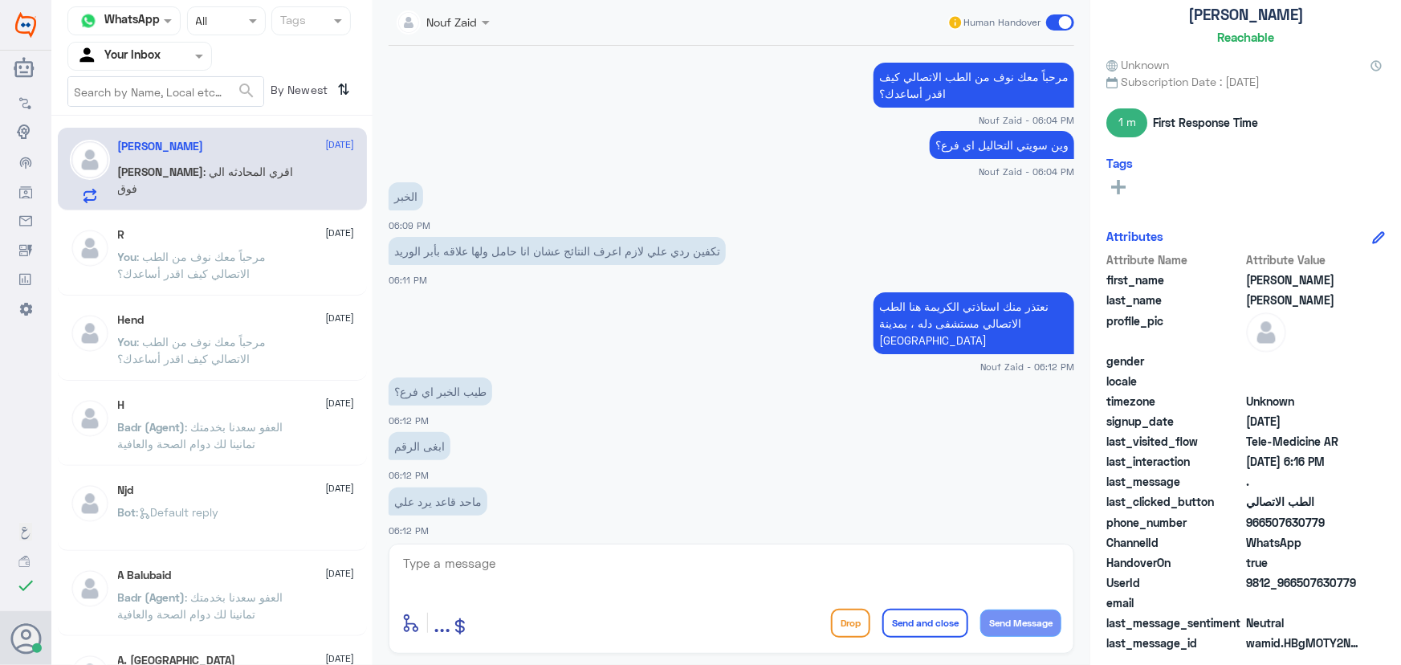
scroll to position [1189, 0]
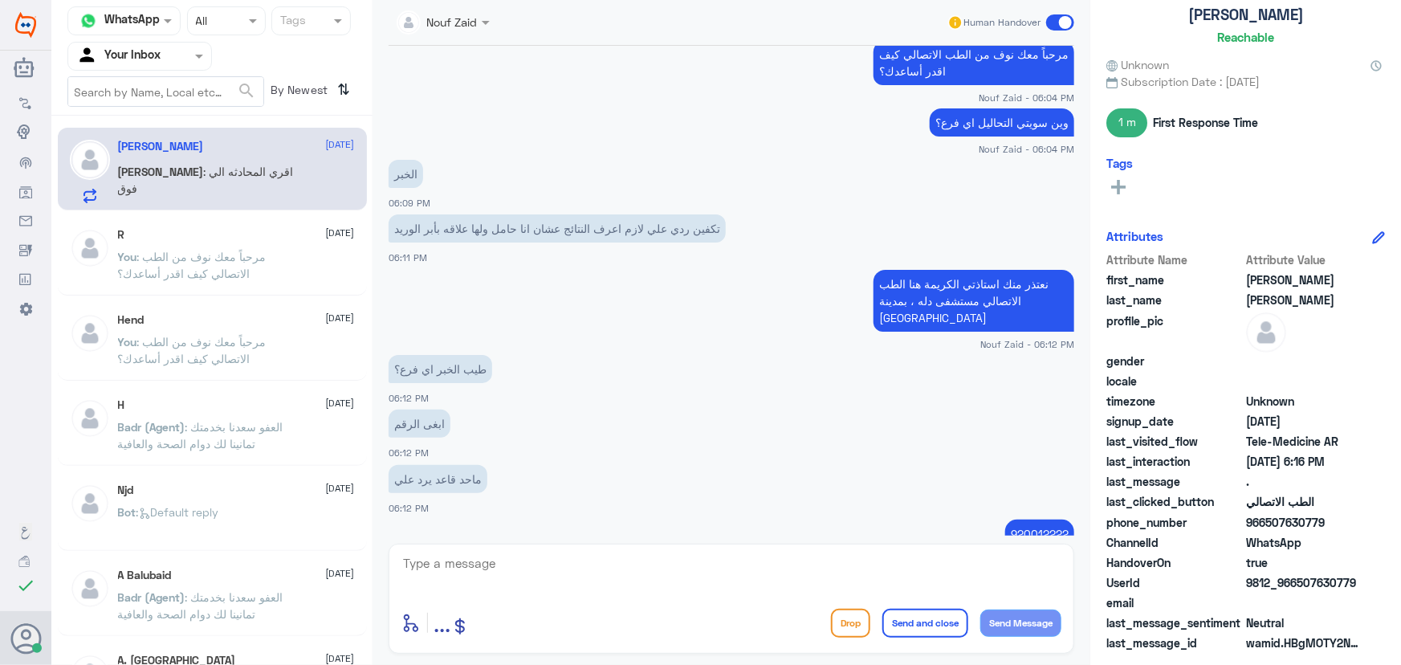
click at [916, 320] on p "نعتذر منك استاذتي الكريمة هنا الطب الاتصالي مستشفى دله ، بمدينة الرياض" at bounding box center [973, 301] width 201 height 62
click at [915, 320] on p "نعتذر منك استاذتي الكريمة هنا الطب الاتصالي مستشفى دله ، بمدينة الرياض" at bounding box center [973, 301] width 201 height 62
click at [917, 317] on p "نعتذر منك استاذتي الكريمة هنا الطب الاتصالي مستشفى دله ، بمدينة الرياض" at bounding box center [973, 301] width 201 height 62
click at [918, 317] on p "نعتذر منك استاذتي الكريمة هنا الطب الاتصالي مستشفى دله ، بمدينة الرياض" at bounding box center [973, 301] width 201 height 62
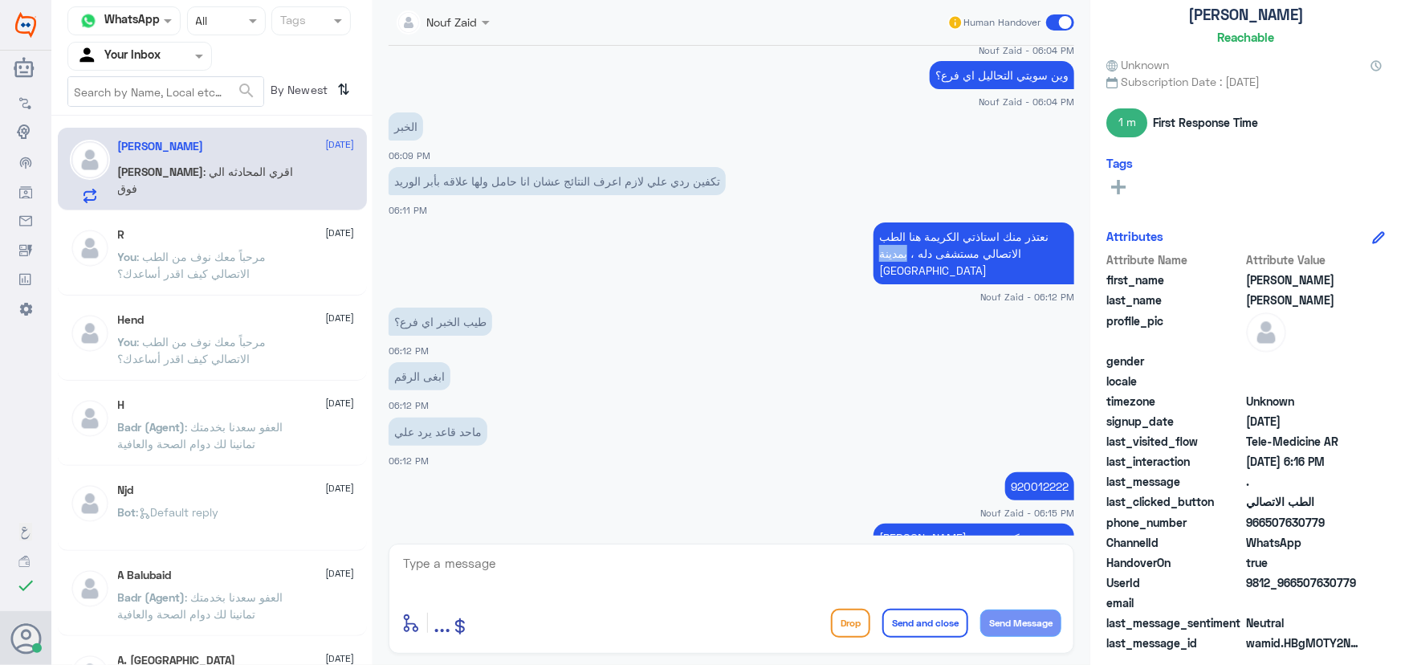
scroll to position [1262, 0]
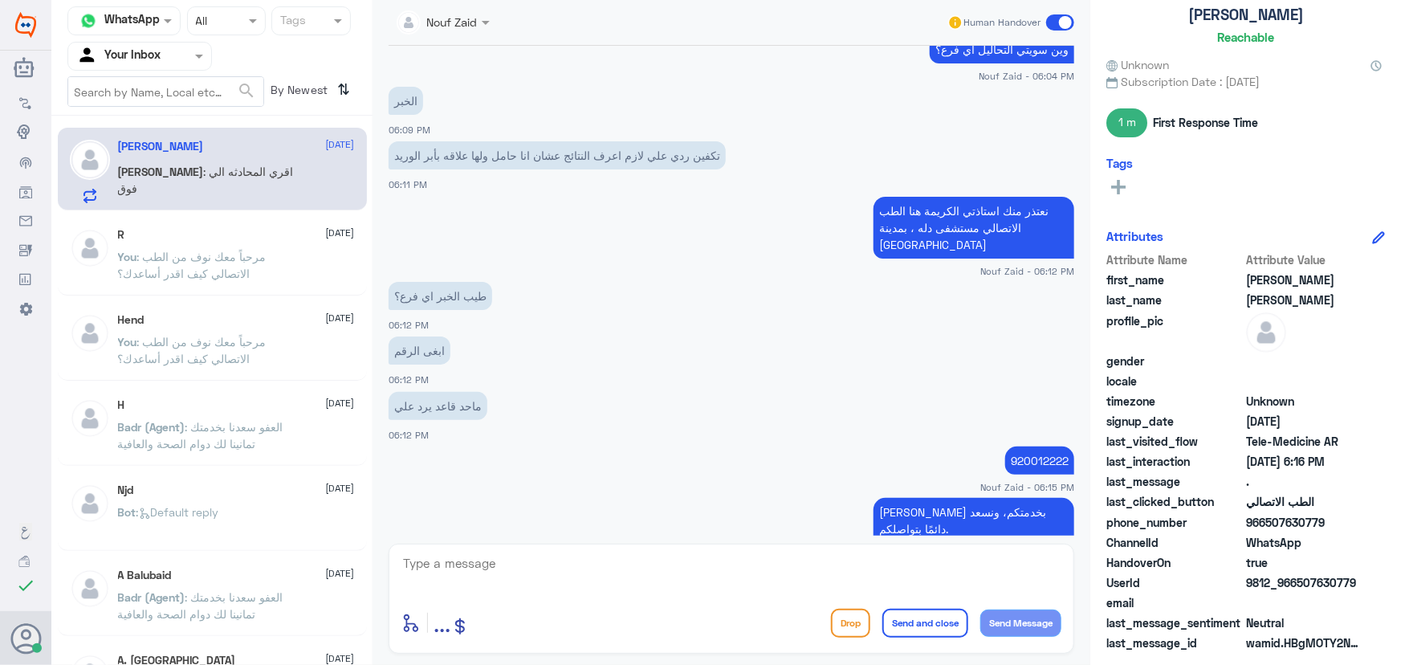
click at [1036, 249] on p "نعتذر منك استاذتي الكريمة هنا الطب الاتصالي مستشفى دله ، بمدينة الرياض" at bounding box center [973, 228] width 201 height 62
drag, startPoint x: 1055, startPoint y: 242, endPoint x: 1039, endPoint y: 218, distance: 28.9
click at [1039, 218] on p "نعتذر منك استاذتي الكريمة هنا الطب الاتصالي مستشفى دله ، بمدينة الرياض" at bounding box center [973, 228] width 201 height 62
copy p "عتذر منك استاذتي الكريمة هنا الطب الاتصالي مستشفى دله ، بمدينة الرياض"
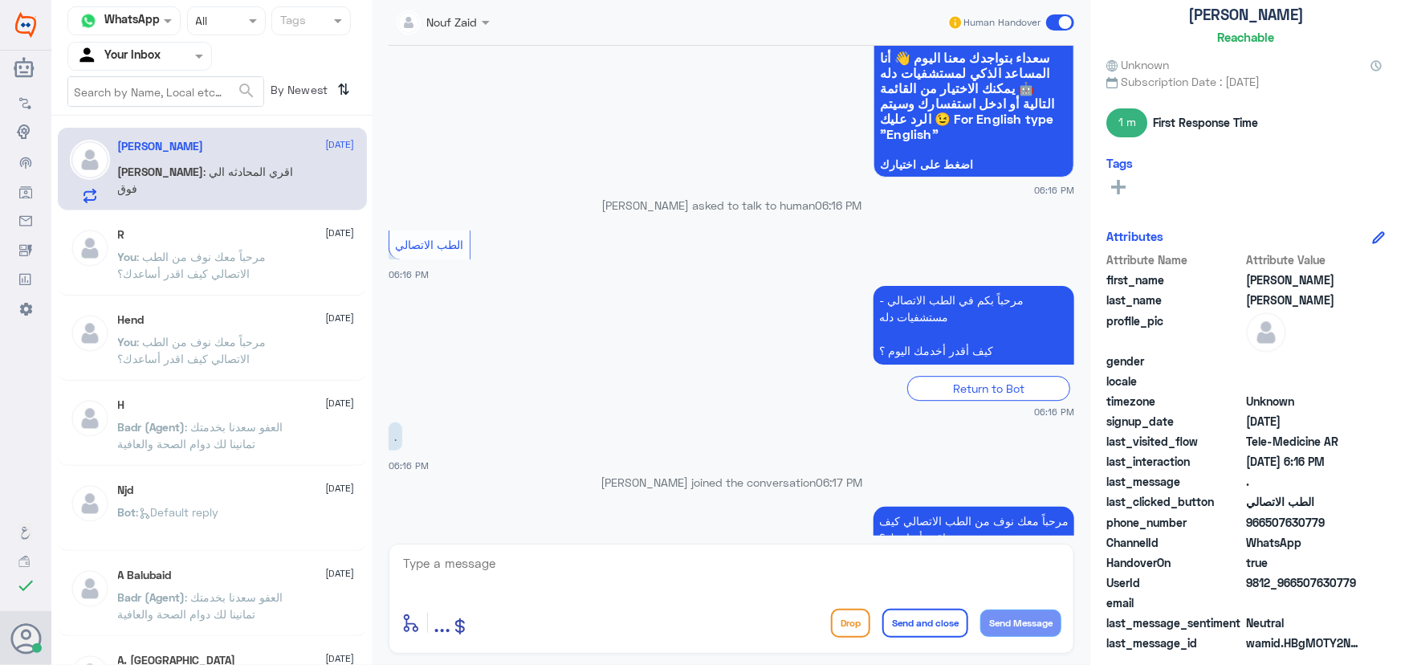
scroll to position [2211, 0]
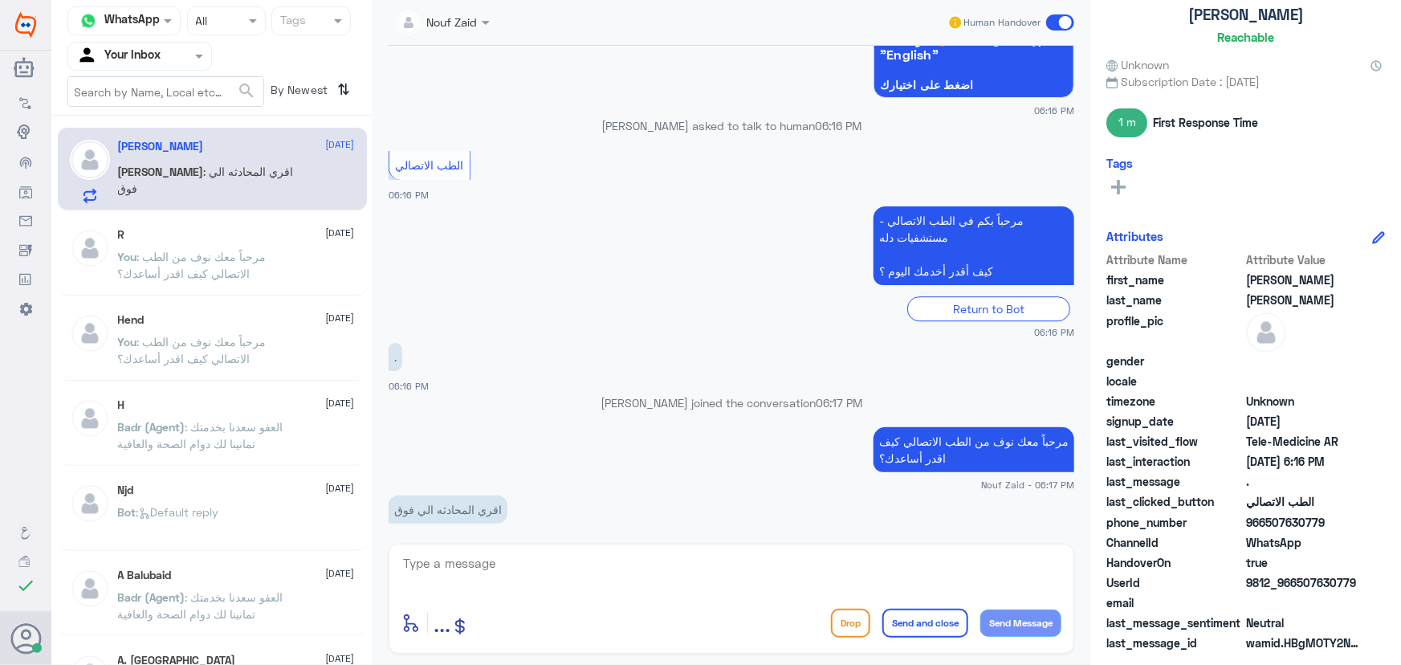
click at [442, 569] on textarea at bounding box center [731, 571] width 660 height 39
paste textarea "عتذر منك استاذتي الكريمة هنا الطب الاتصالي مستشفى دله ، بمدينة الرياض"
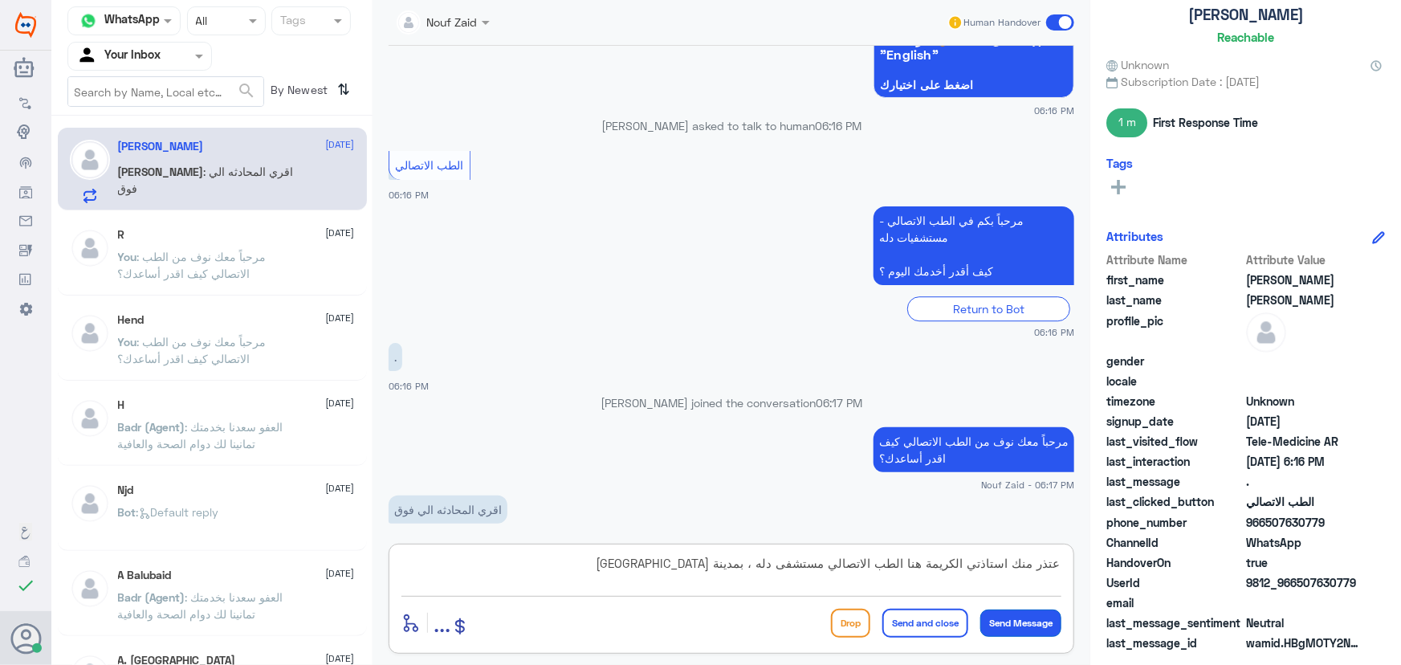
type textarea "عتذر منك استاذتي الكريمة هنا الطب الاتصالي مستشفى دله ، بمدينة الرياض"
drag, startPoint x: 1007, startPoint y: 623, endPoint x: 970, endPoint y: 581, distance: 55.7
click at [1007, 624] on button "Send Message" at bounding box center [1020, 622] width 81 height 27
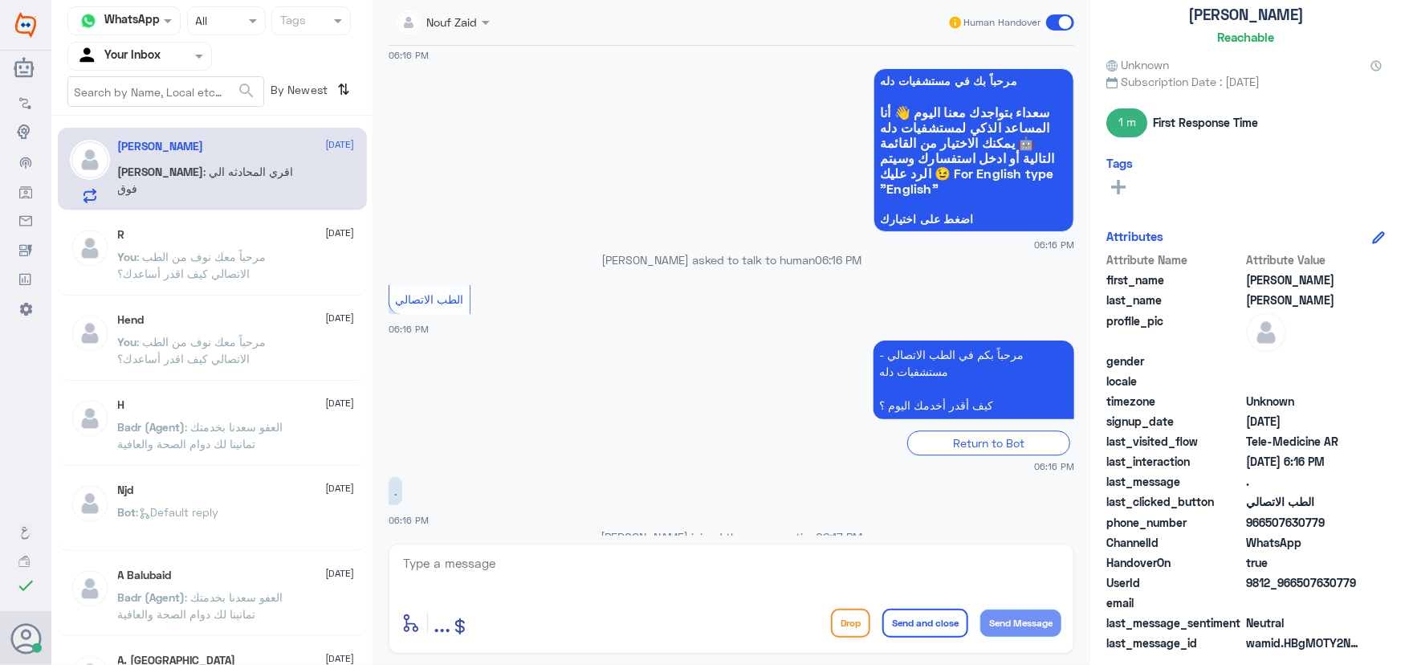
scroll to position [2280, 0]
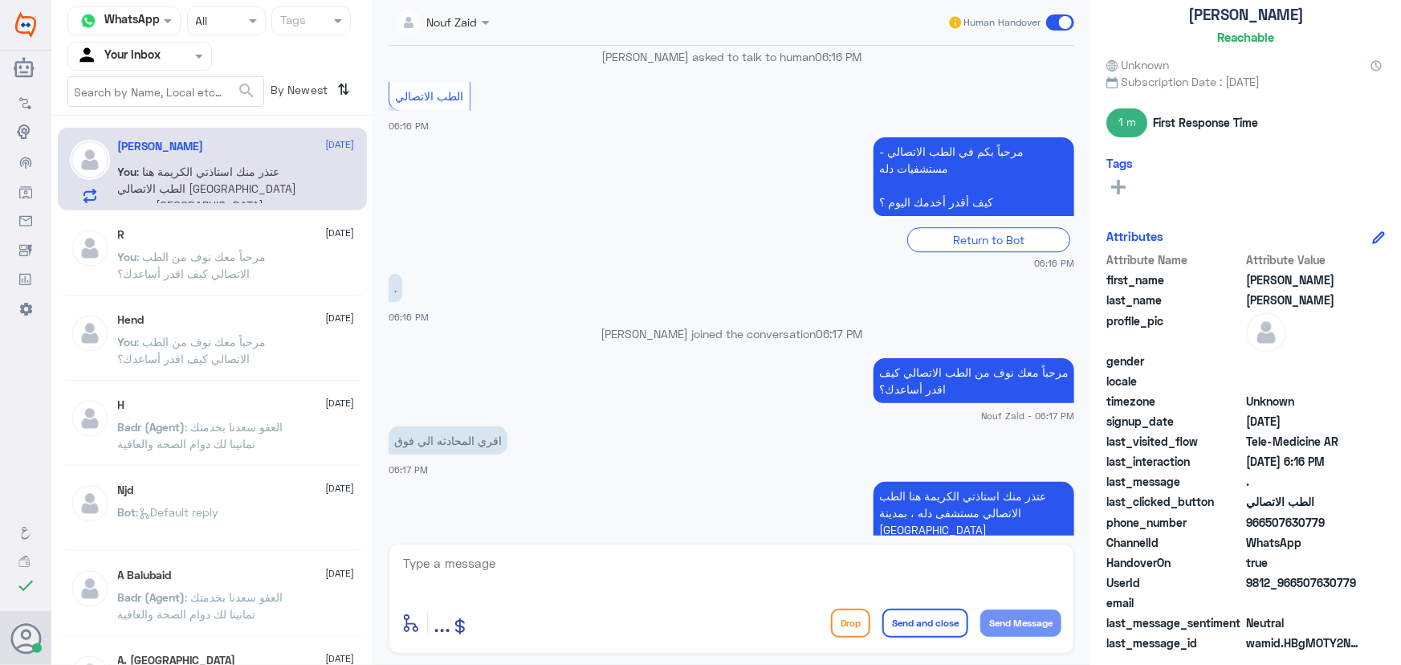
click at [663, 578] on textarea at bounding box center [731, 571] width 660 height 39
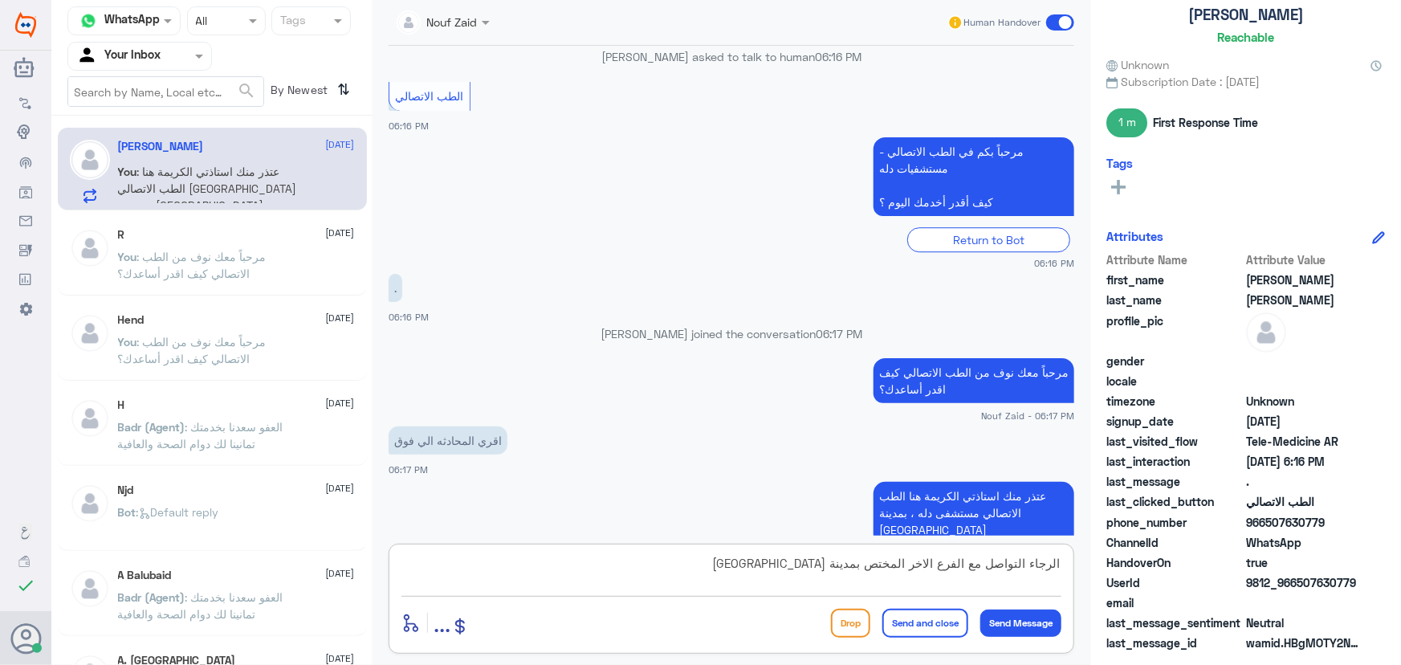
type textarea "الرجاء التواصل مع الفرع الاخر المختص بمدينة الخبر"
click at [926, 627] on button "Send and close" at bounding box center [925, 622] width 86 height 29
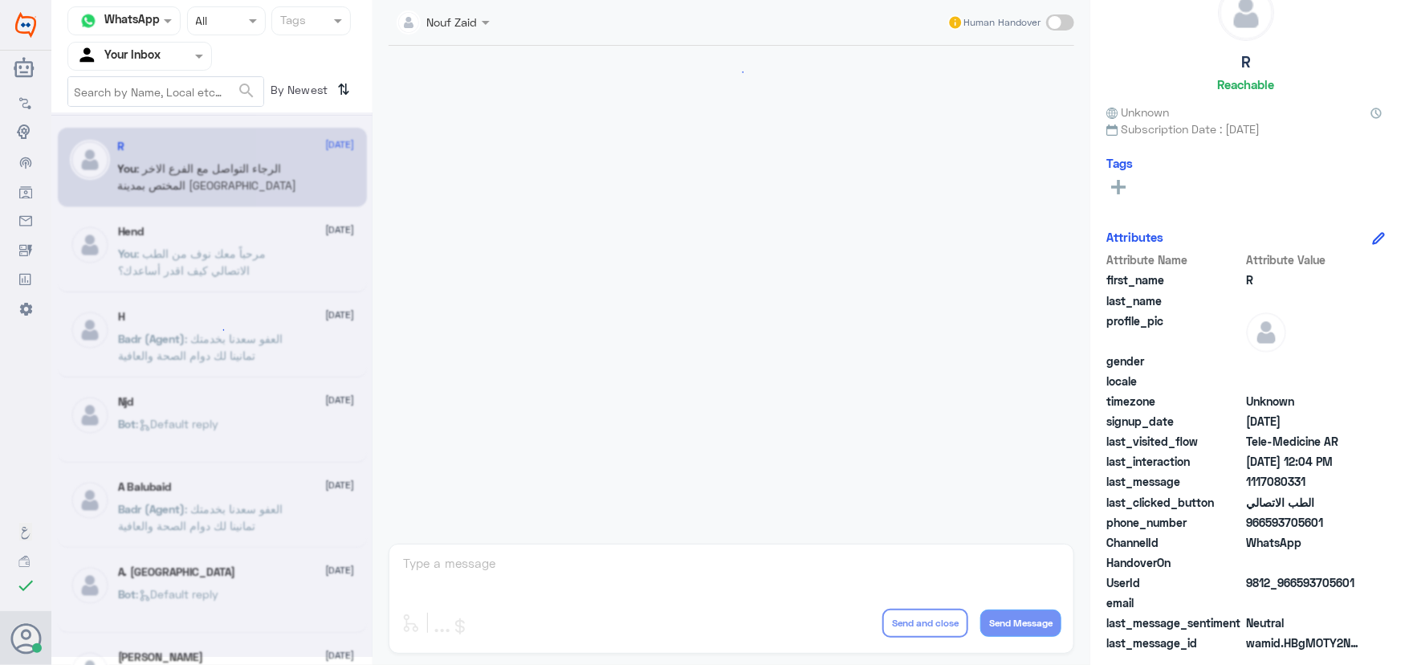
scroll to position [527, 0]
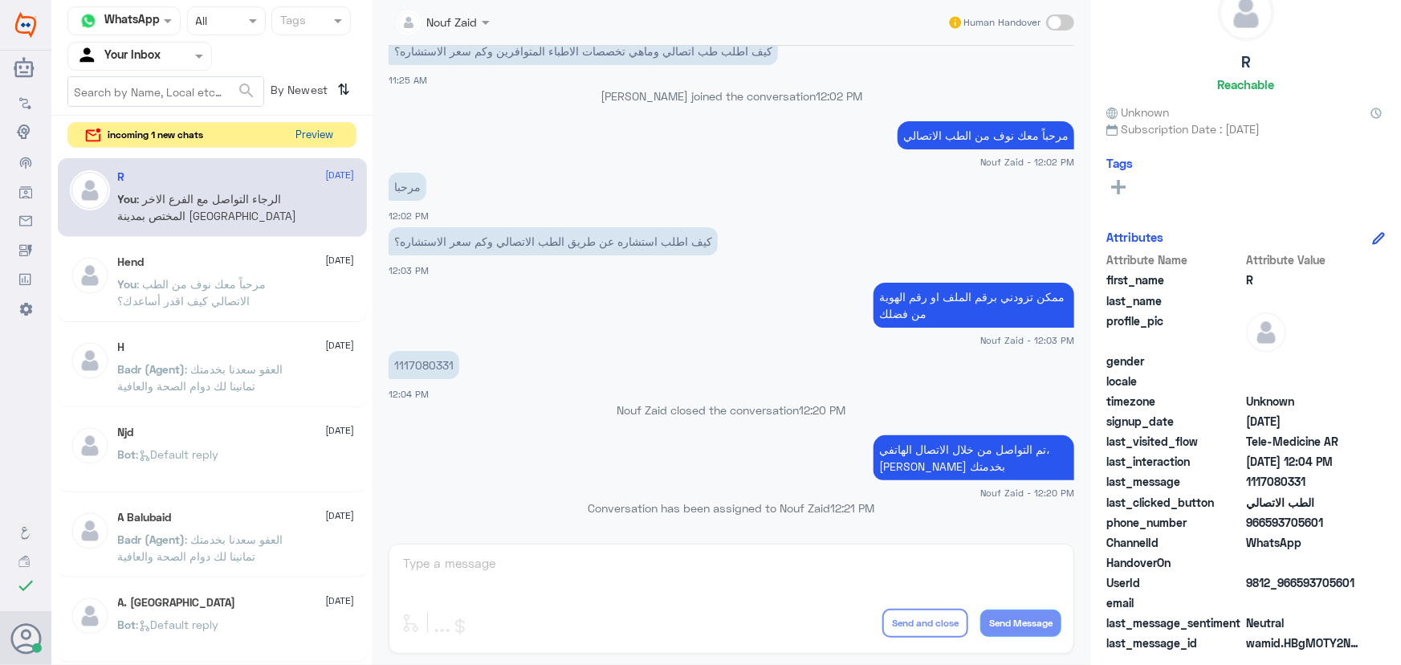
click at [330, 132] on button "Preview" at bounding box center [315, 135] width 50 height 25
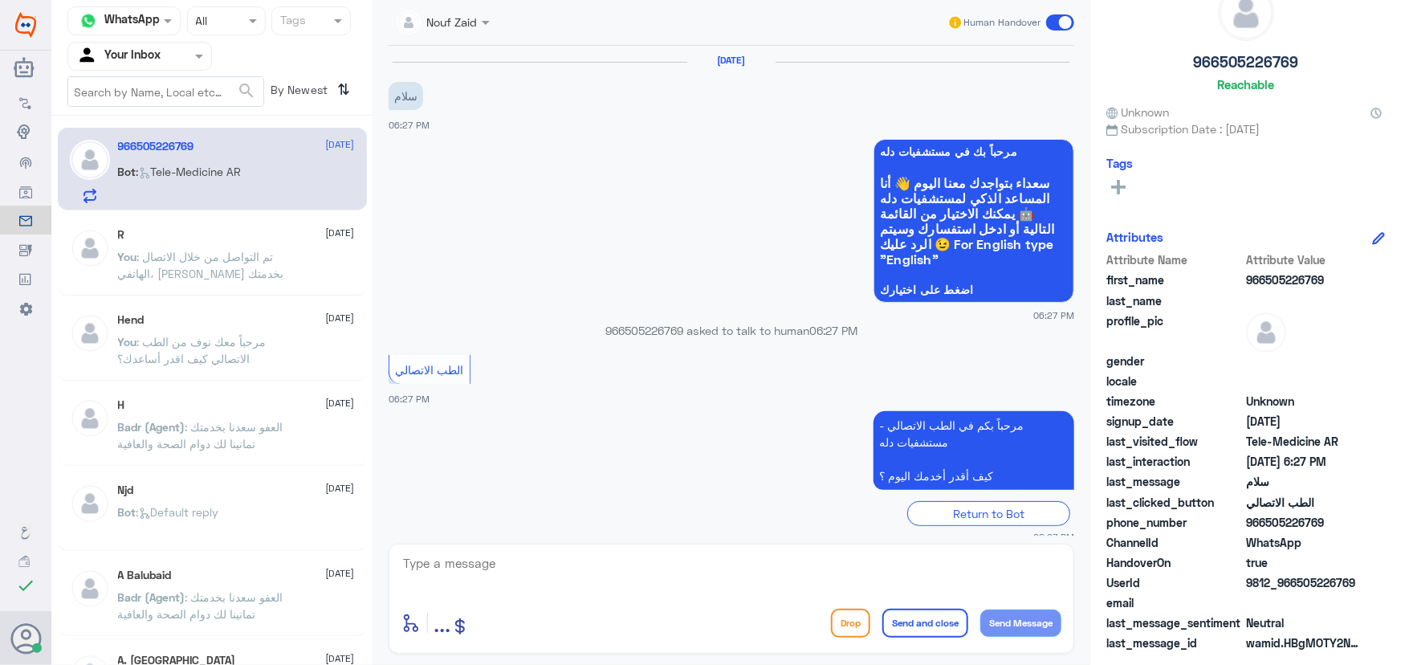
scroll to position [16, 0]
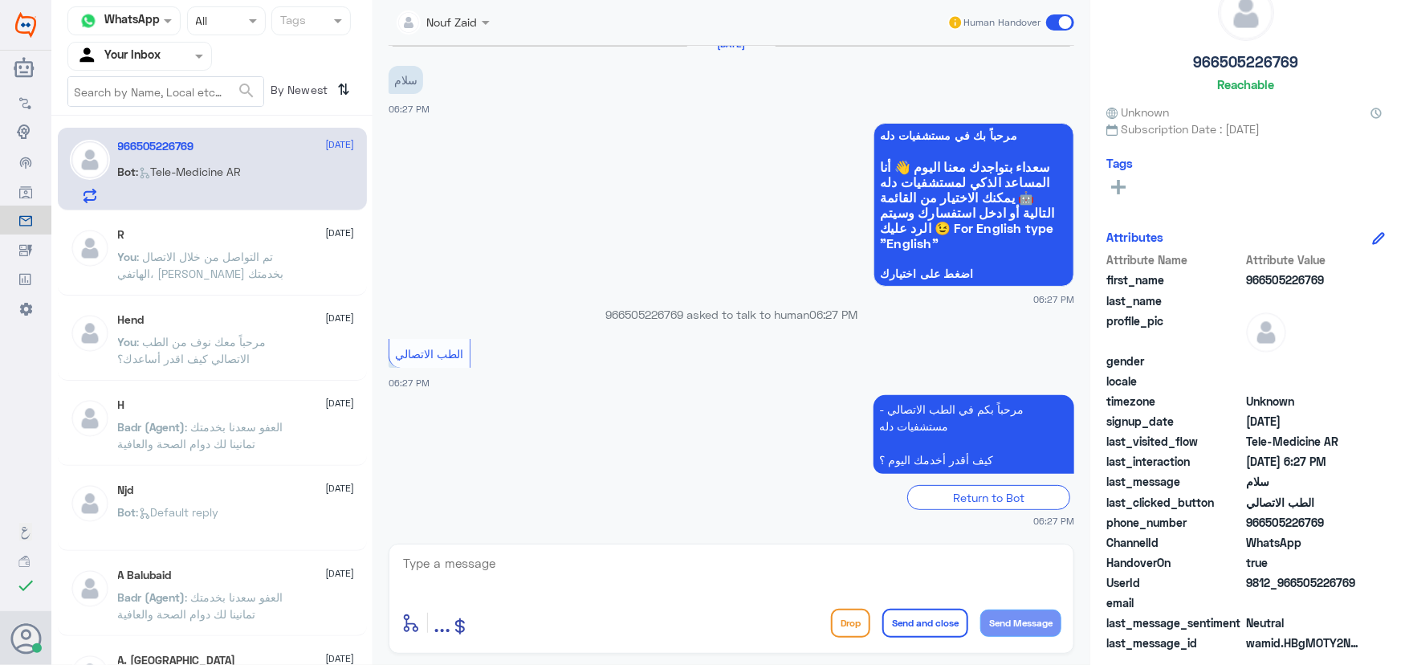
click at [226, 161] on div "966505226769 26 September Bot : Tele-Medicine AR" at bounding box center [236, 171] width 237 height 63
click at [230, 233] on div "R 24 September" at bounding box center [236, 235] width 237 height 14
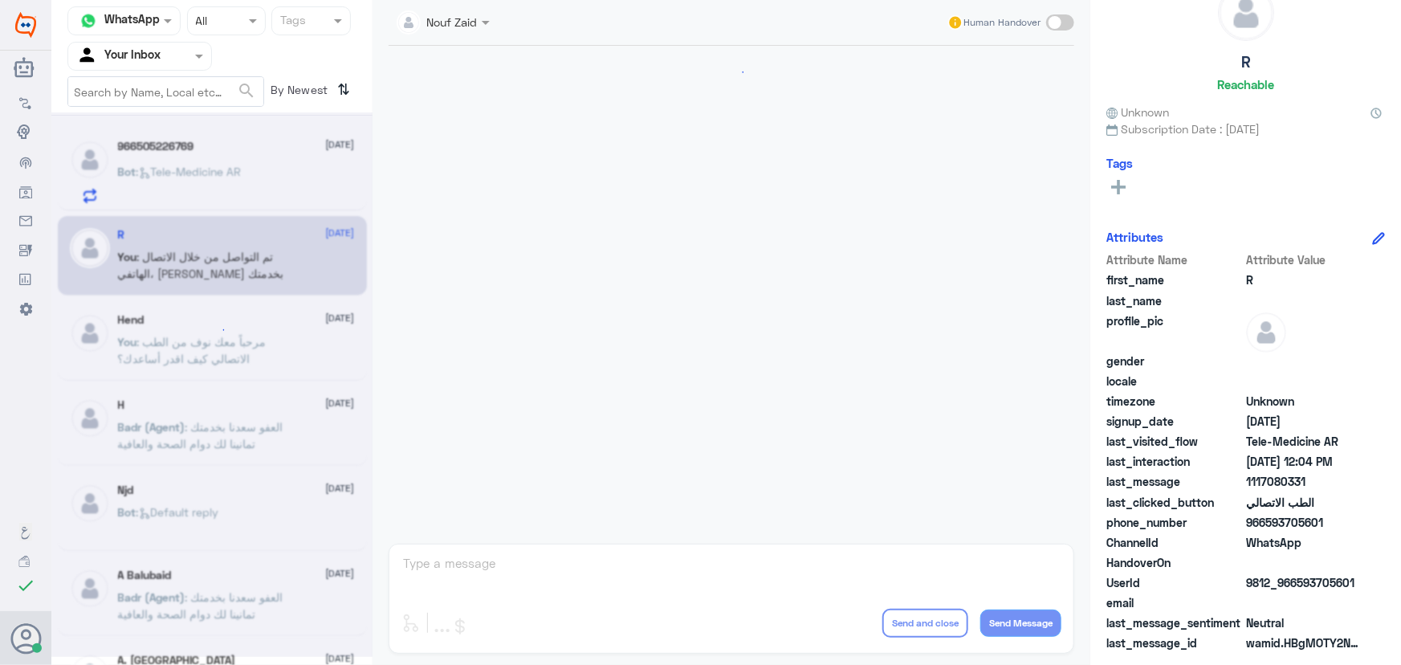
scroll to position [527, 0]
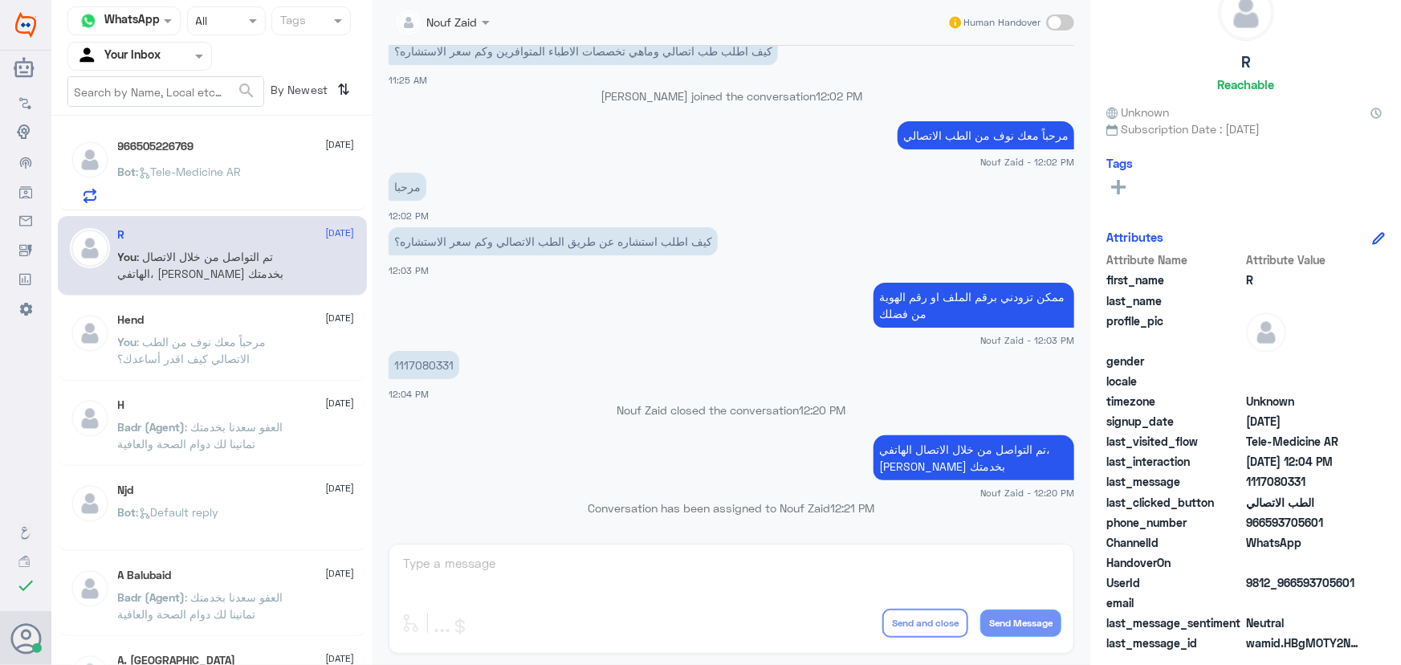
click at [180, 169] on span ": Tele-Medicine AR" at bounding box center [188, 172] width 105 height 14
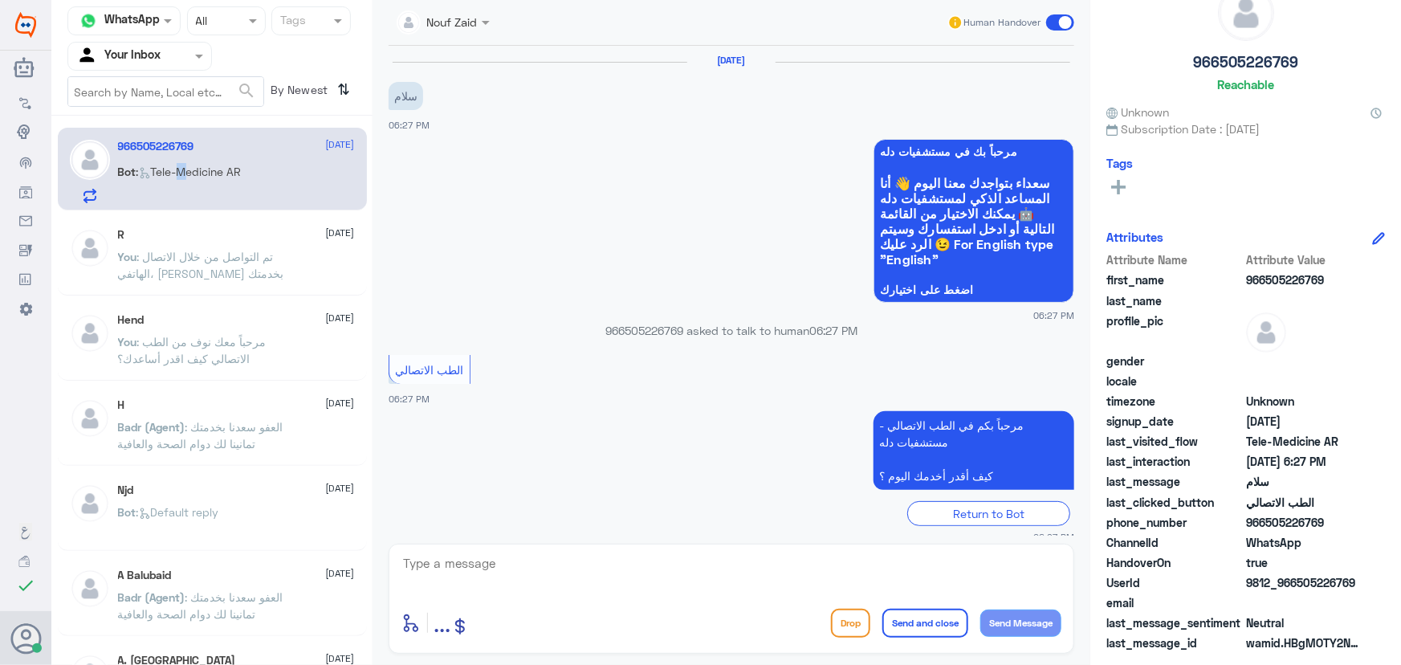
scroll to position [16, 0]
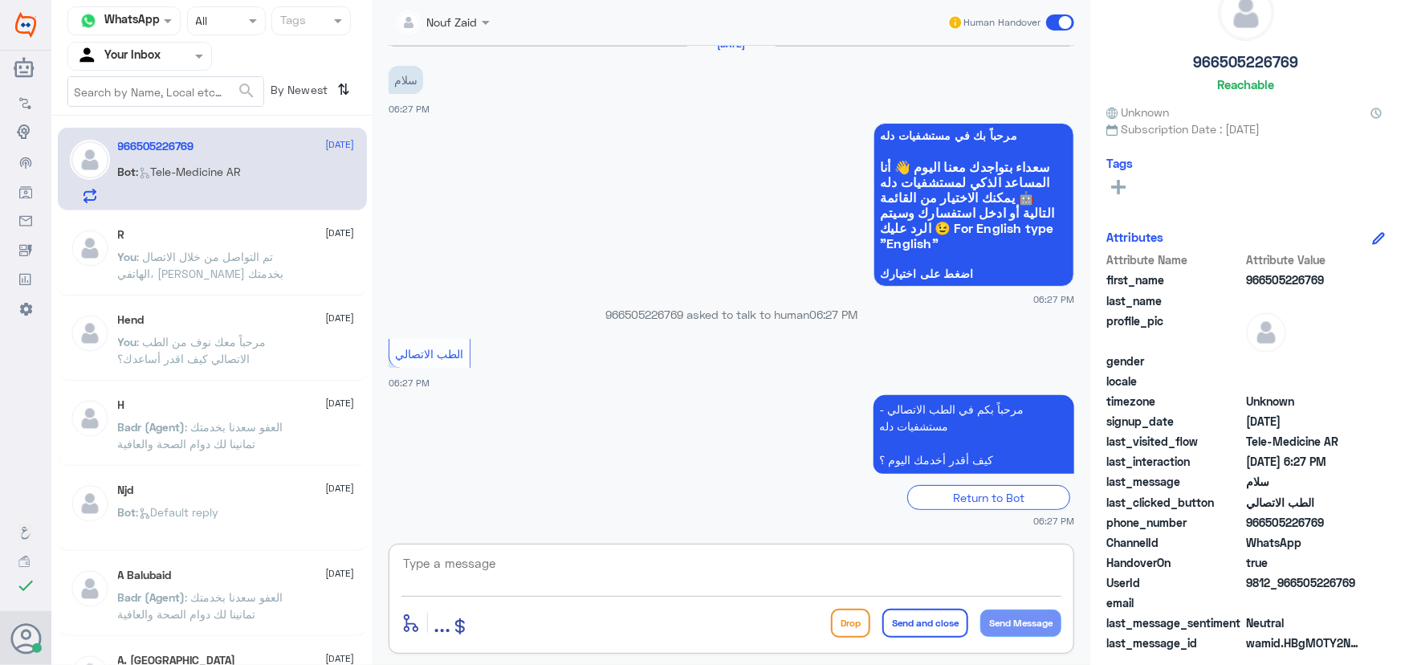
click at [462, 565] on textarea at bounding box center [731, 571] width 660 height 39
paste textarea "مرحباً معك نوف من الطب الاتصالي كيف اقدر أساعدك؟"
type textarea "مرحباً معك نوف من الطب الاتصالي كيف اقدر أساعدك؟"
click at [1046, 624] on button "Send Message" at bounding box center [1020, 622] width 81 height 27
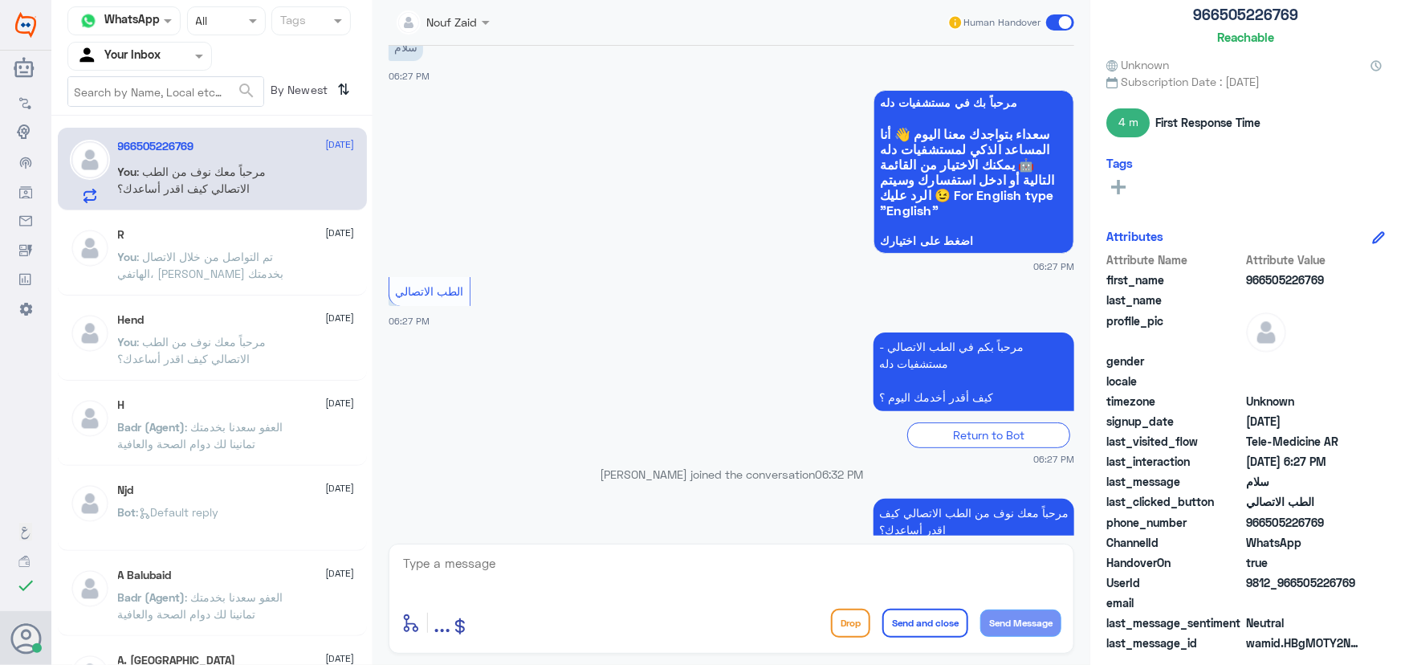
scroll to position [83, 0]
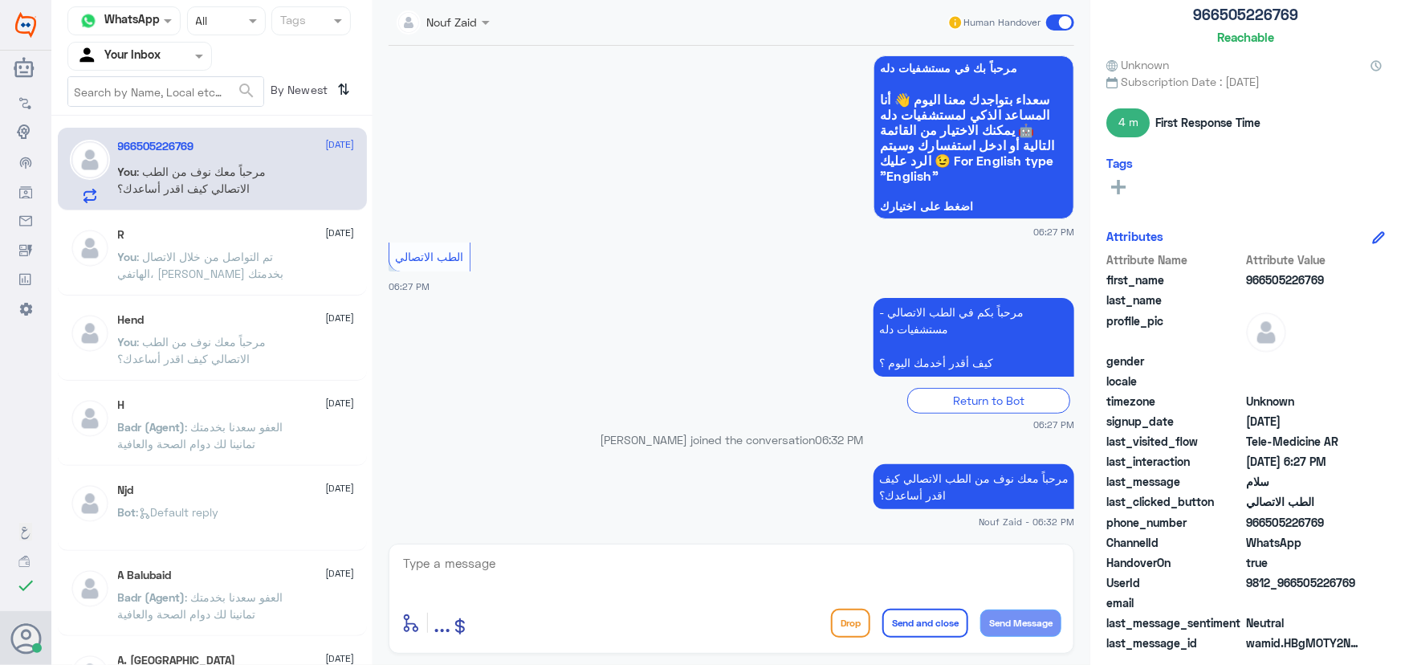
click at [261, 166] on span ": مرحباً معك نوف من الطب الاتصالي كيف اقدر أساعدك؟" at bounding box center [192, 180] width 149 height 31
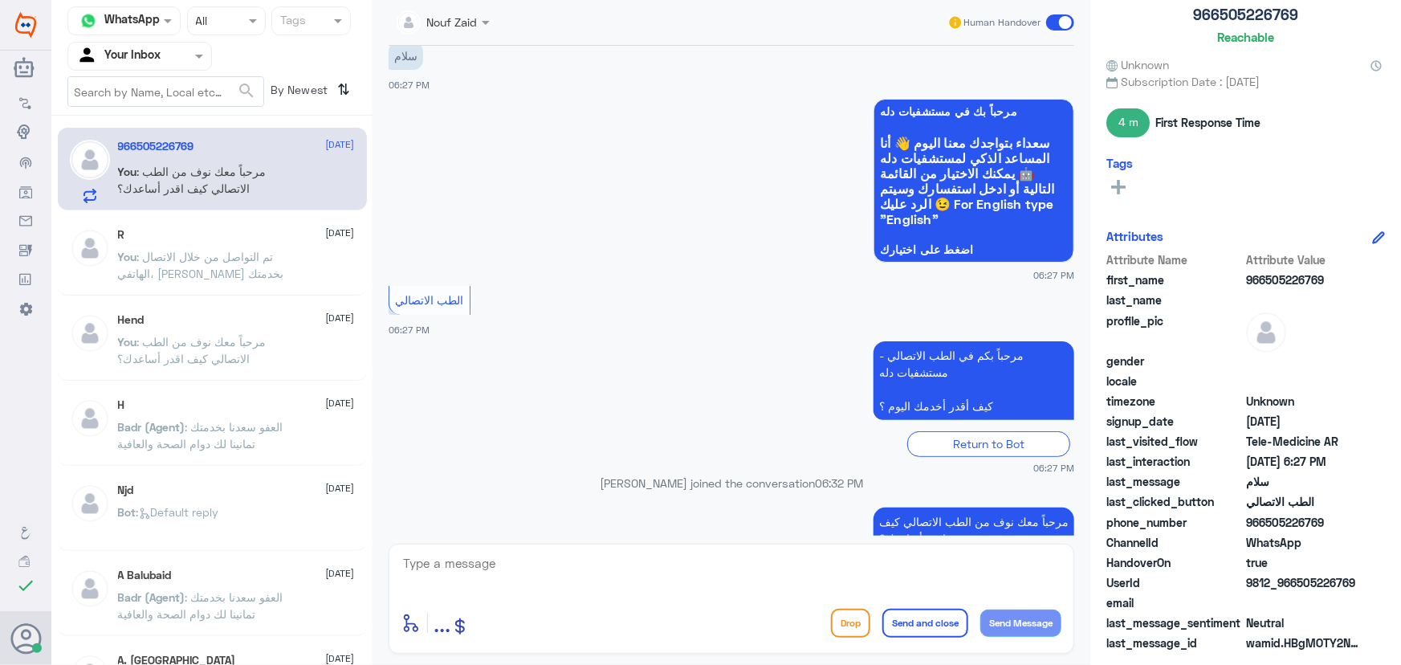
scroll to position [0, 0]
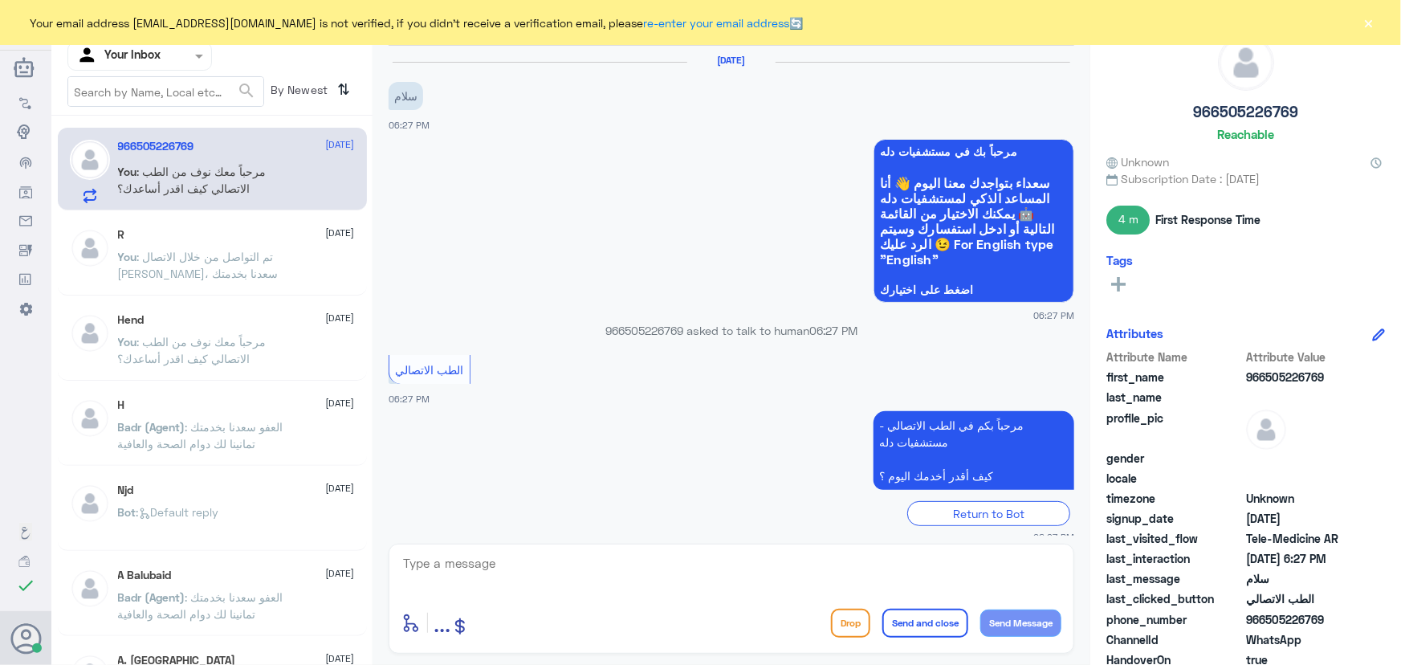
scroll to position [112, 0]
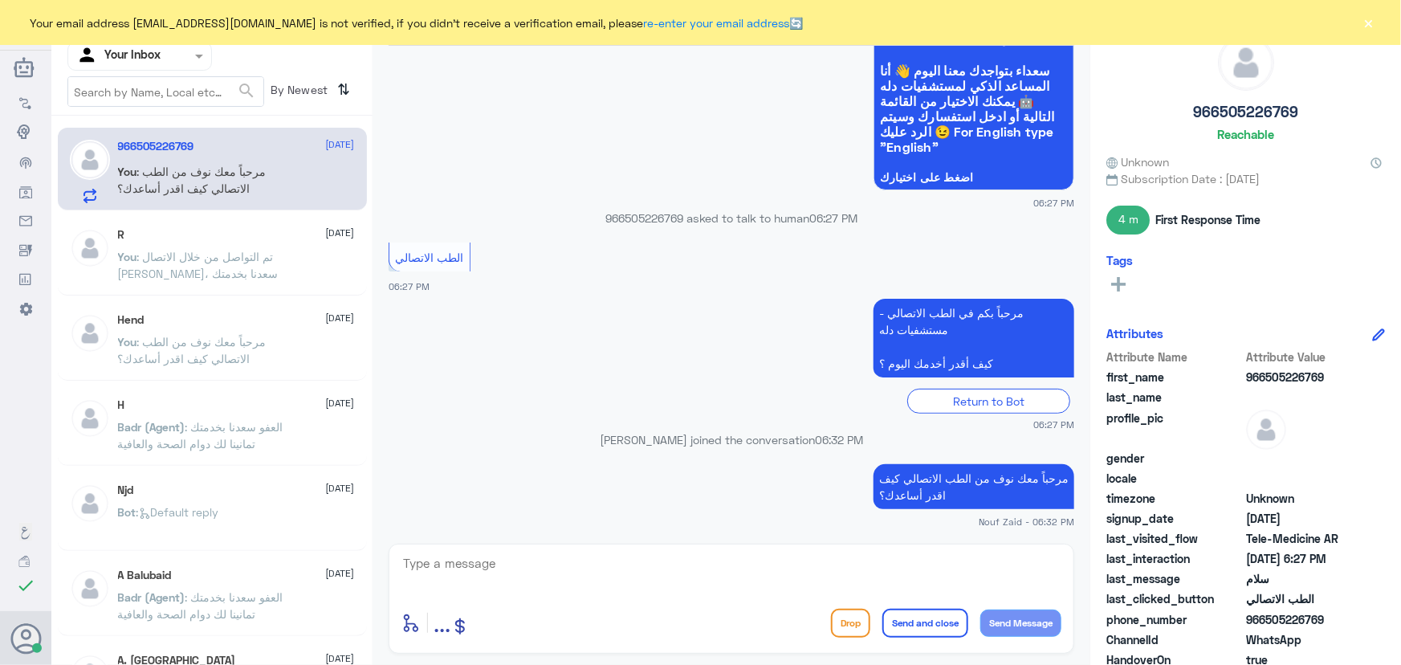
click at [1377, 13] on div "Your email address [EMAIL_ADDRESS][DOMAIN_NAME] is not verified, if you didn't …" at bounding box center [700, 22] width 1401 height 45
click at [1365, 22] on button "×" at bounding box center [1369, 22] width 16 height 16
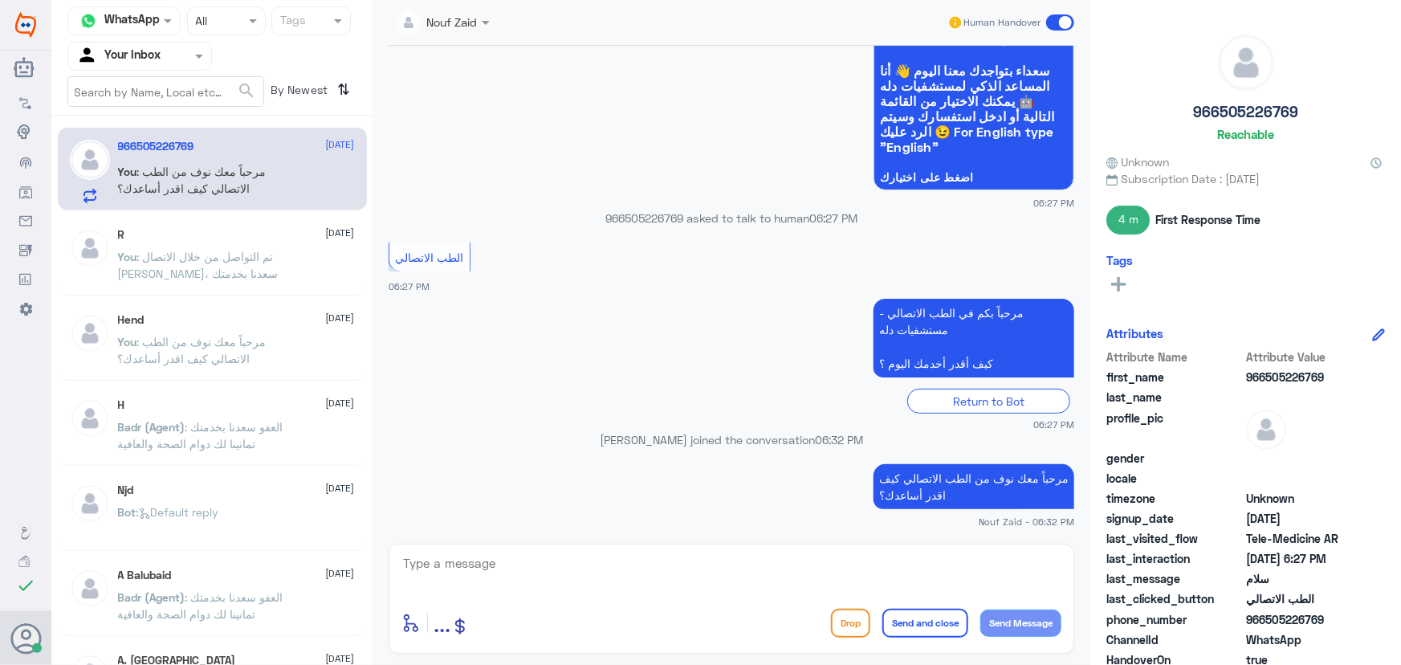
click at [214, 169] on span ": مرحباً معك نوف من الطب الاتصالي كيف اقدر أساعدك؟" at bounding box center [192, 180] width 149 height 31
drag, startPoint x: 301, startPoint y: 279, endPoint x: 292, endPoint y: 278, distance: 9.0
click at [265, 186] on p "You : مرحباً معك نوف من الطب الاتصالي كيف اقدر أساعدك؟" at bounding box center [208, 183] width 181 height 40
click at [143, 43] on div "Agent Filter Your Inbox" at bounding box center [139, 56] width 144 height 29
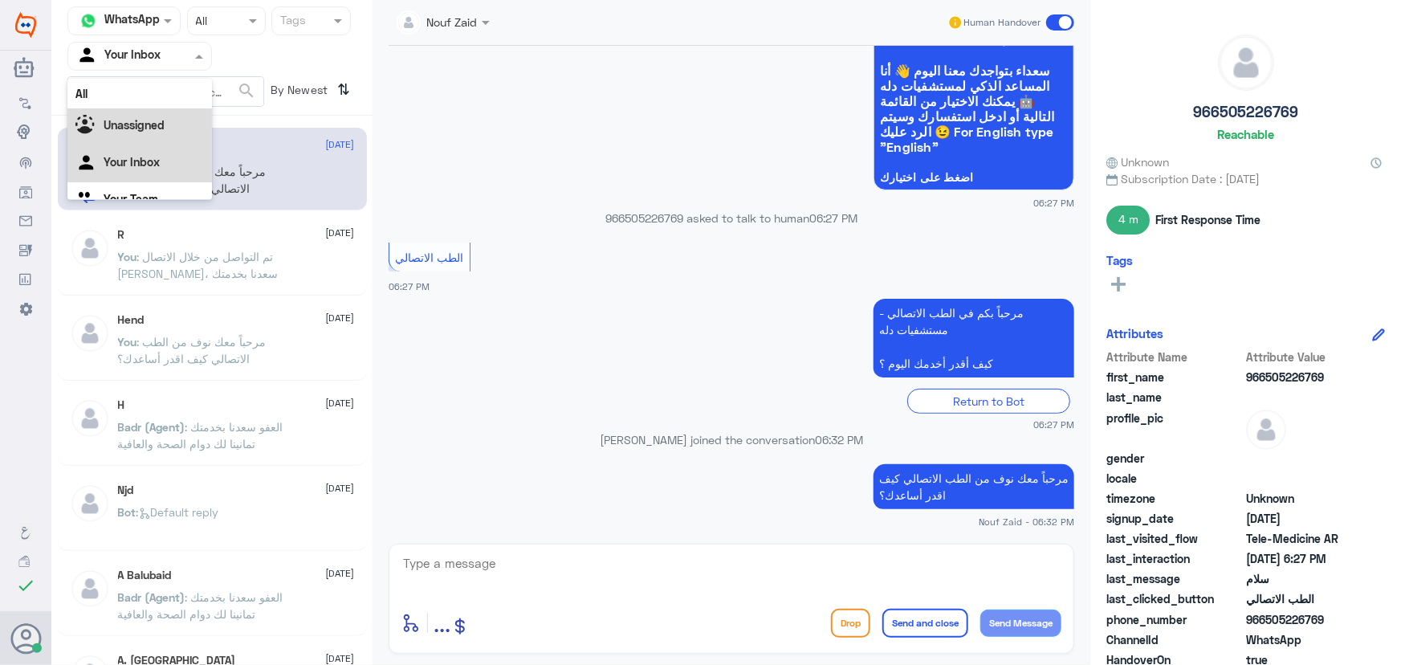
click at [149, 120] on b "Unassigned" at bounding box center [134, 125] width 61 height 14
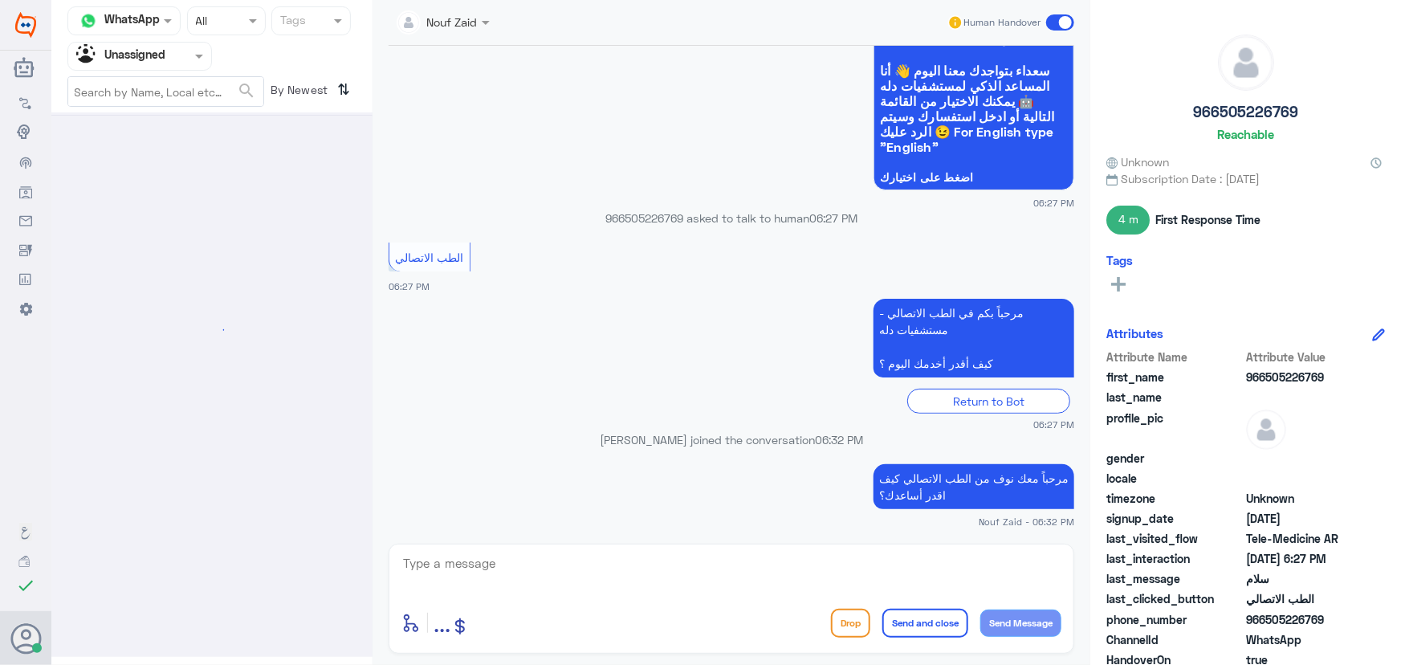
scroll to position [0, 0]
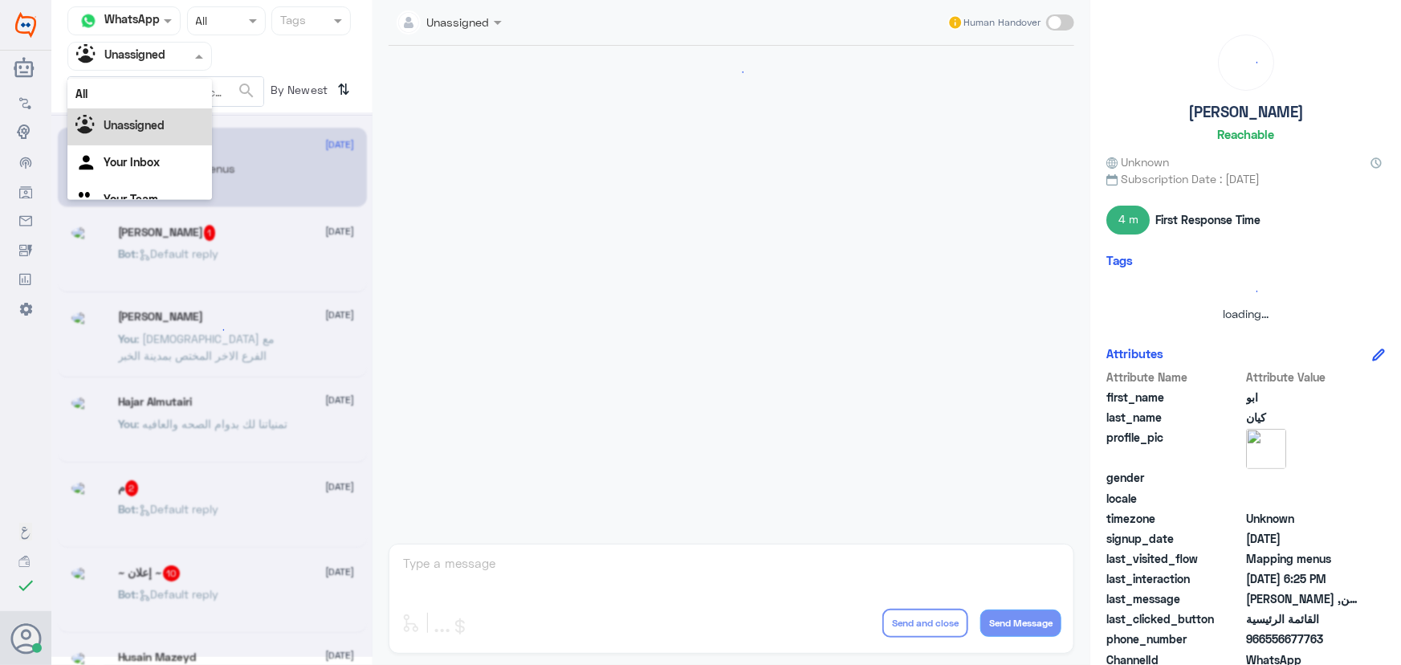
drag, startPoint x: 165, startPoint y: 50, endPoint x: 166, endPoint y: 60, distance: 10.6
click at [165, 53] on div at bounding box center [139, 56] width 143 height 18
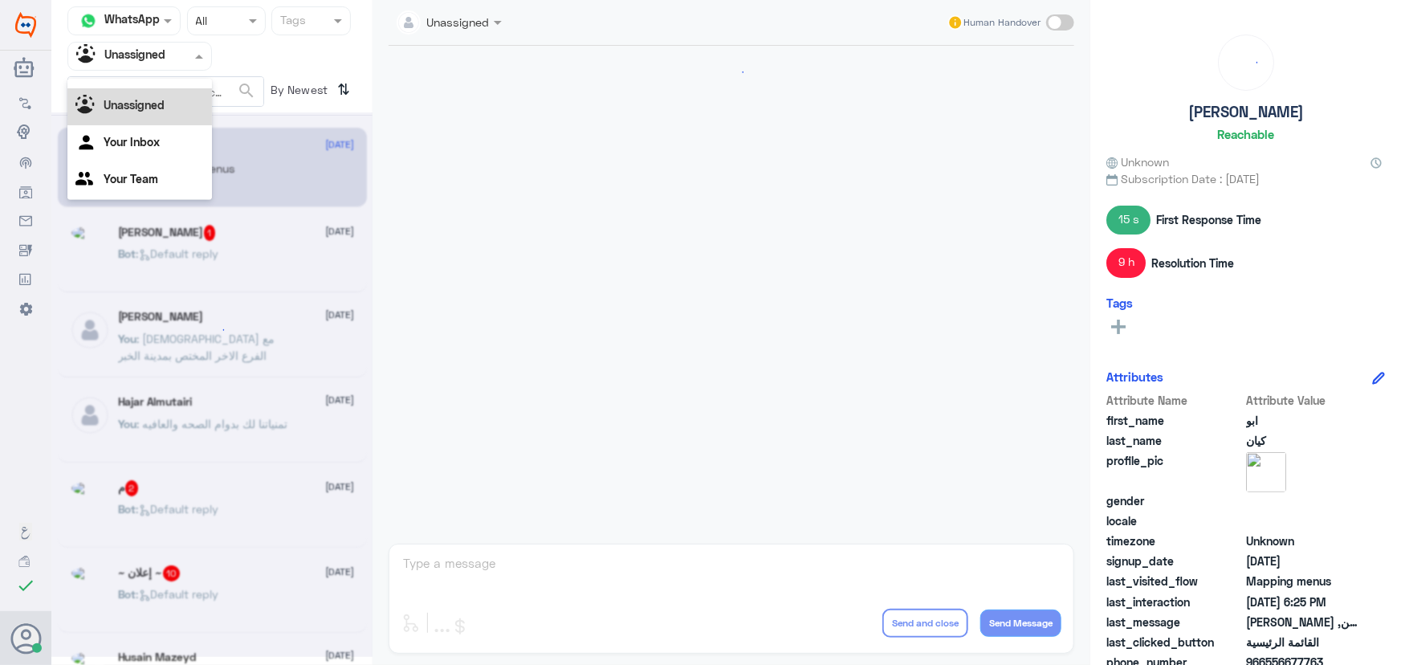
scroll to position [1516, 0]
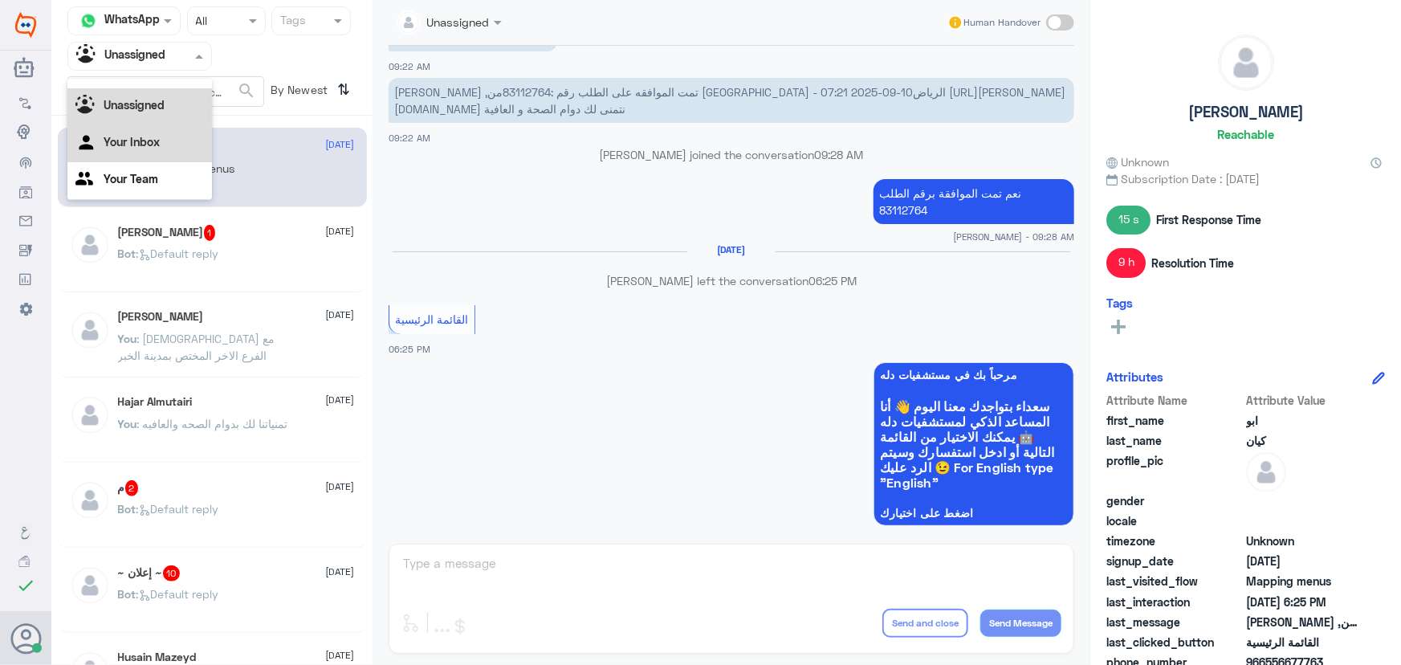
click at [162, 138] on div "Your Inbox" at bounding box center [139, 143] width 144 height 37
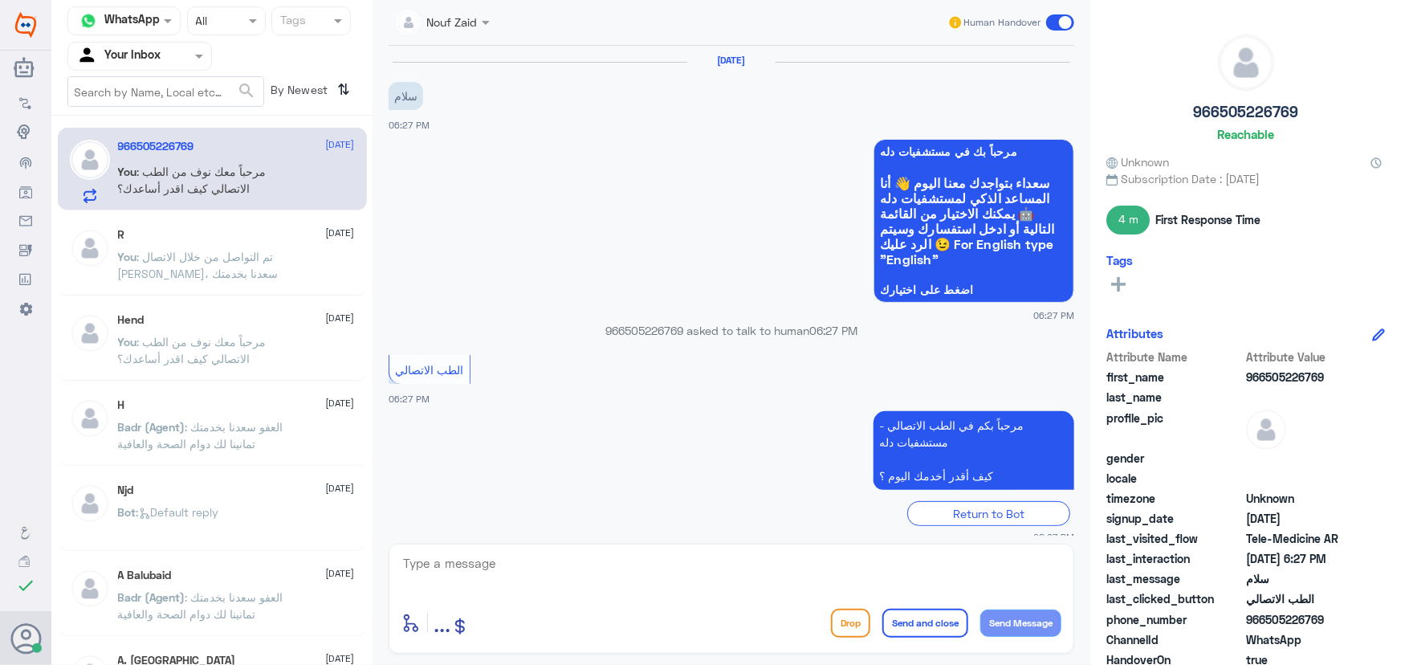
scroll to position [112, 0]
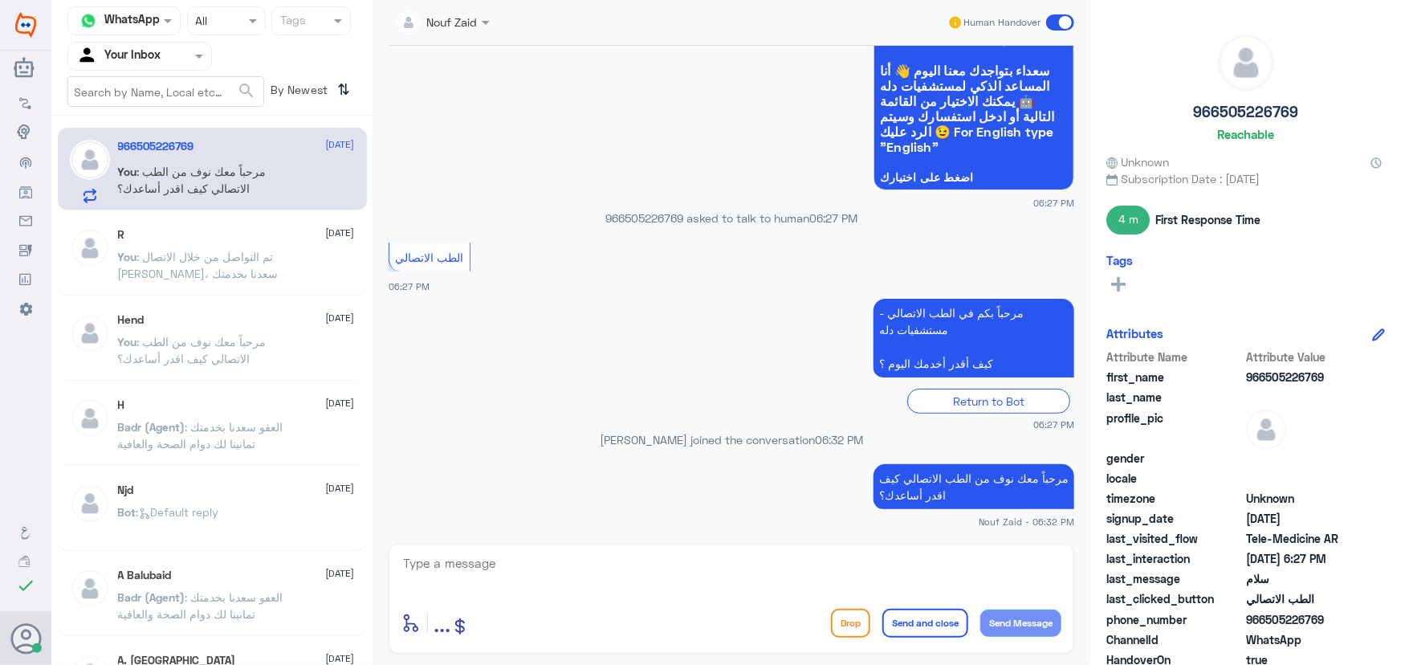
click at [235, 264] on p "You : تم التواصل من خلال الاتصال الهاتفي، سعدنا بخدمتك" at bounding box center [208, 268] width 181 height 40
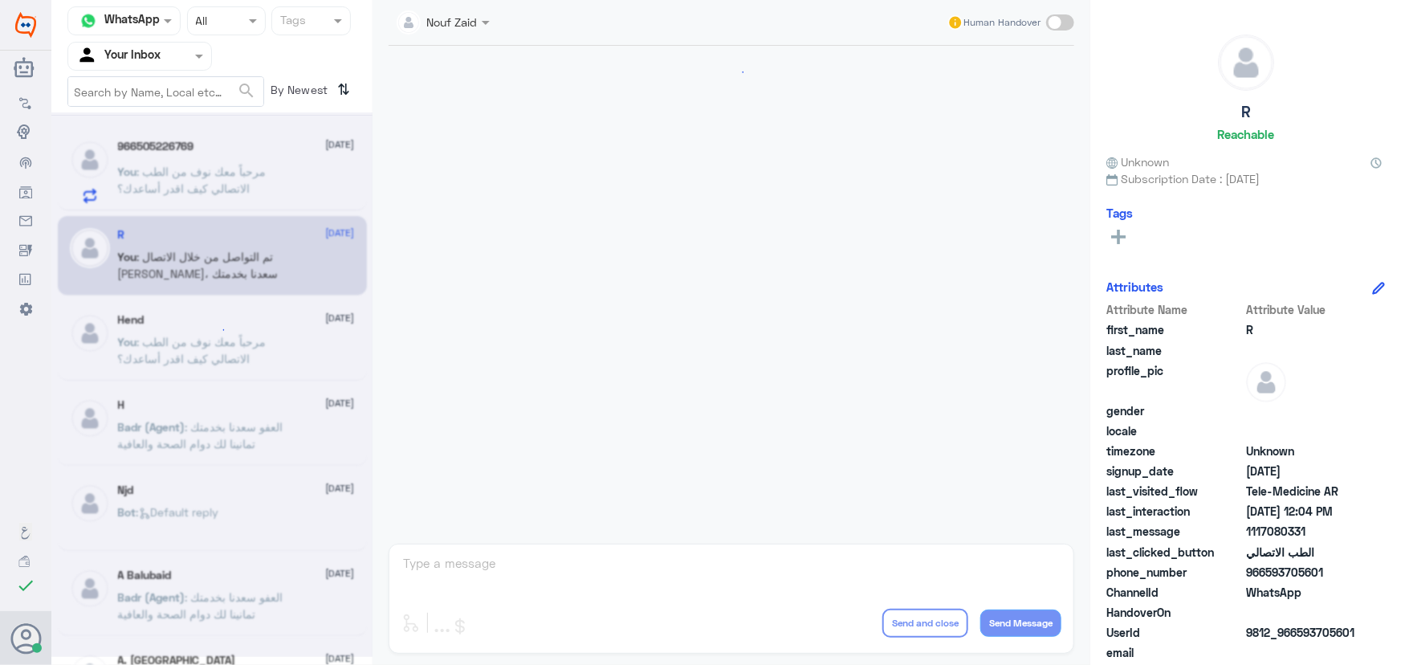
click at [252, 171] on div at bounding box center [211, 384] width 321 height 544
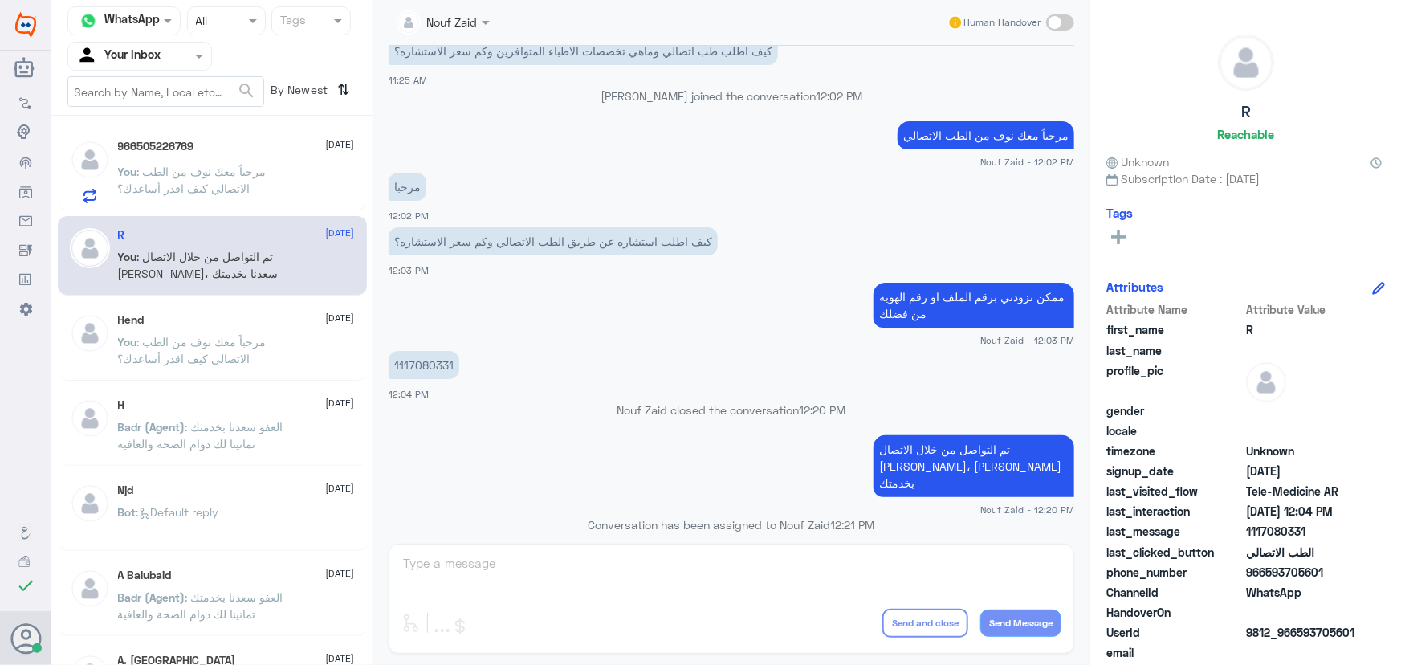
click at [225, 169] on span ": مرحباً معك نوف من الطب الاتصالي كيف اقدر أساعدك؟" at bounding box center [192, 180] width 149 height 31
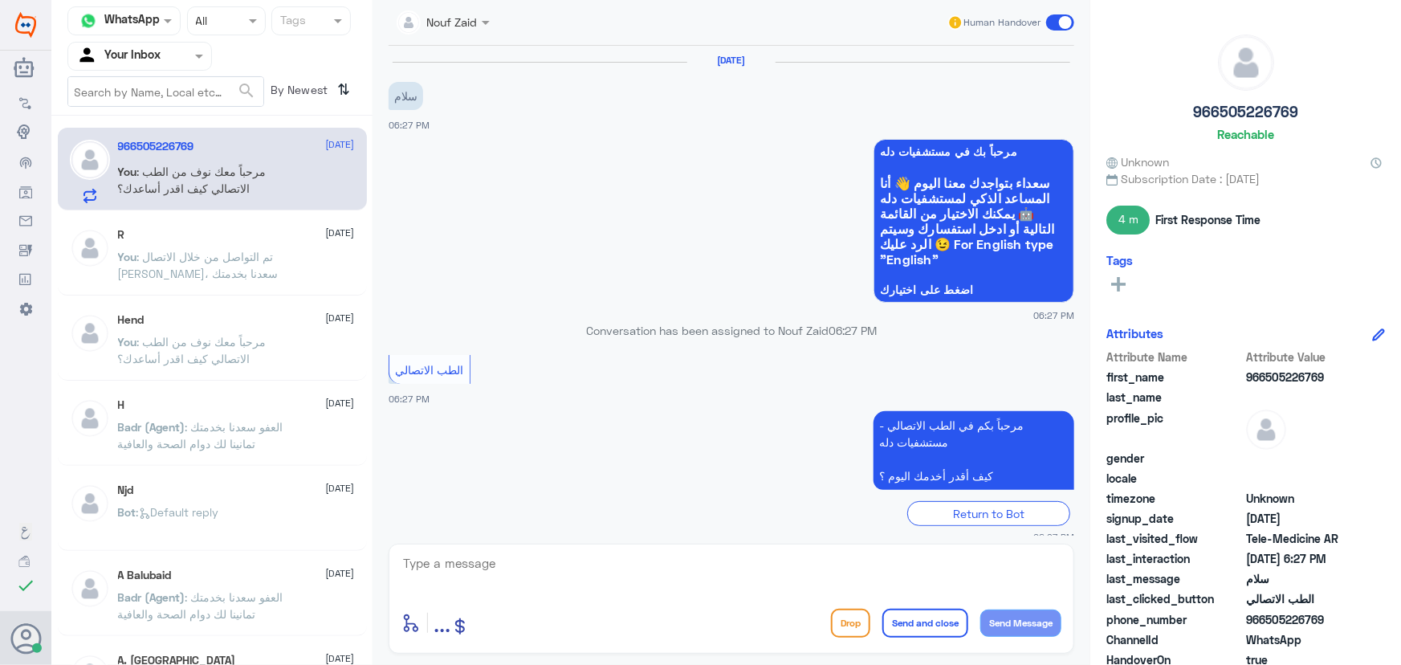
scroll to position [112, 0]
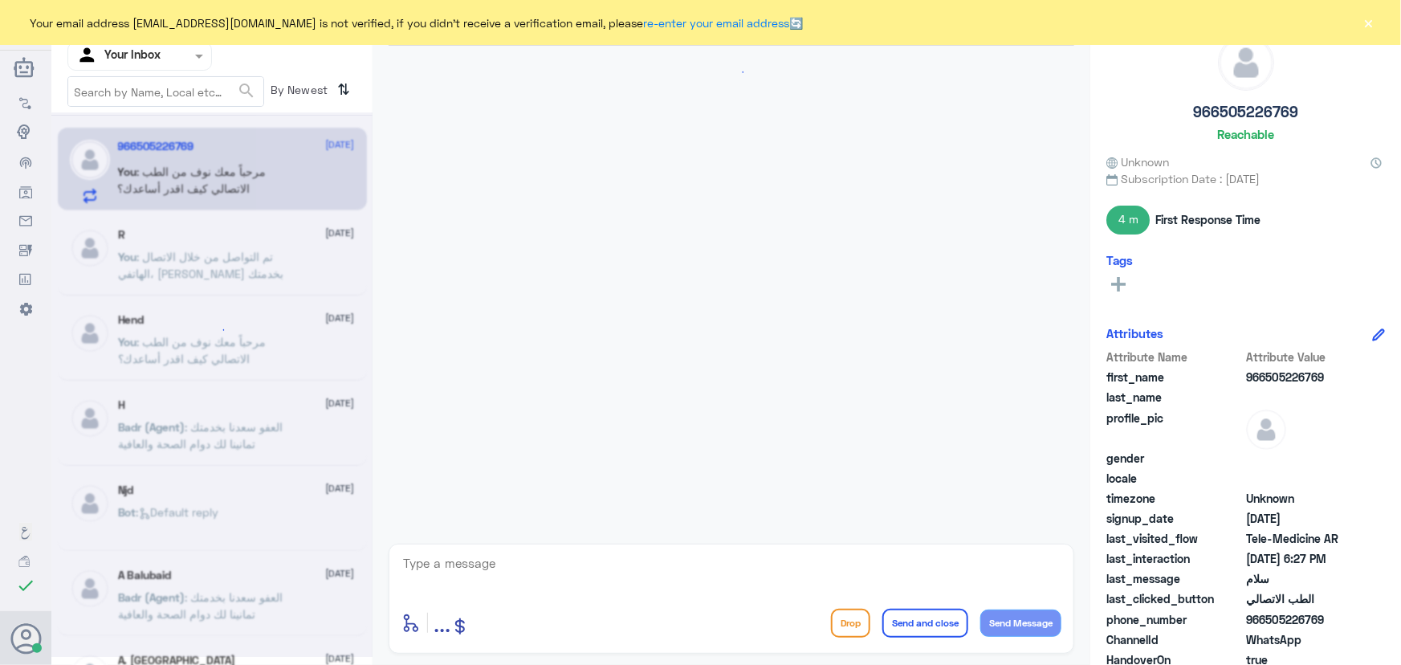
scroll to position [112, 0]
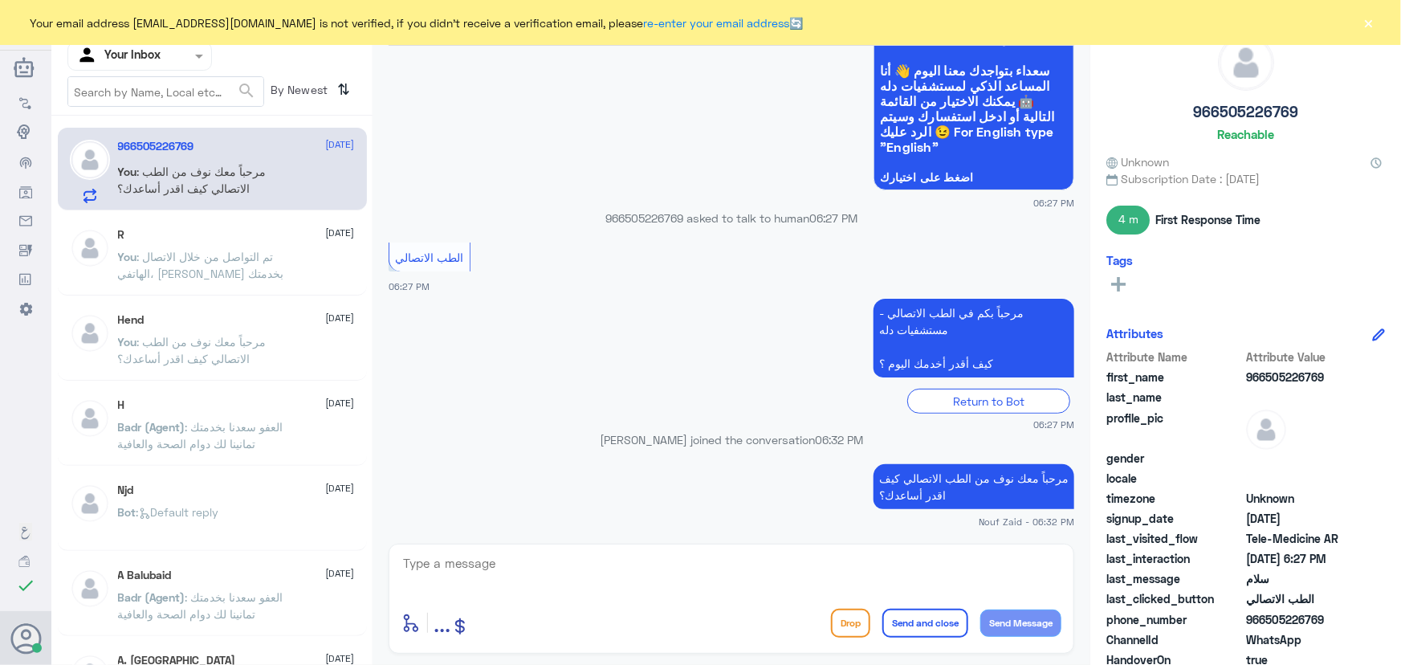
click at [1375, 21] on button "×" at bounding box center [1369, 22] width 16 height 16
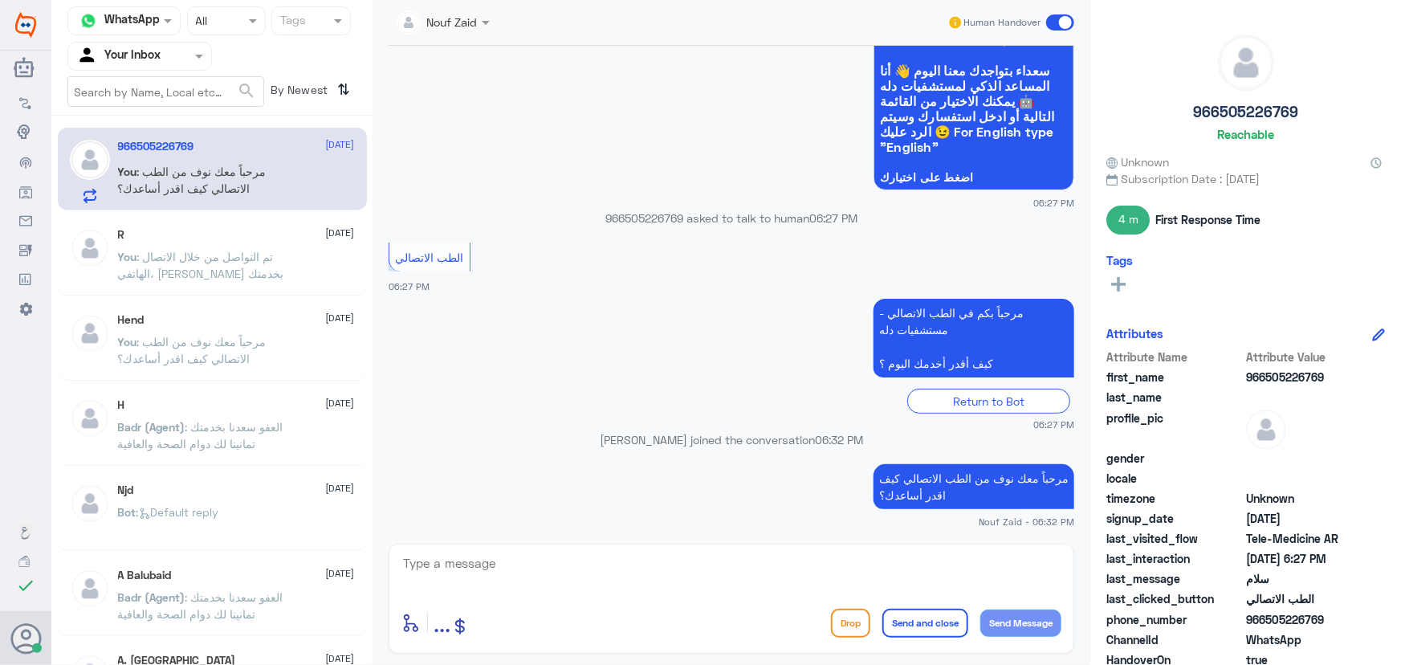
click at [1067, 18] on span at bounding box center [1060, 22] width 28 height 16
click at [0, 0] on input "checkbox" at bounding box center [0, 0] width 0 height 0
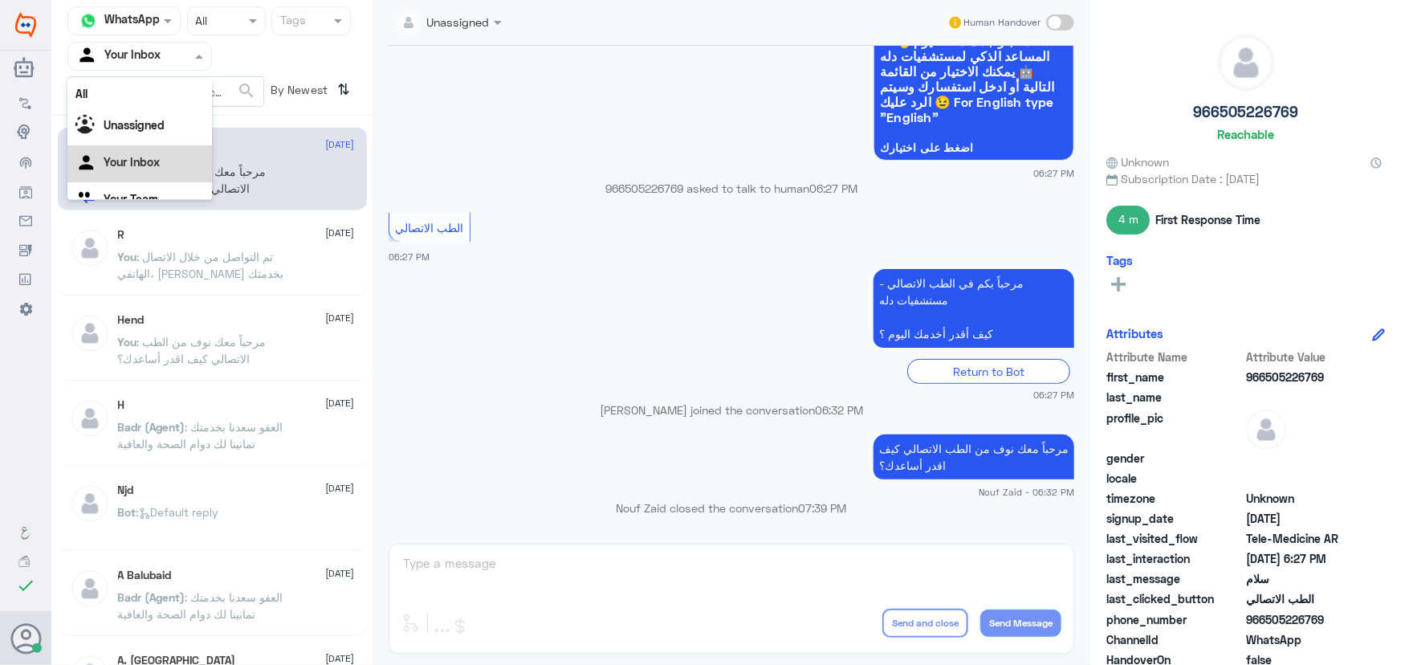
click at [181, 56] on div at bounding box center [139, 56] width 143 height 18
click at [159, 117] on div "Unassigned" at bounding box center [139, 126] width 144 height 37
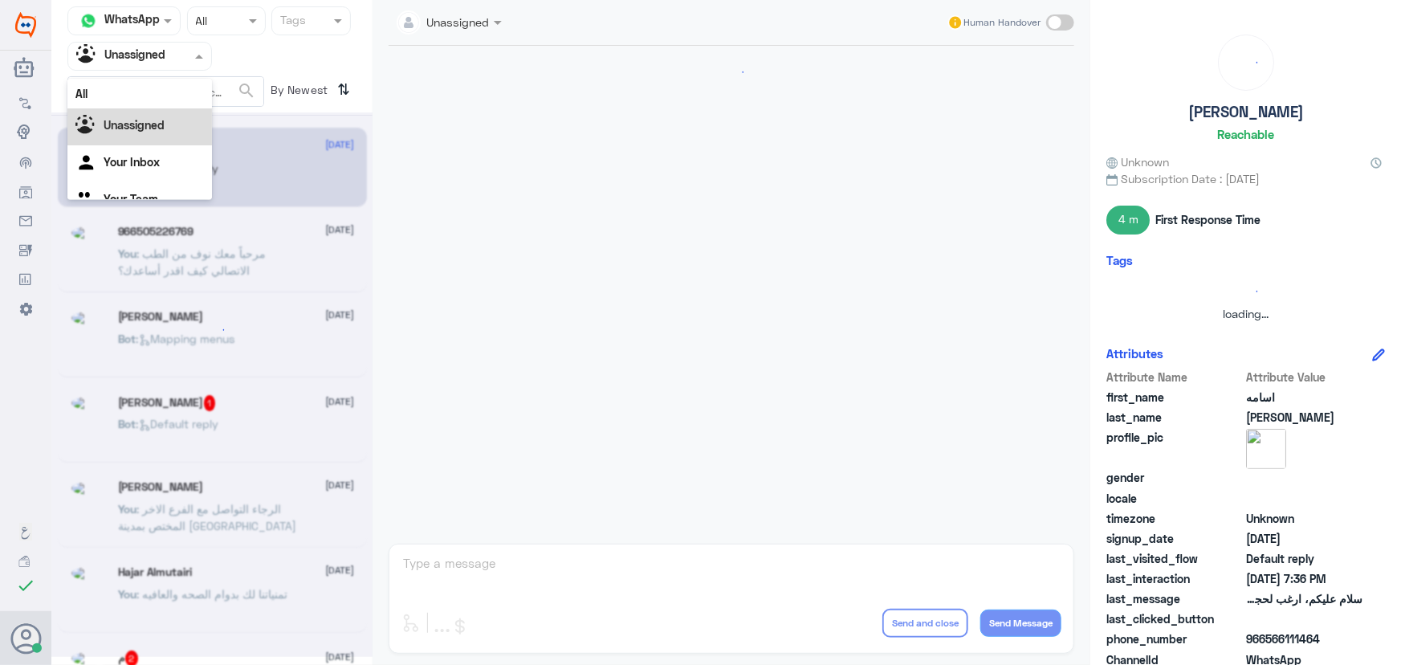
scroll to position [0, 0]
drag, startPoint x: 165, startPoint y: 63, endPoint x: 158, endPoint y: 68, distance: 8.5
click at [164, 62] on div at bounding box center [139, 56] width 143 height 18
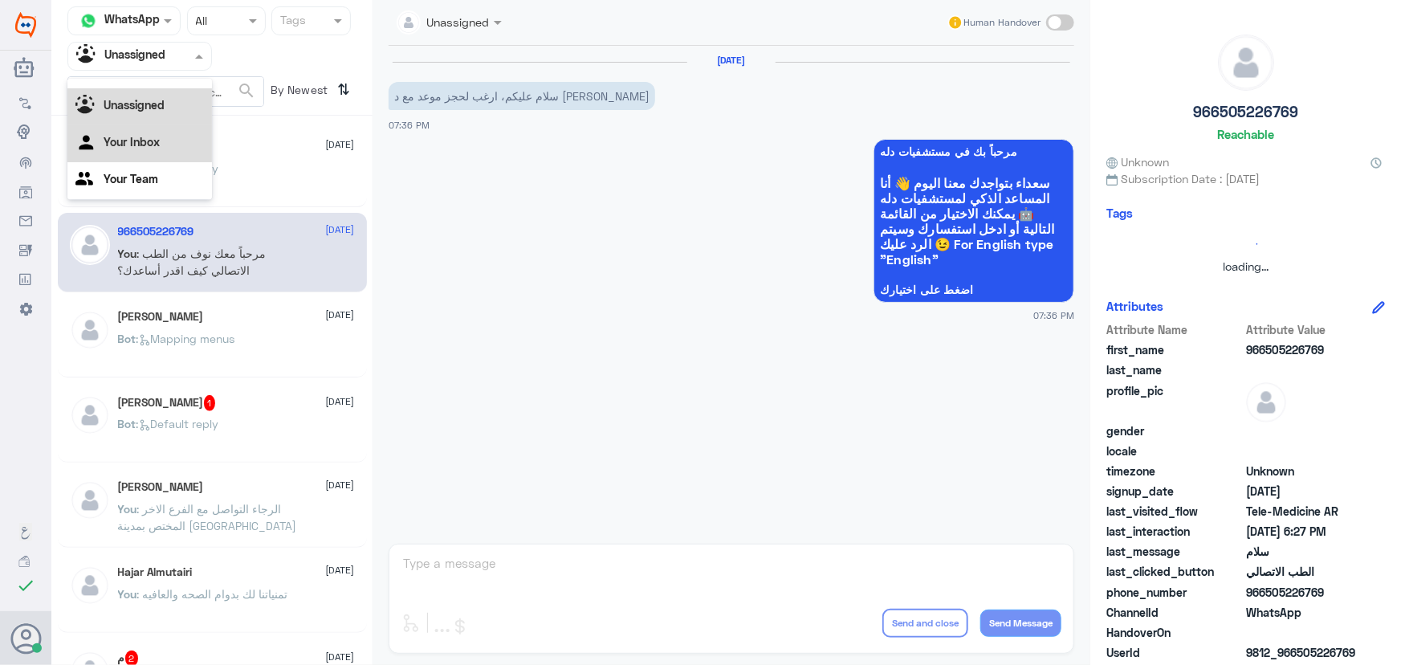
click at [141, 140] on Inbox "Your Inbox" at bounding box center [132, 142] width 56 height 14
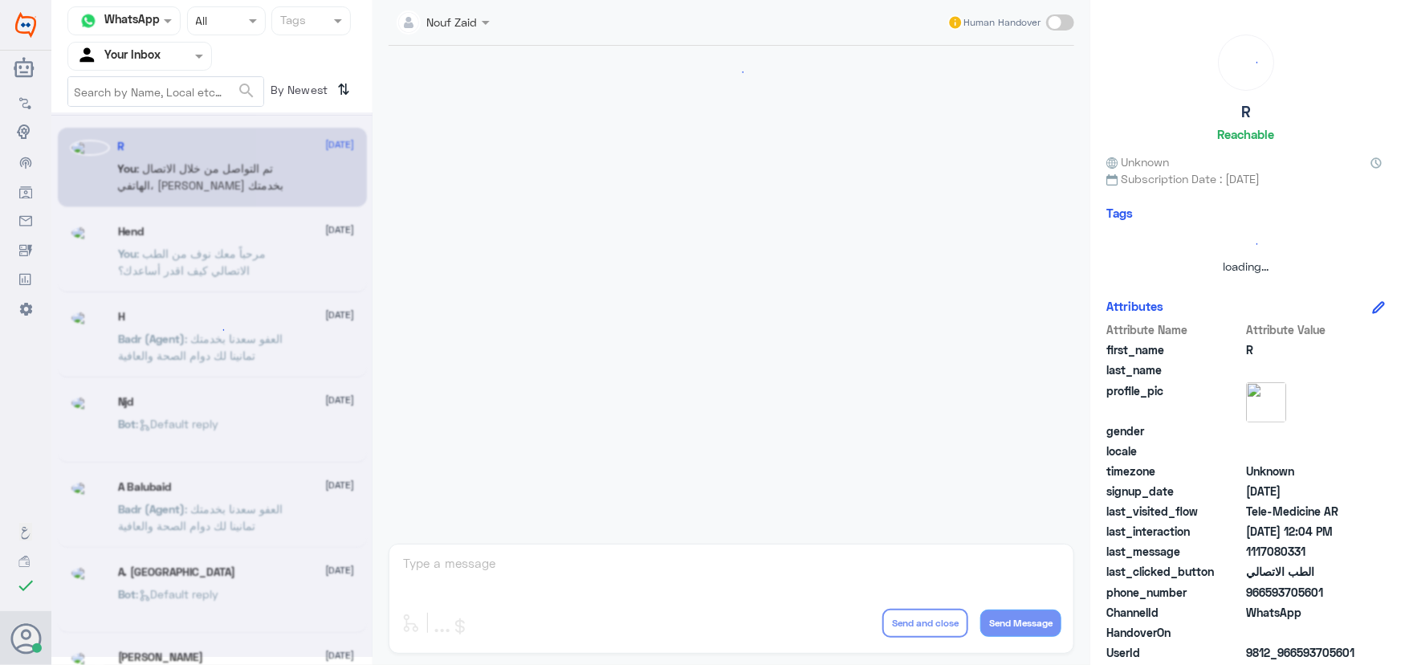
click at [208, 17] on input "text" at bounding box center [211, 20] width 30 height 18
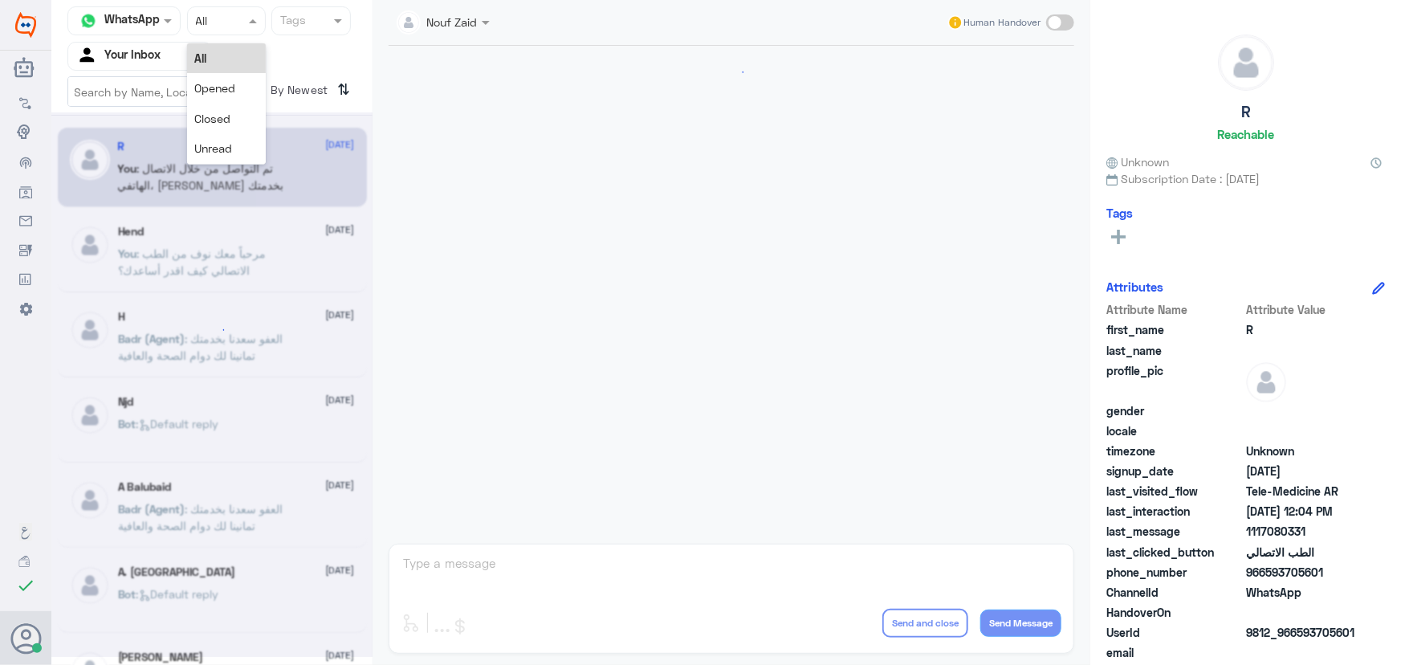
scroll to position [527, 0]
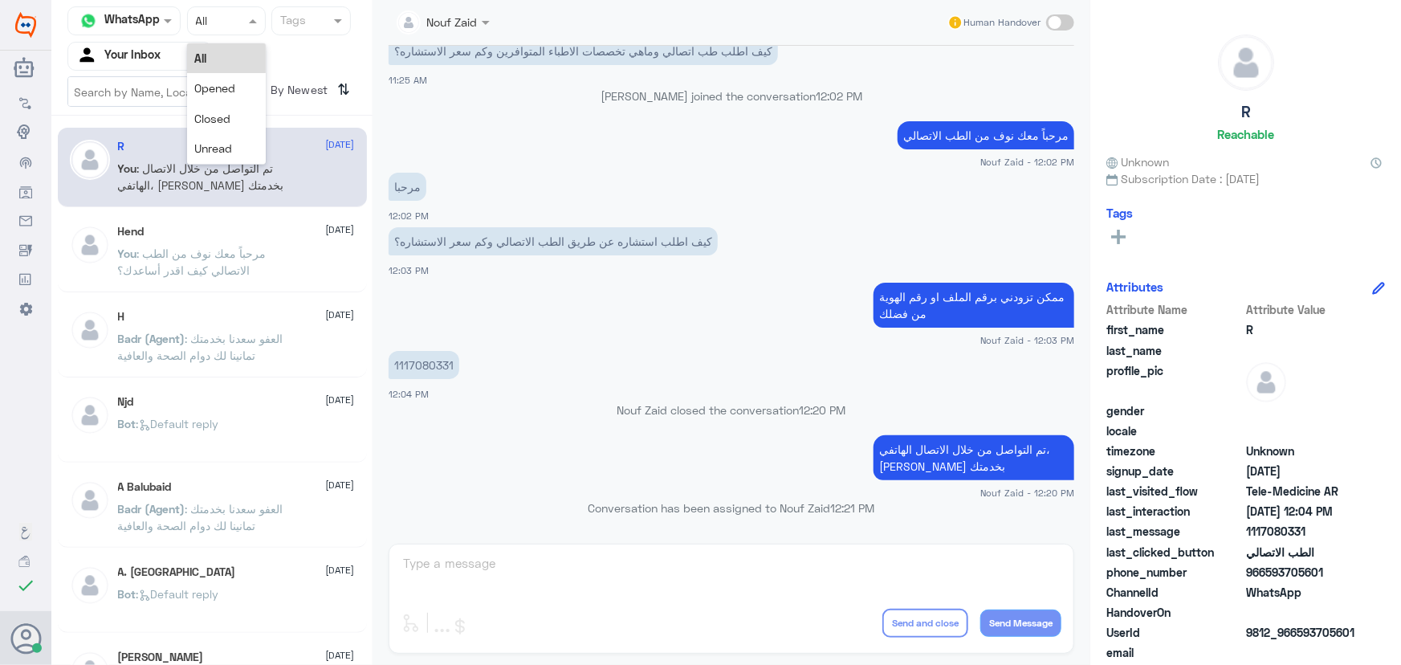
click at [202, 16] on input "text" at bounding box center [211, 20] width 30 height 18
click at [260, 185] on p "You : تم التواصل من خلال الاتصال الهاتفي، سعدنا بخدمتك" at bounding box center [208, 180] width 181 height 40
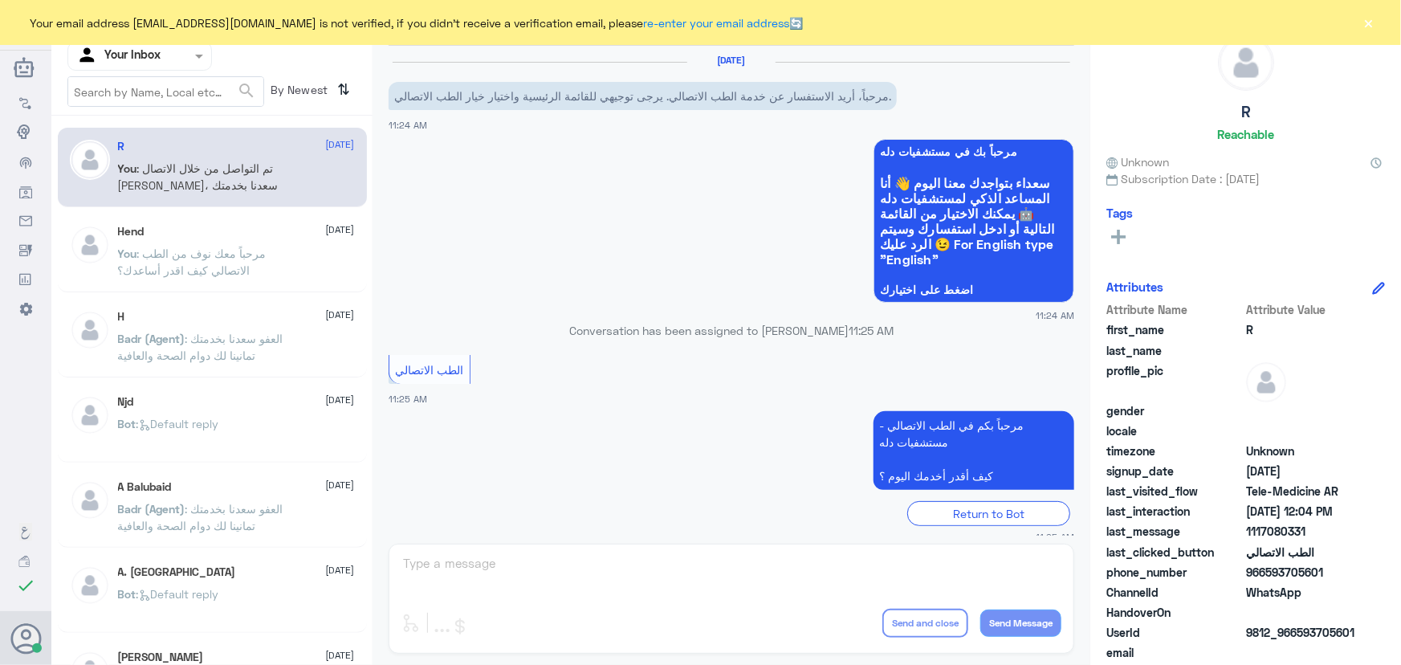
scroll to position [527, 0]
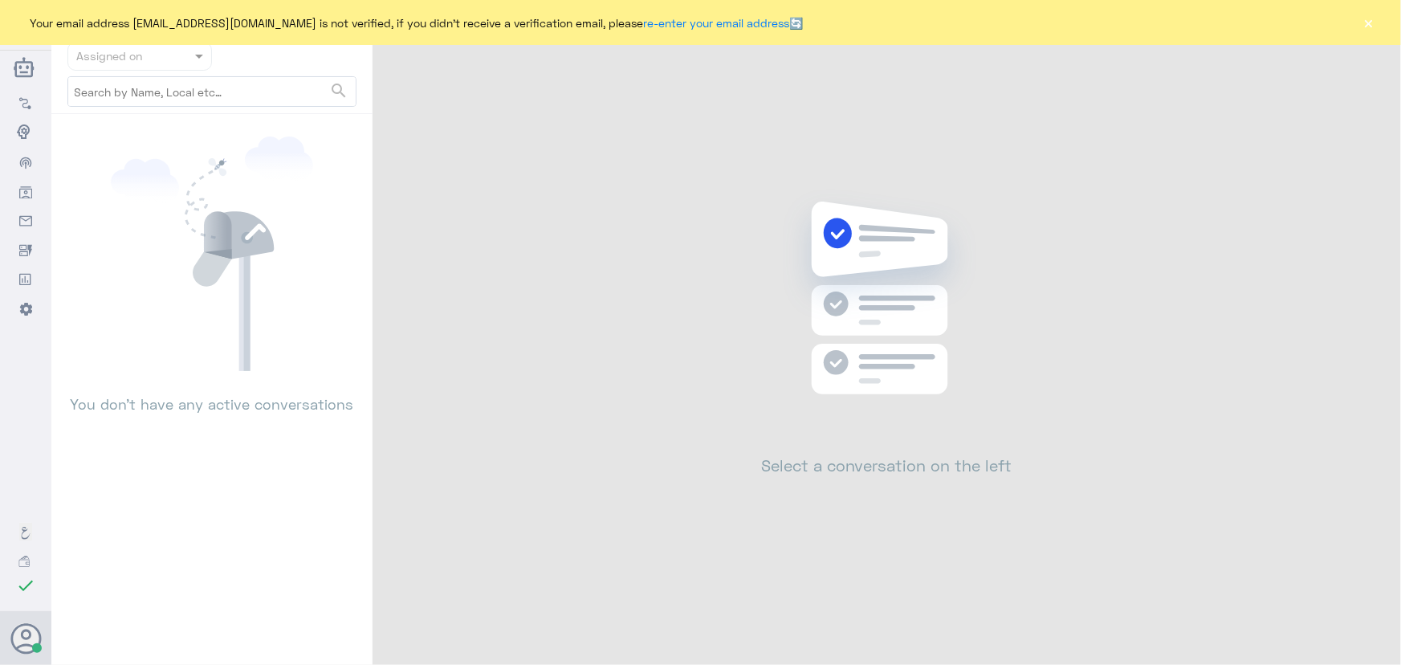
click at [1369, 19] on button "×" at bounding box center [1369, 22] width 16 height 16
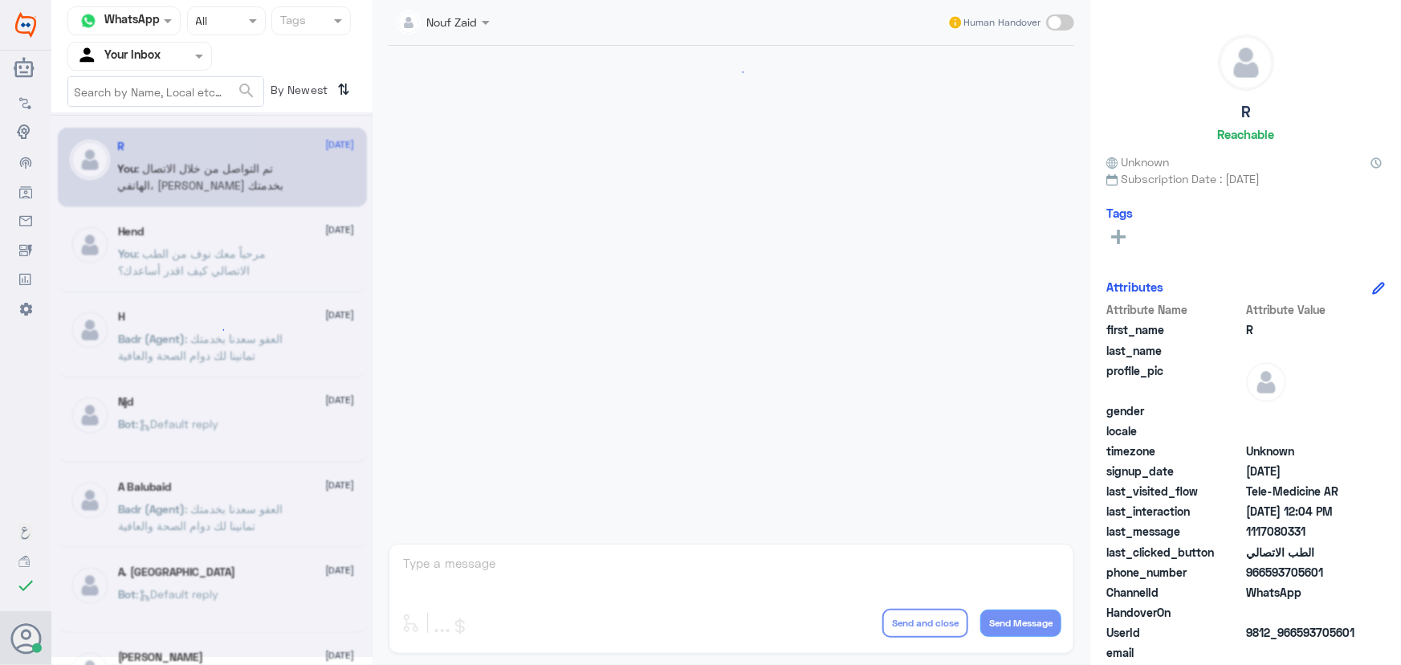
scroll to position [527, 0]
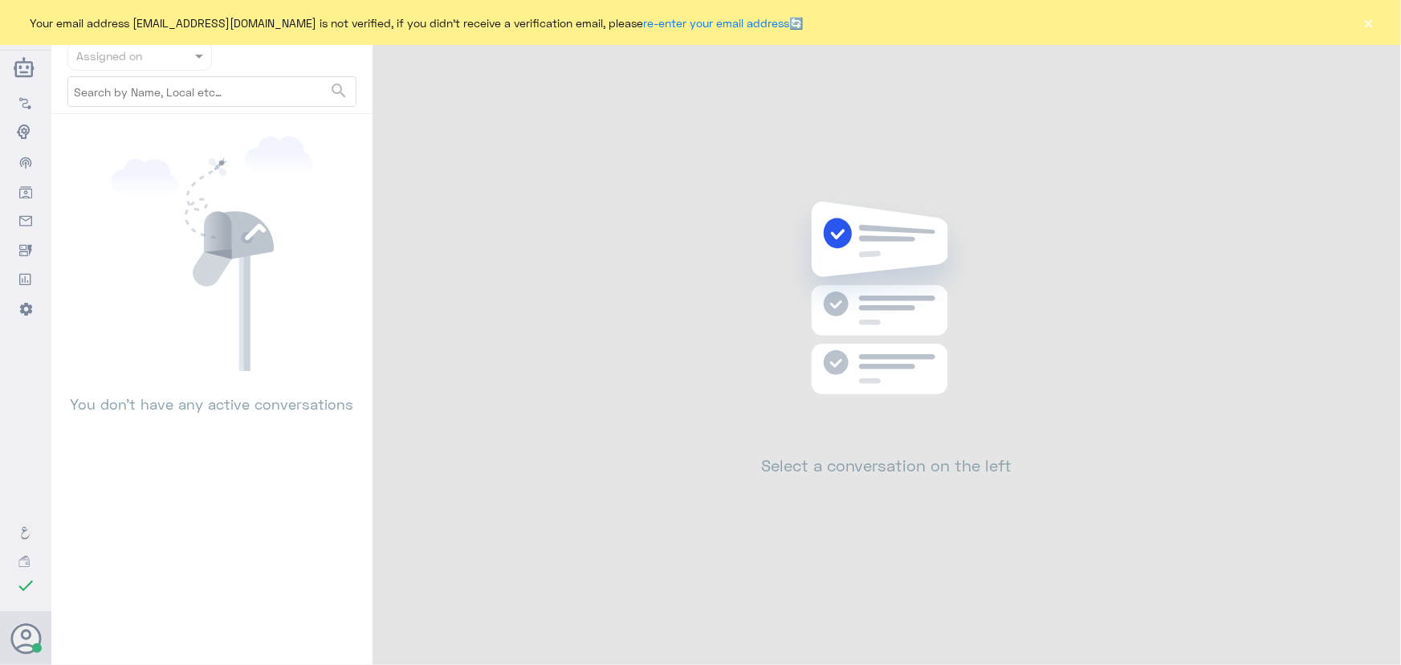
click at [1363, 23] on button "×" at bounding box center [1369, 22] width 16 height 16
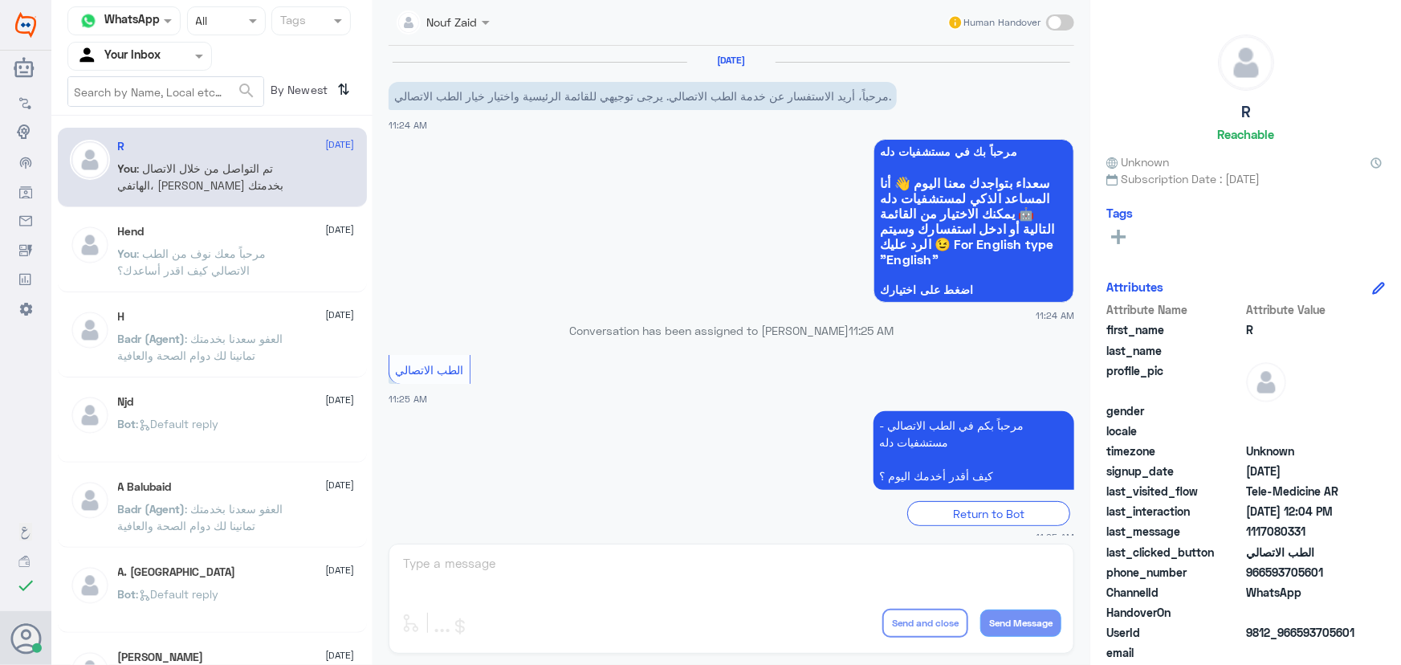
scroll to position [527, 0]
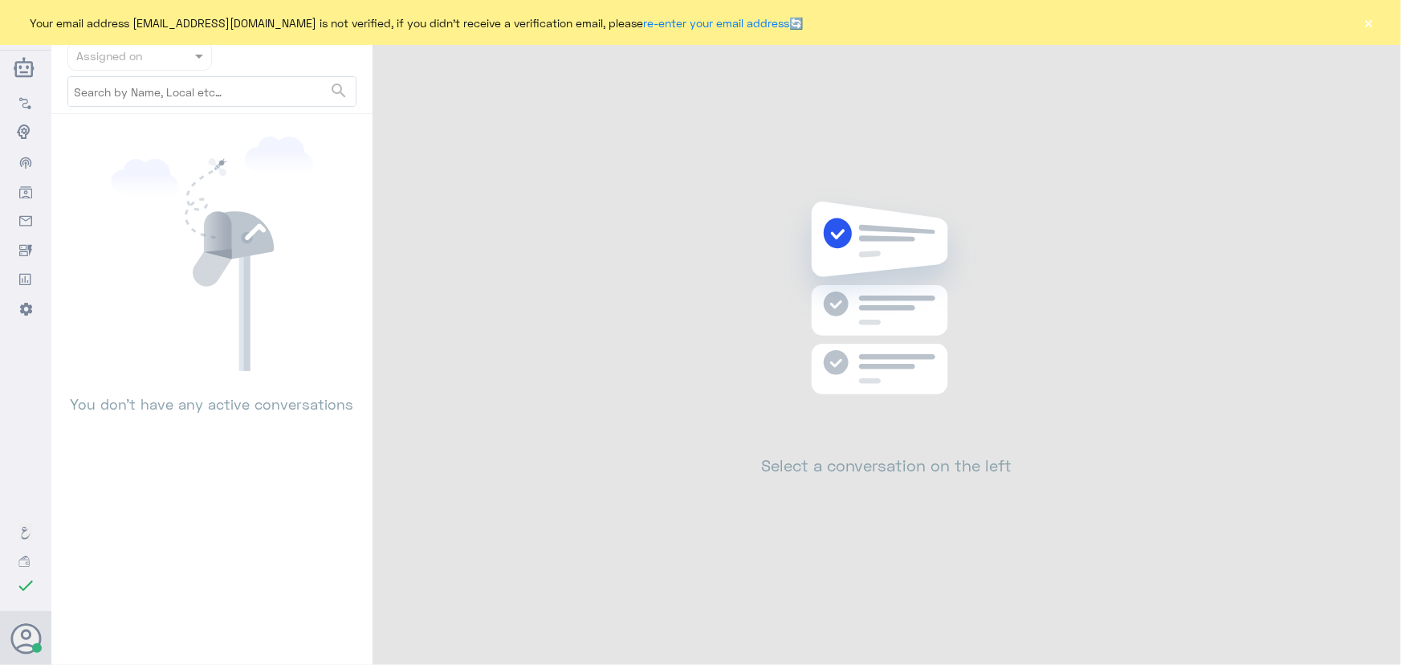
click at [1376, 18] on button "×" at bounding box center [1369, 22] width 16 height 16
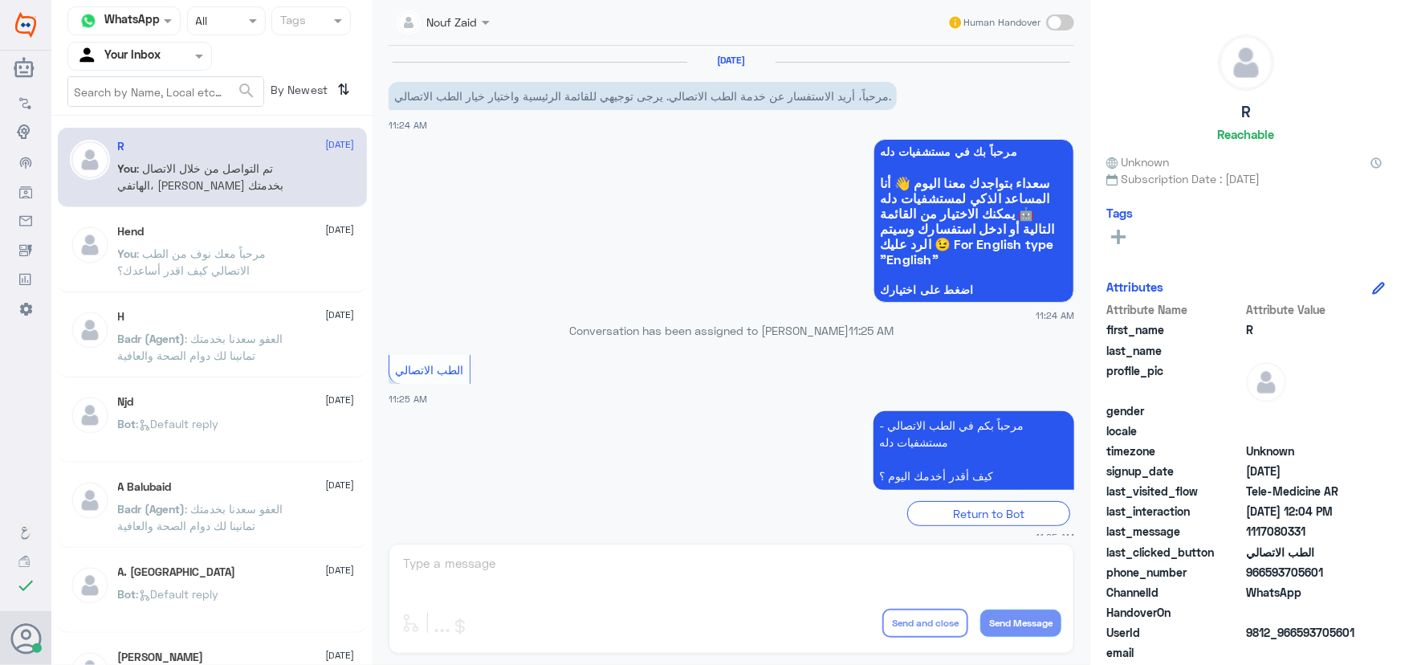
scroll to position [527, 0]
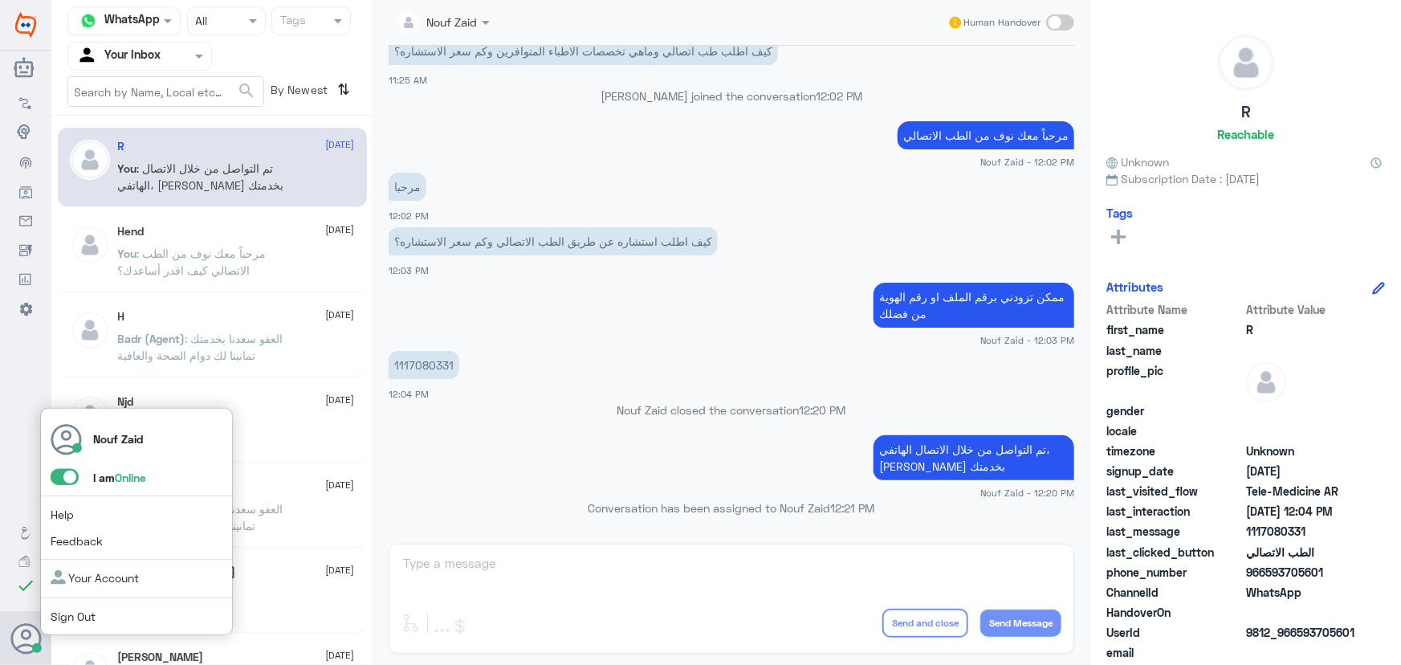
click at [66, 612] on link "Sign Out" at bounding box center [73, 616] width 45 height 14
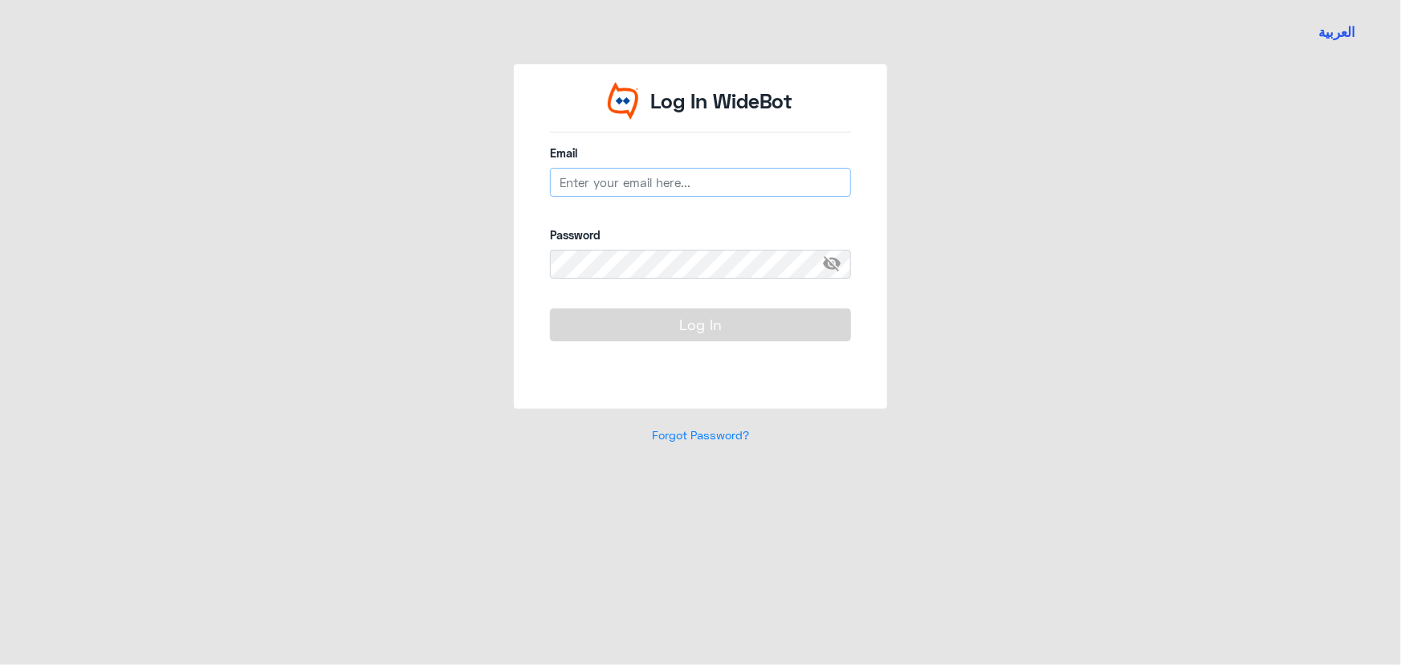
type input "[EMAIL_ADDRESS][DOMAIN_NAME]"
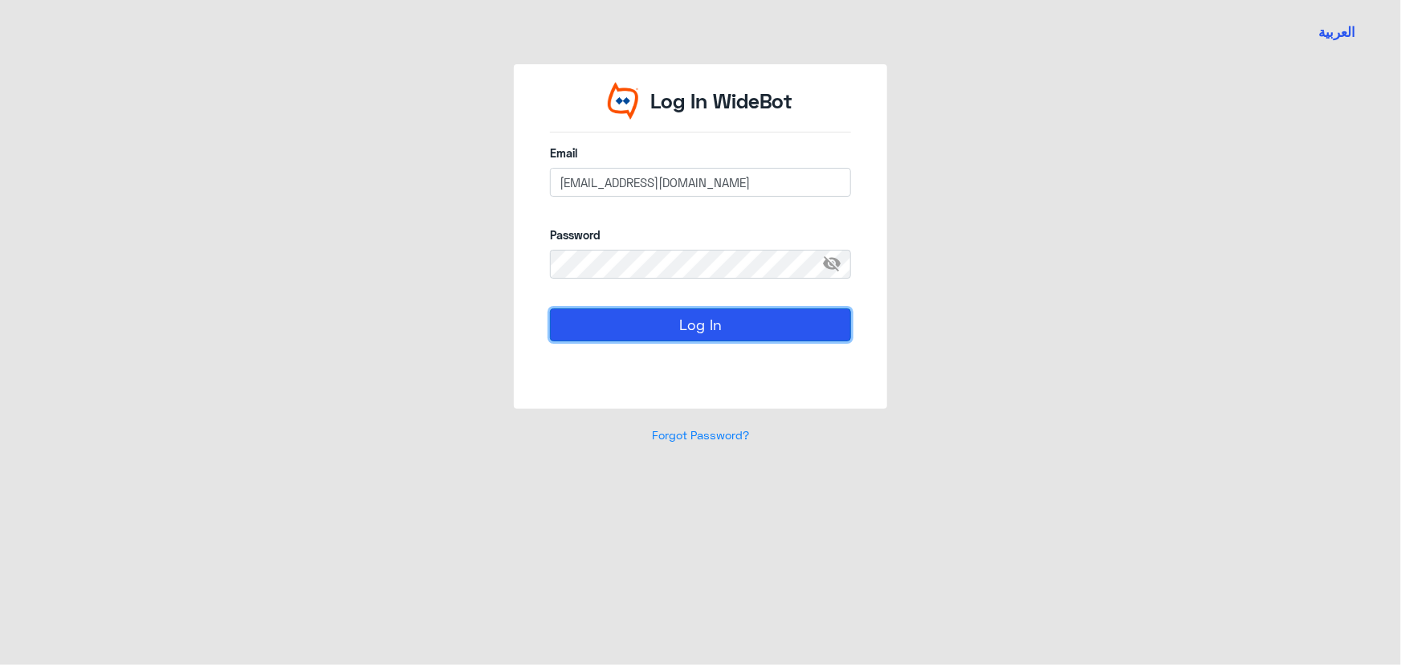
click at [690, 321] on button "Log In" at bounding box center [700, 324] width 301 height 32
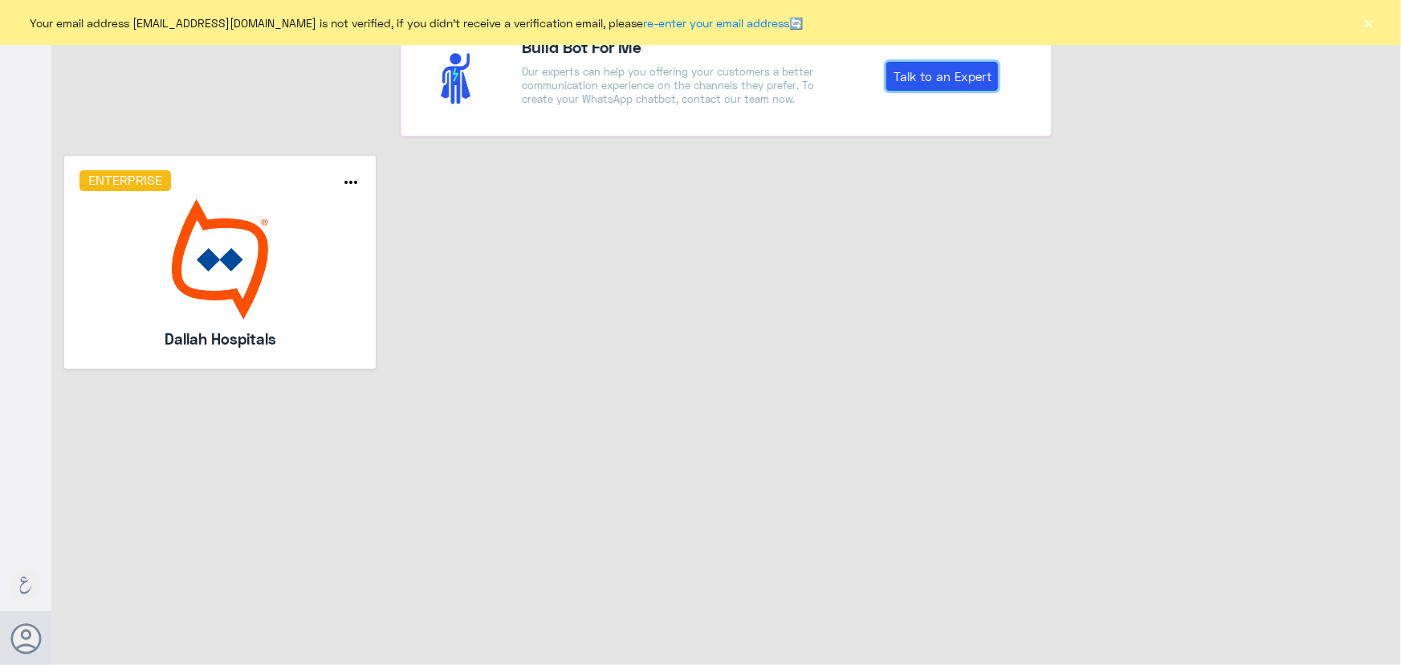
click at [955, 72] on link "Talk to an Expert" at bounding box center [942, 76] width 112 height 29
click at [130, 189] on h6 "Enterprise" at bounding box center [125, 180] width 92 height 21
click at [142, 177] on h6 "Enterprise" at bounding box center [125, 180] width 92 height 21
click at [143, 179] on h6 "Enterprise" at bounding box center [125, 180] width 92 height 21
click at [342, 184] on icon "more_horiz" at bounding box center [350, 182] width 19 height 19
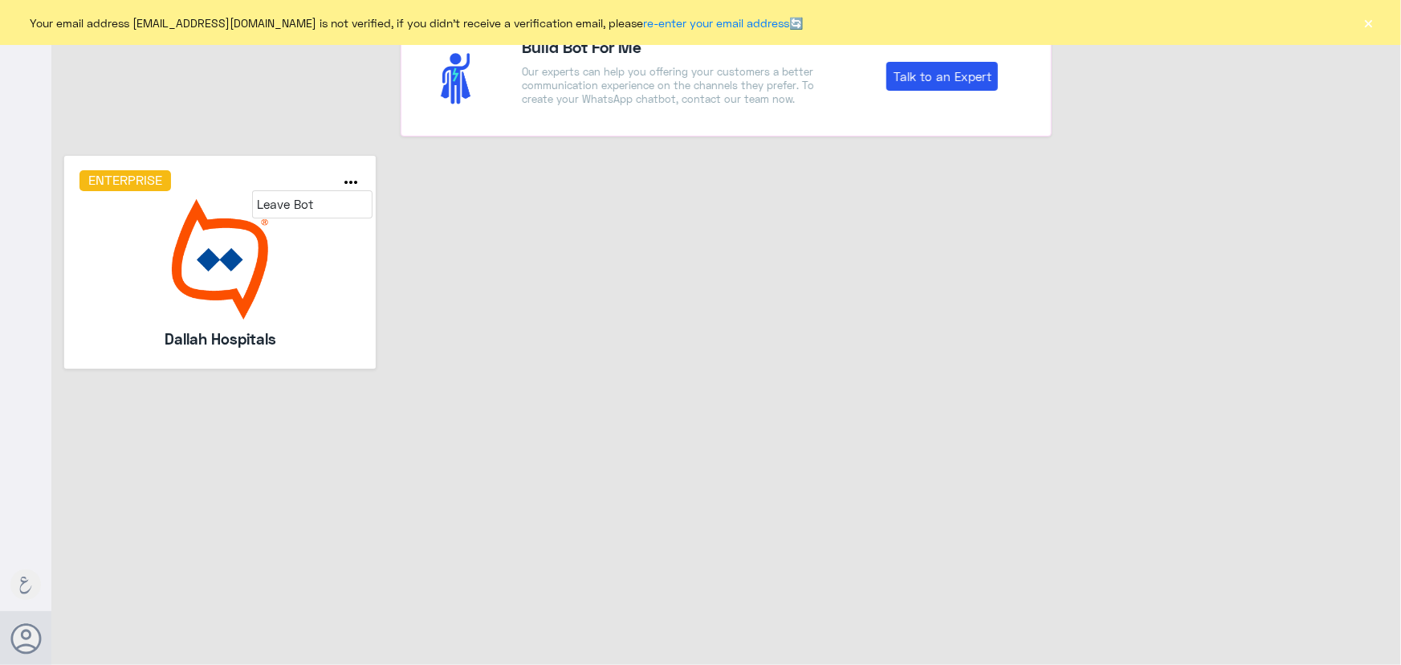
click at [243, 315] on img at bounding box center [220, 259] width 282 height 120
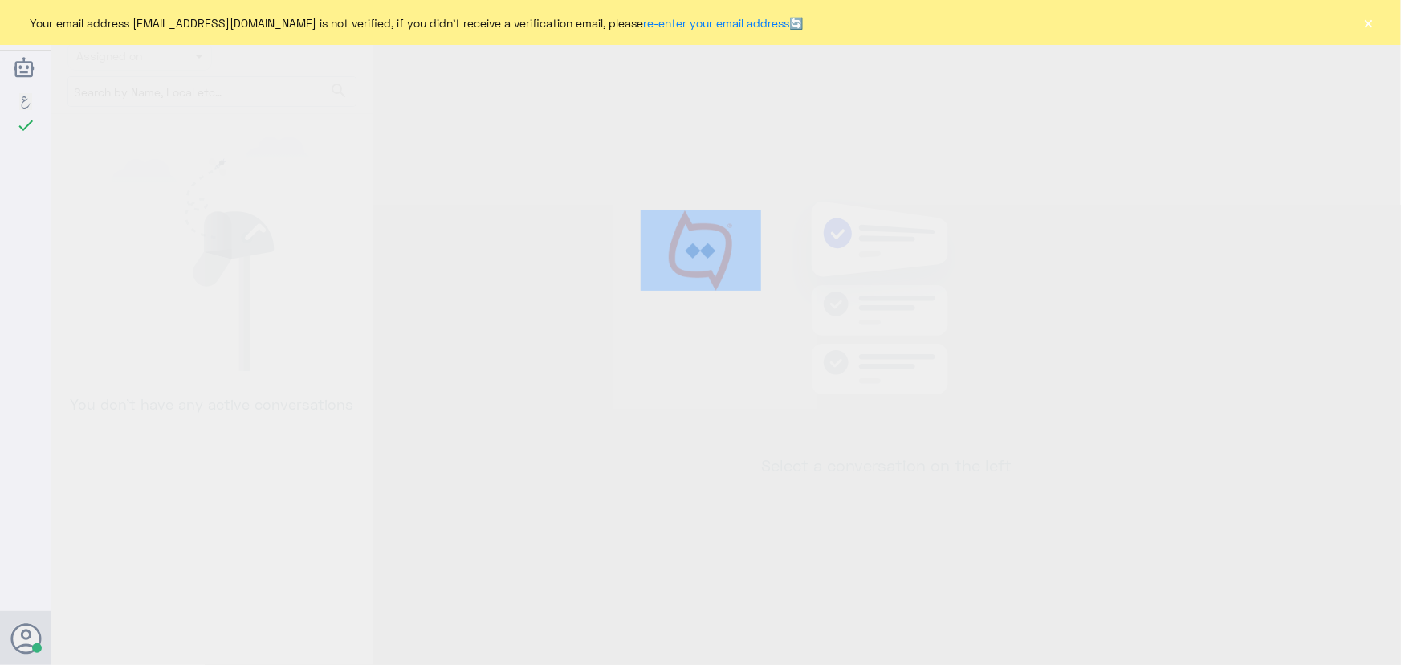
click at [243, 315] on div at bounding box center [700, 334] width 1401 height 669
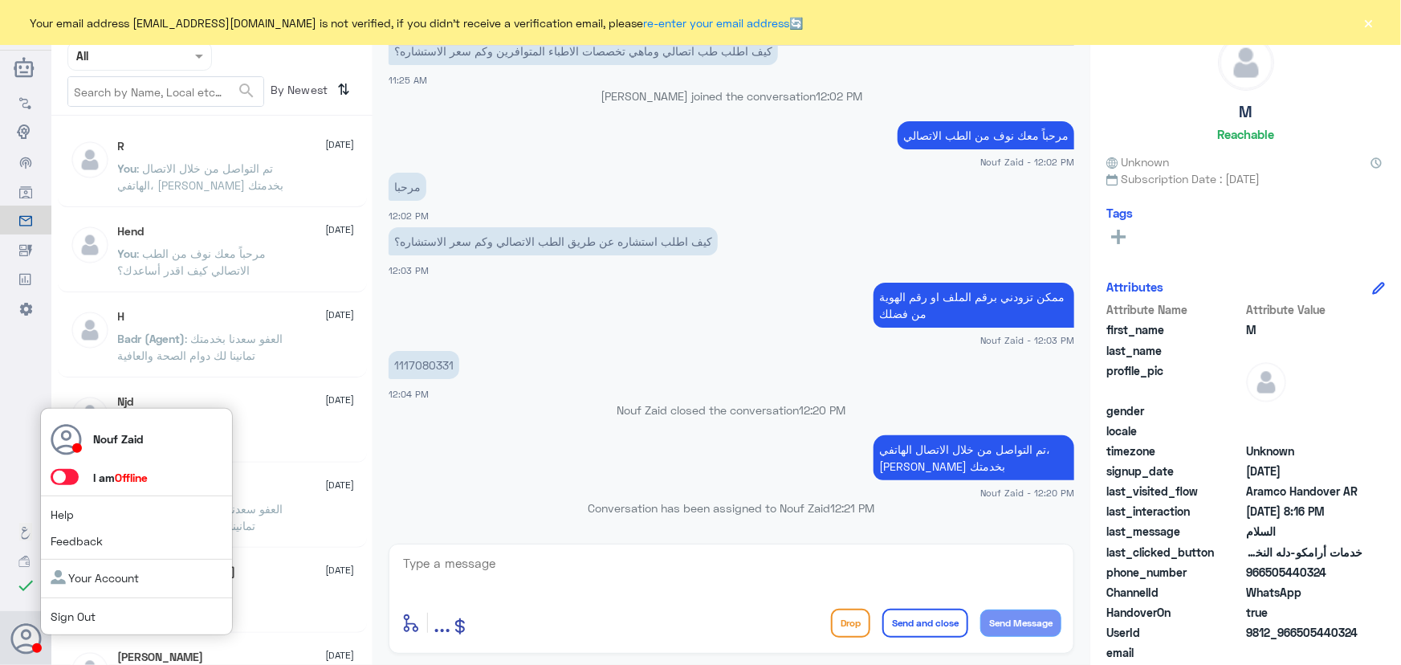
click at [58, 473] on span at bounding box center [65, 477] width 28 height 16
click at [0, 0] on input "checkbox" at bounding box center [0, 0] width 0 height 0
click at [69, 479] on span at bounding box center [65, 477] width 28 height 16
click at [0, 0] on input "checkbox" at bounding box center [0, 0] width 0 height 0
